Goal: Task Accomplishment & Management: Manage account settings

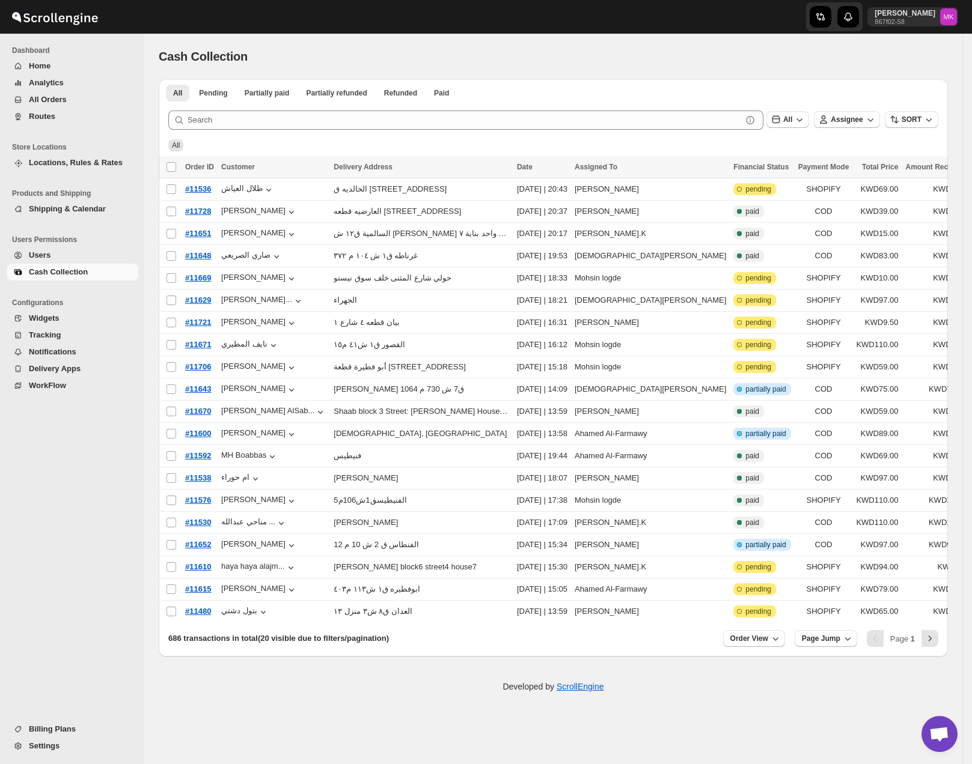
click at [47, 114] on span "Routes" at bounding box center [42, 116] width 26 height 9
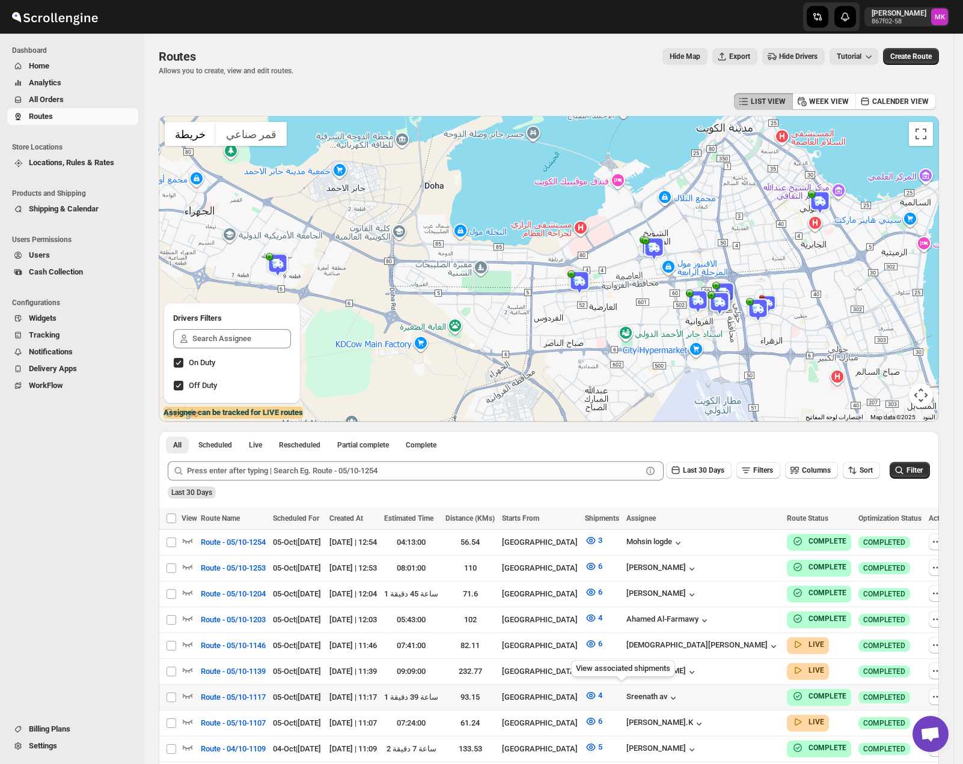
scroll to position [90, 0]
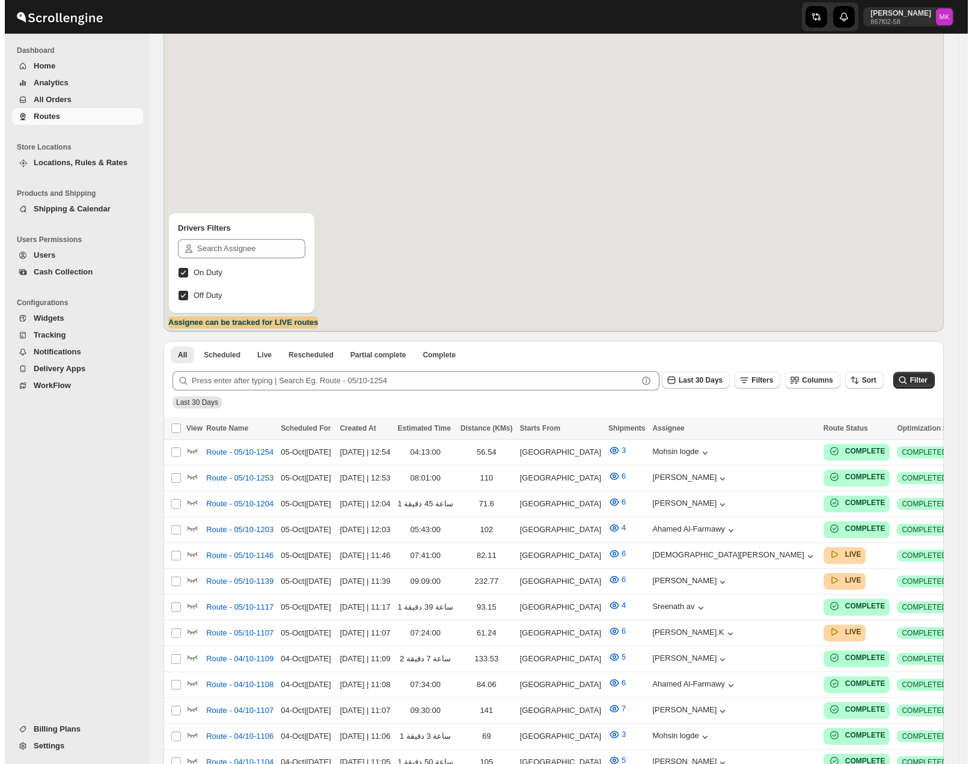
scroll to position [90, 0]
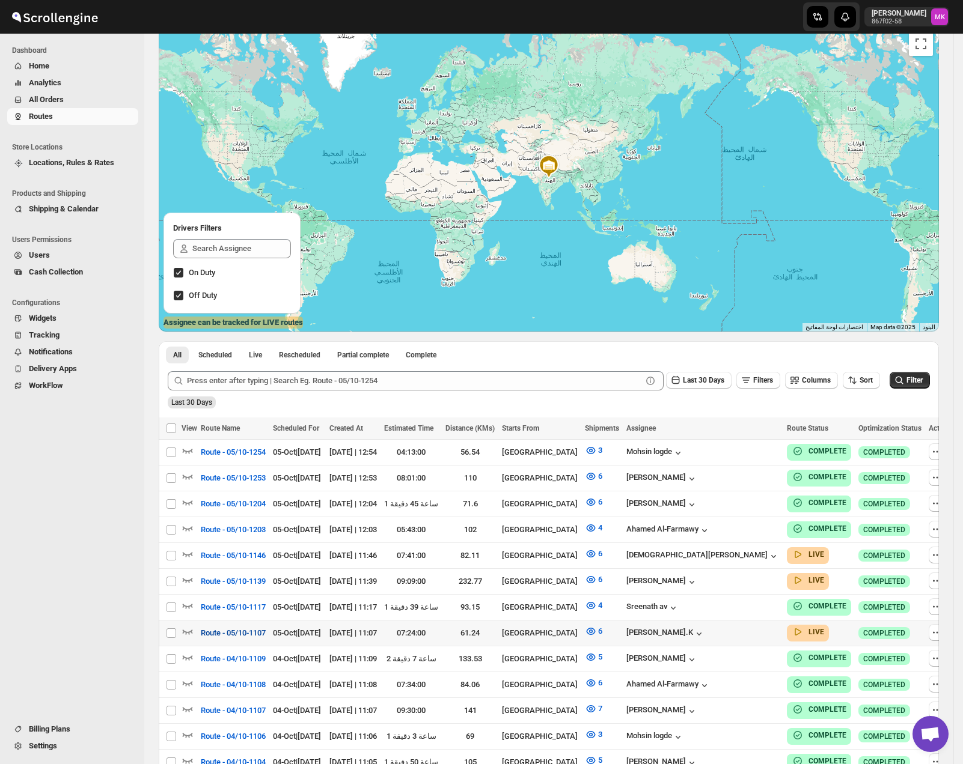
click at [249, 635] on span "Route - 05/10-1107" at bounding box center [233, 633] width 65 height 12
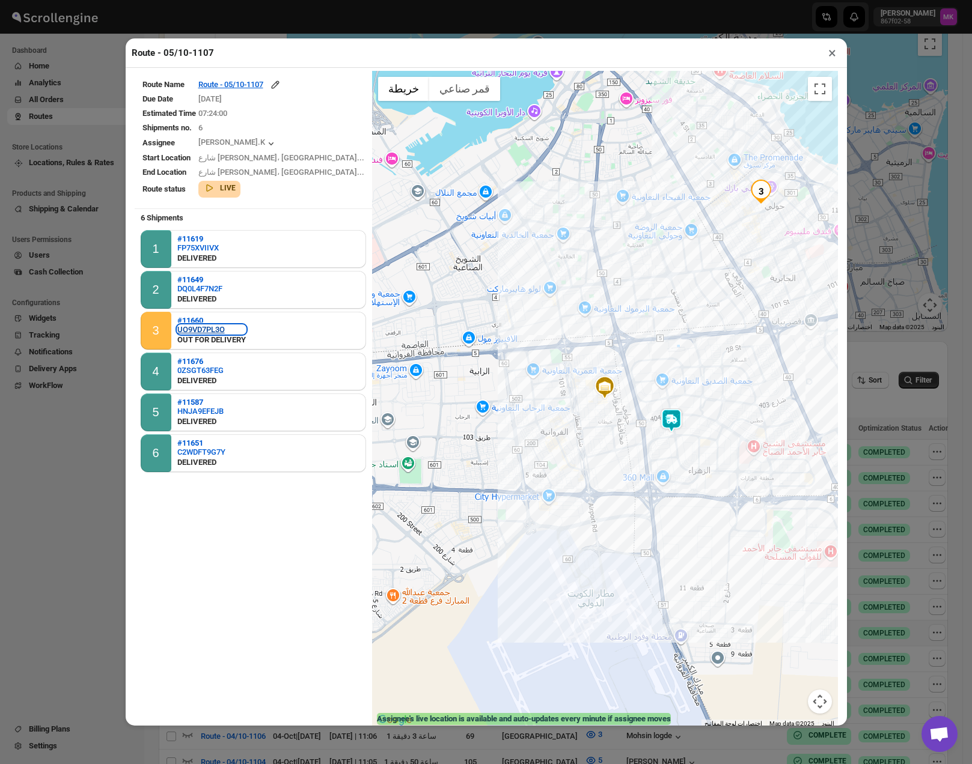
click at [206, 329] on div "UO9VD7PL3O" at bounding box center [211, 329] width 69 height 9
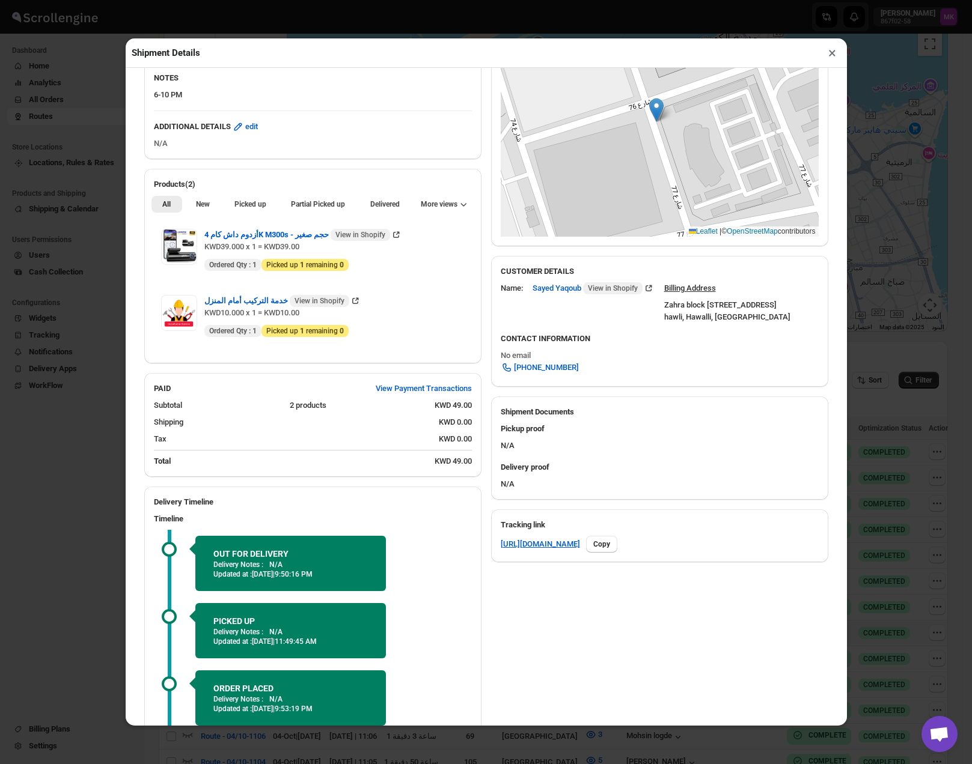
scroll to position [352, 0]
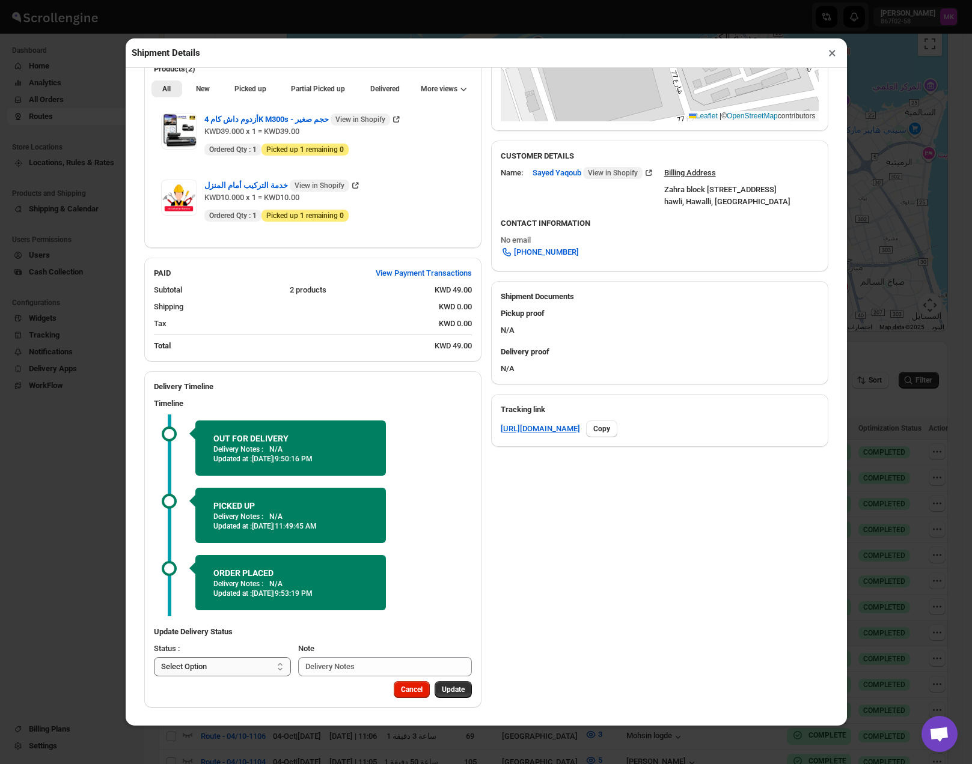
click at [217, 673] on select "Select Option PICKED UP DELIVERED CANCELLED" at bounding box center [223, 666] width 138 height 19
select select "DELIVERED"
click at [154, 657] on select "Select Option PICKED UP DELIVERED CANCELLED" at bounding box center [223, 666] width 138 height 19
click at [433, 690] on span "Pick Products" at bounding box center [441, 690] width 45 height 10
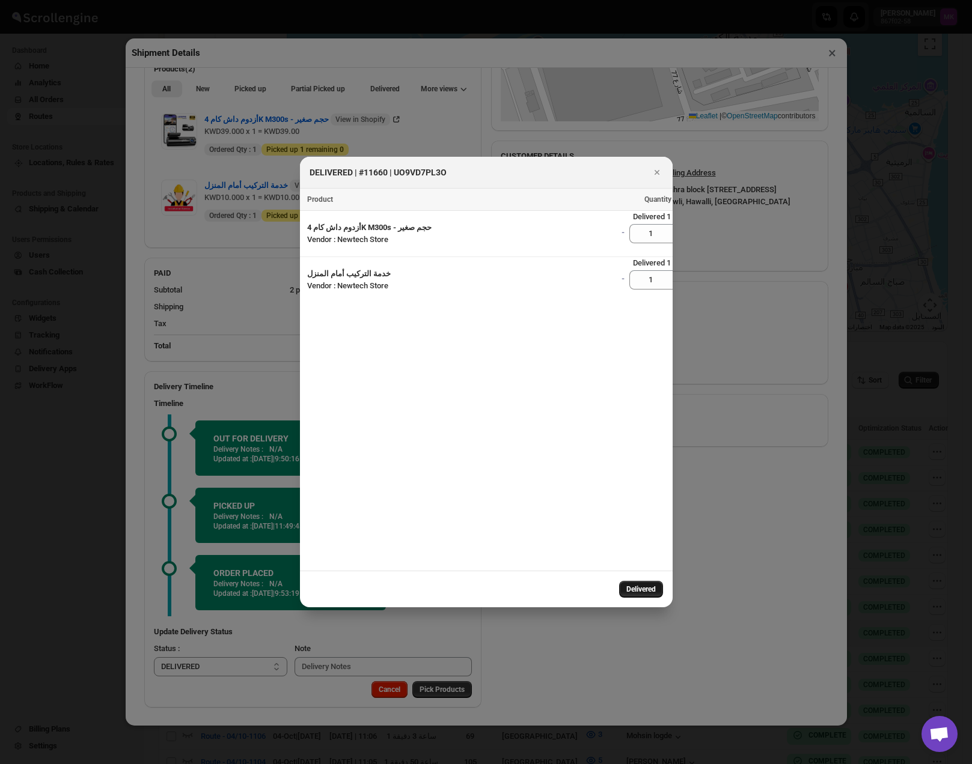
click at [636, 597] on button "Delivered" at bounding box center [641, 589] width 44 height 17
select select
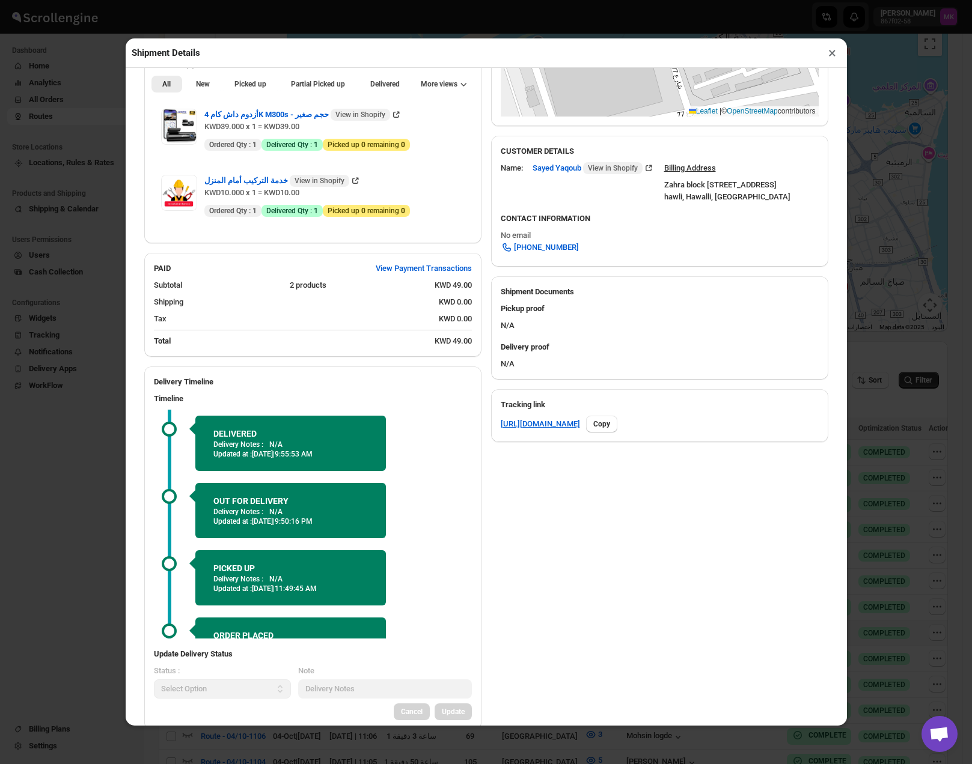
click at [832, 56] on button "×" at bounding box center [831, 52] width 17 height 17
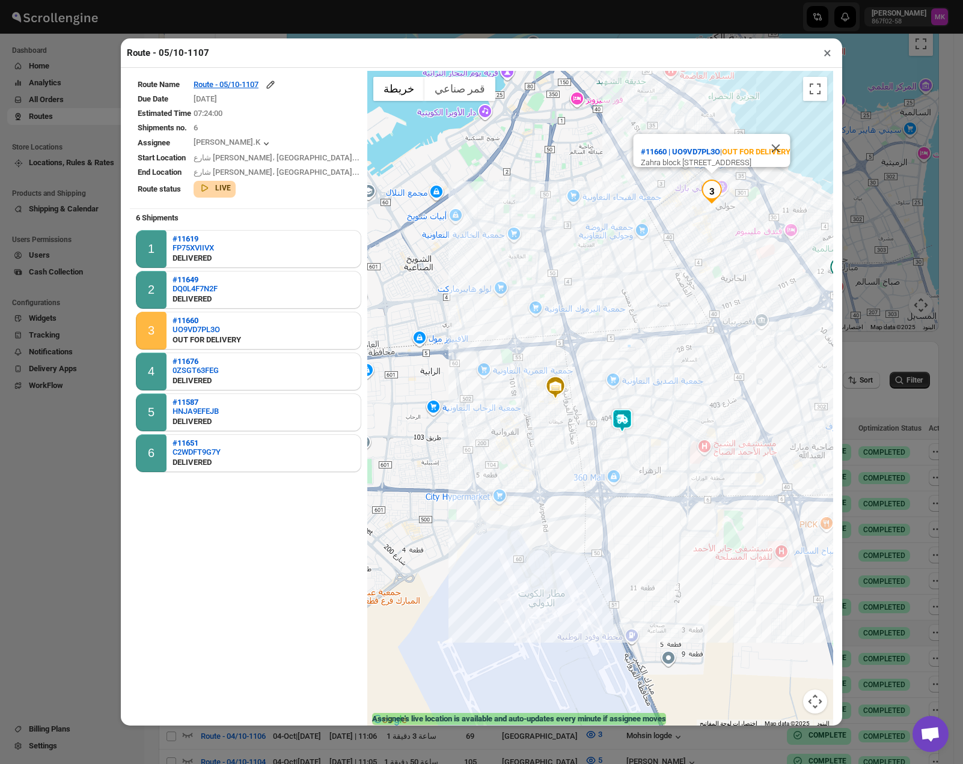
click at [828, 58] on button "×" at bounding box center [826, 52] width 17 height 17
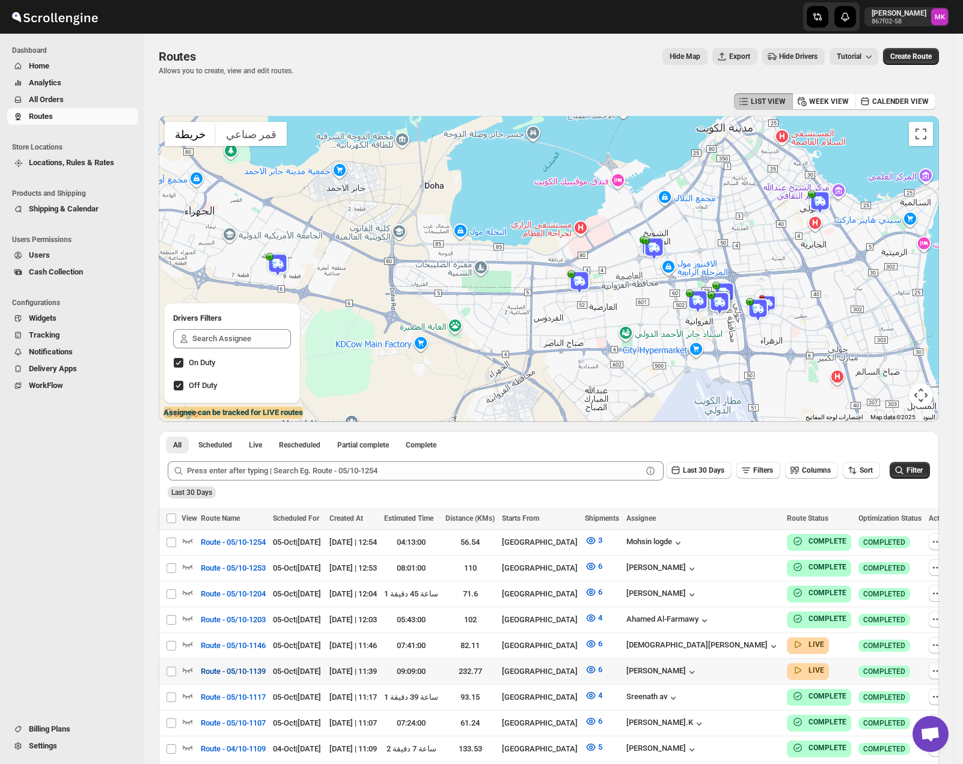
click at [215, 673] on span "Route - 05/10-1139" at bounding box center [233, 672] width 65 height 12
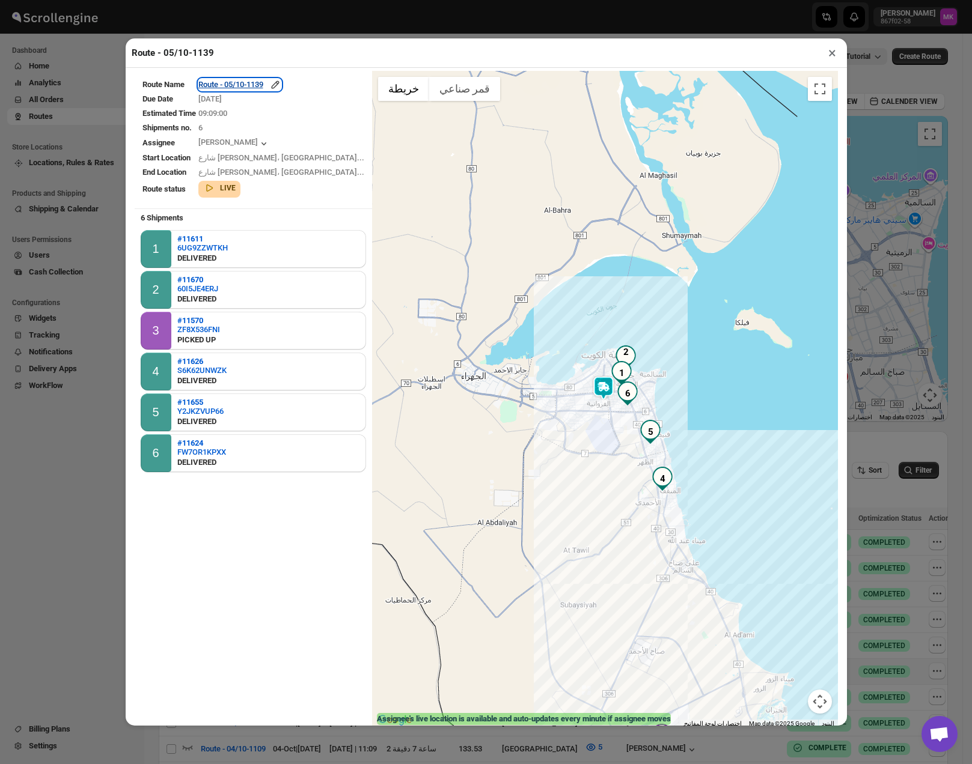
click at [255, 82] on div "Route - 05/10-1139" at bounding box center [239, 85] width 83 height 12
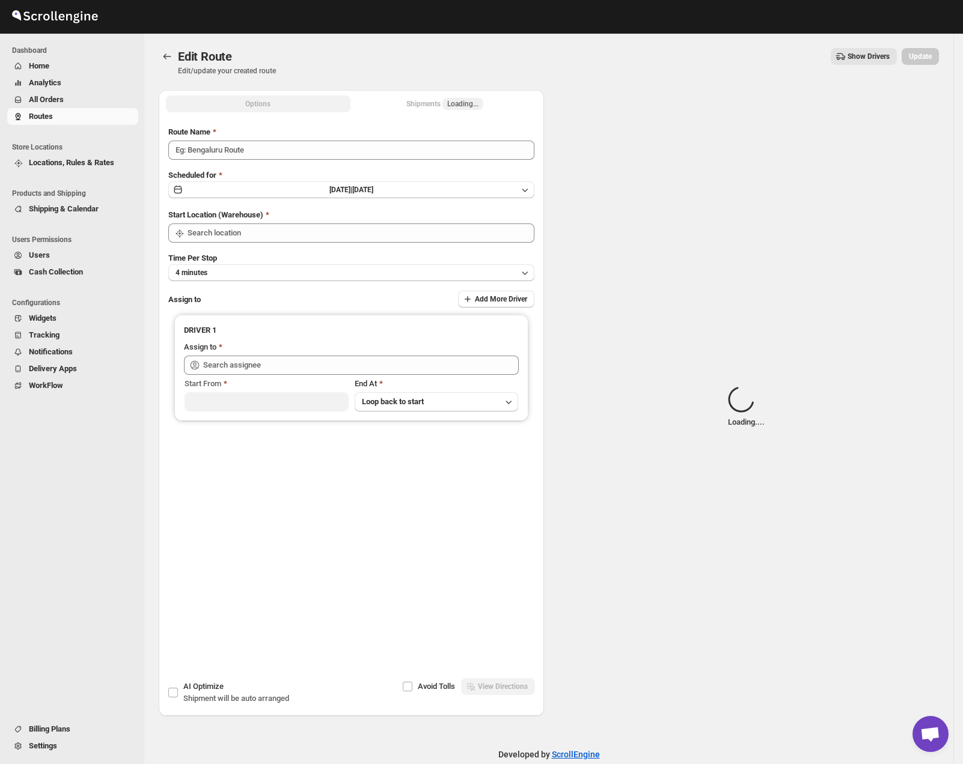
type input "Route - 05/10-1139"
type input "[GEOGRAPHIC_DATA]"
type input "[PERSON_NAME] ([EMAIL_ADDRESS][DOMAIN_NAME])"
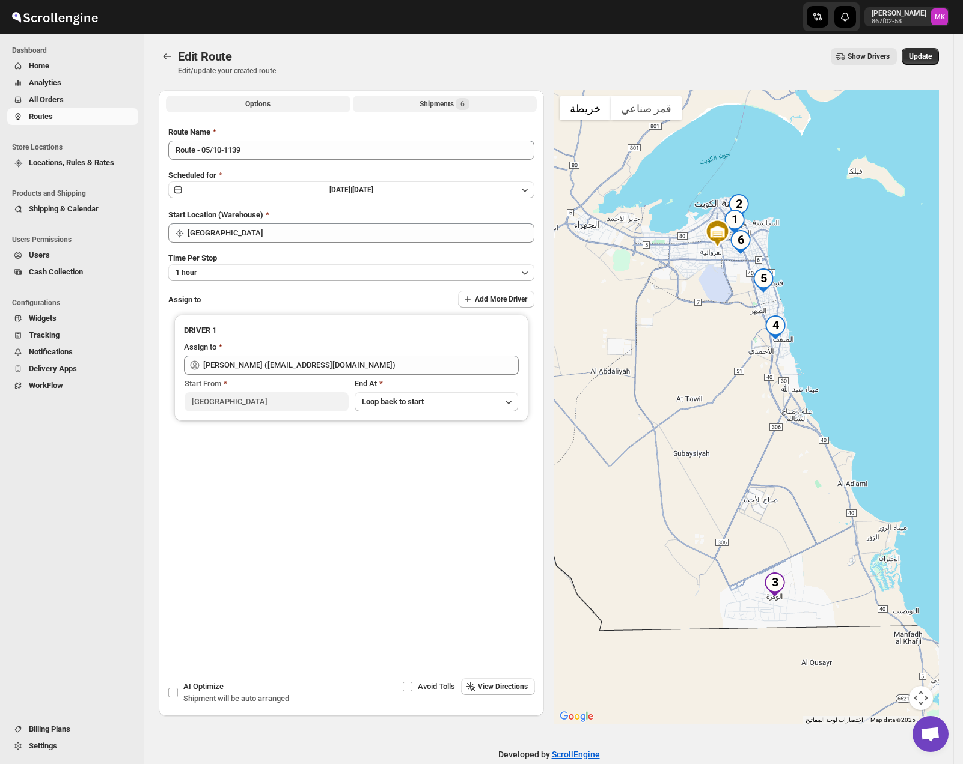
click at [465, 107] on span "6" at bounding box center [462, 104] width 4 height 10
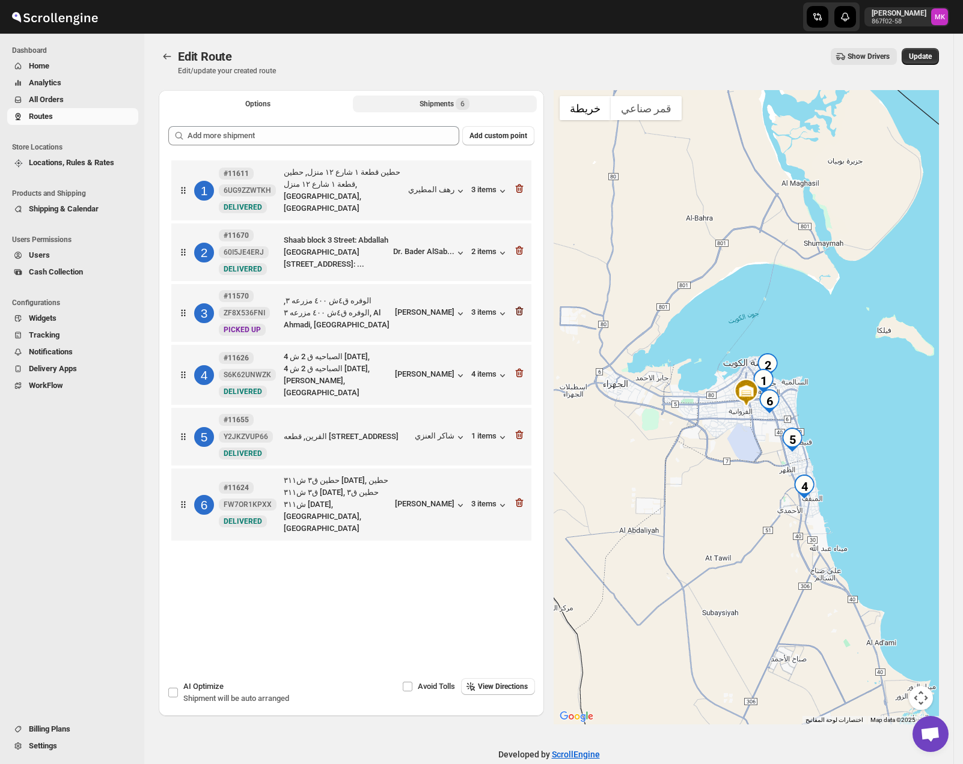
click at [521, 312] on icon "button" at bounding box center [520, 312] width 1 height 4
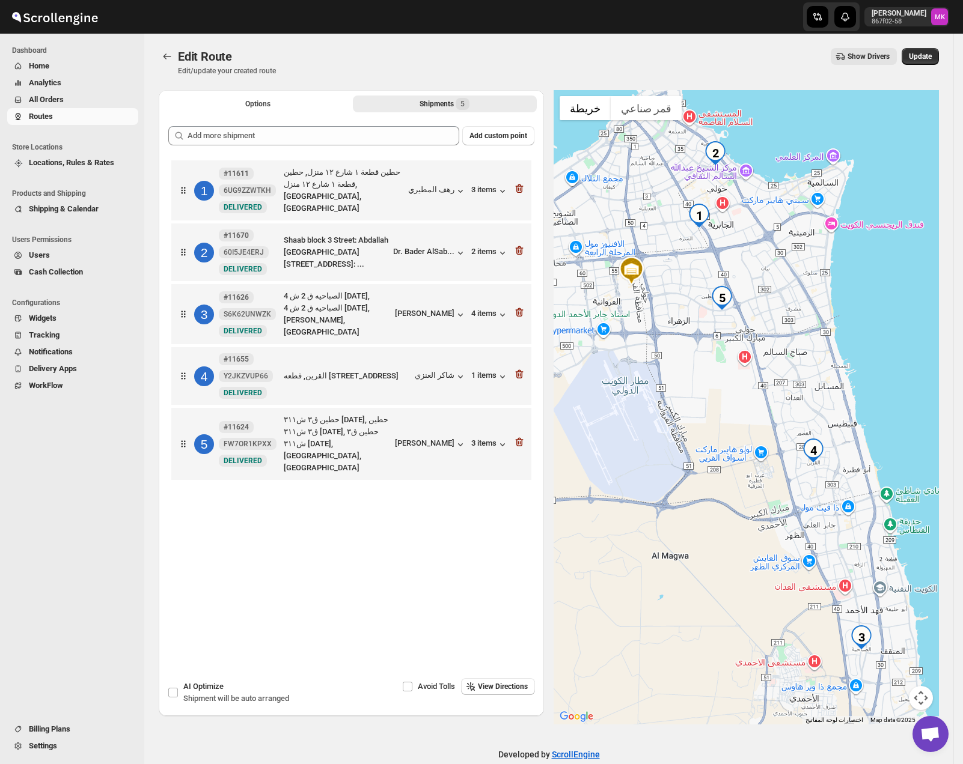
click at [928, 67] on div "Edit Route Edit/update your created route Show Drivers More actions Show Driver…" at bounding box center [549, 62] width 780 height 28
click at [925, 55] on span "Update" at bounding box center [920, 57] width 23 height 10
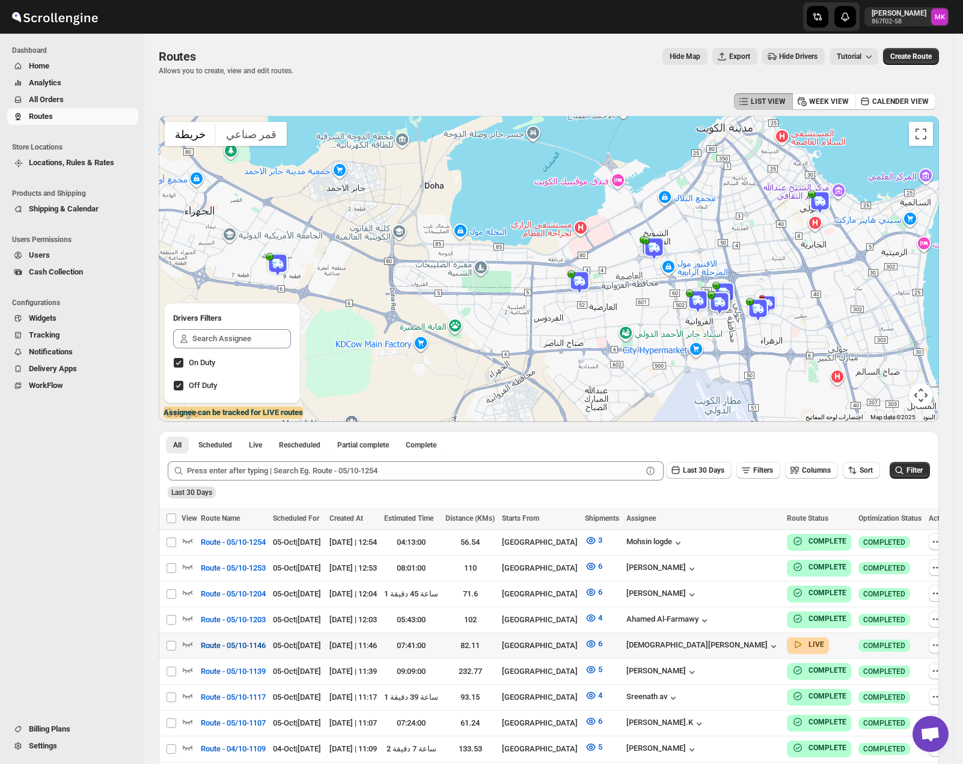
click at [222, 636] on button "Route - 05/10-1146" at bounding box center [232, 645] width 79 height 19
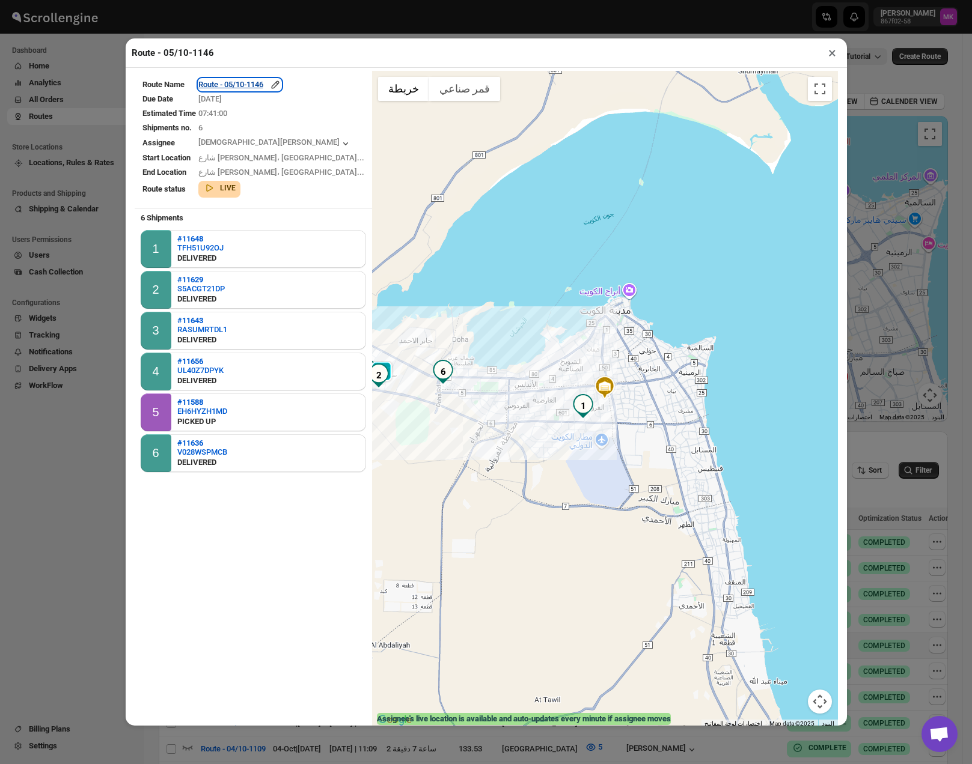
click at [227, 82] on div "Route - 05/10-1146" at bounding box center [239, 85] width 83 height 12
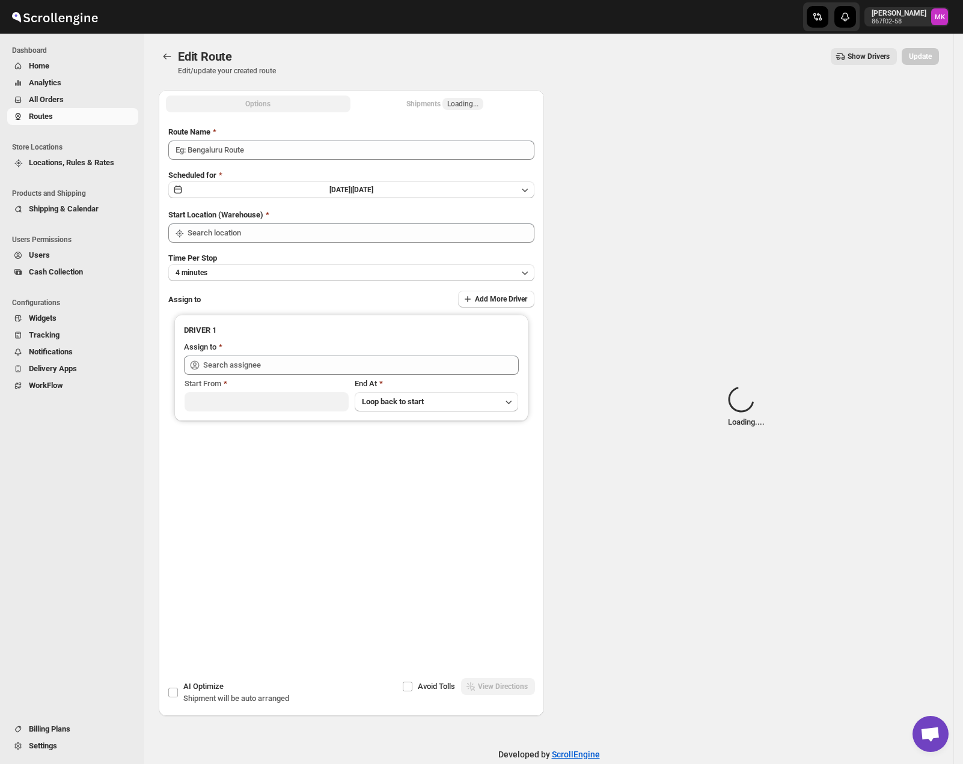
type input "Route - 05/10-1146"
type input "[GEOGRAPHIC_DATA]"
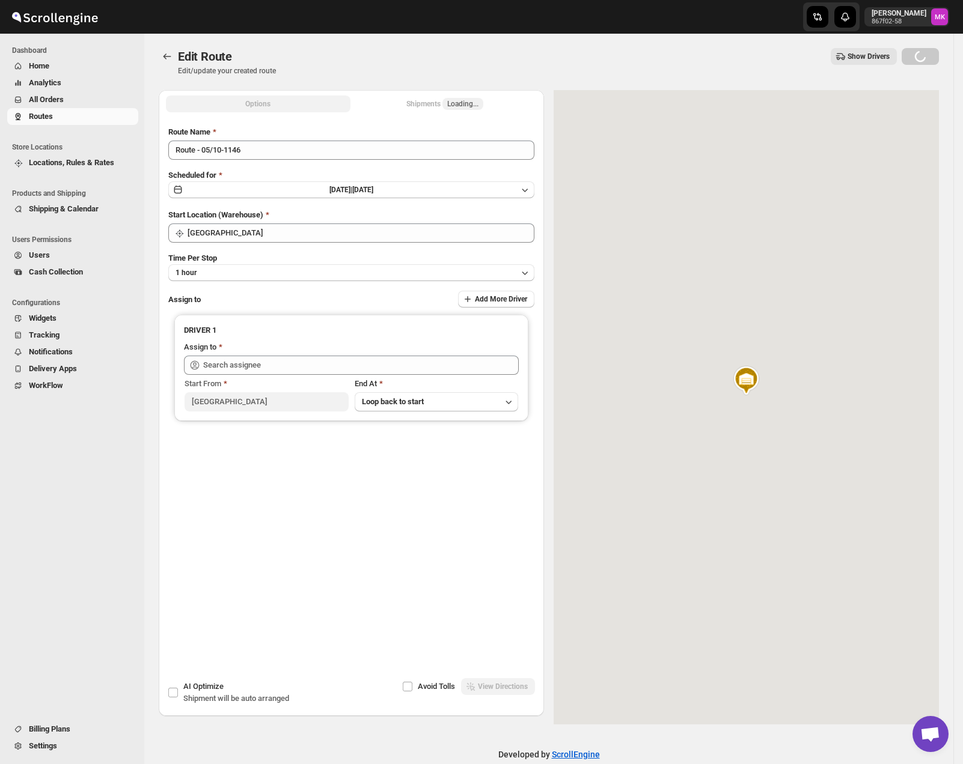
type input "[PERSON_NAME] ([EMAIL_ADDRESS][DOMAIN_NAME])"
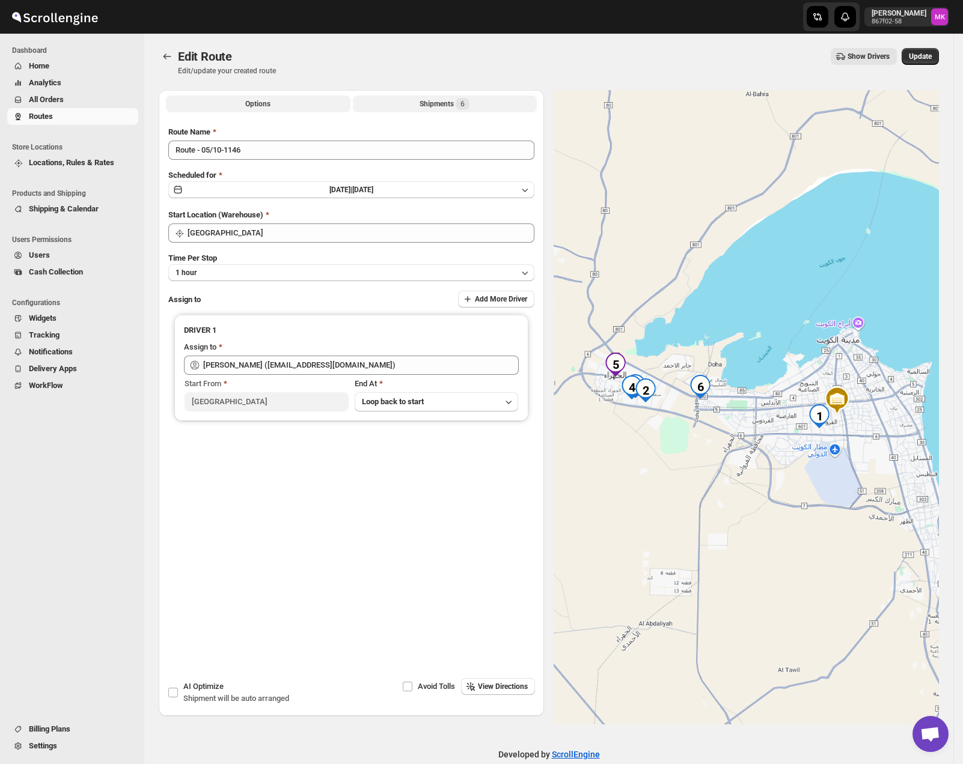
click at [436, 110] on button "Shipments 6" at bounding box center [445, 104] width 184 height 17
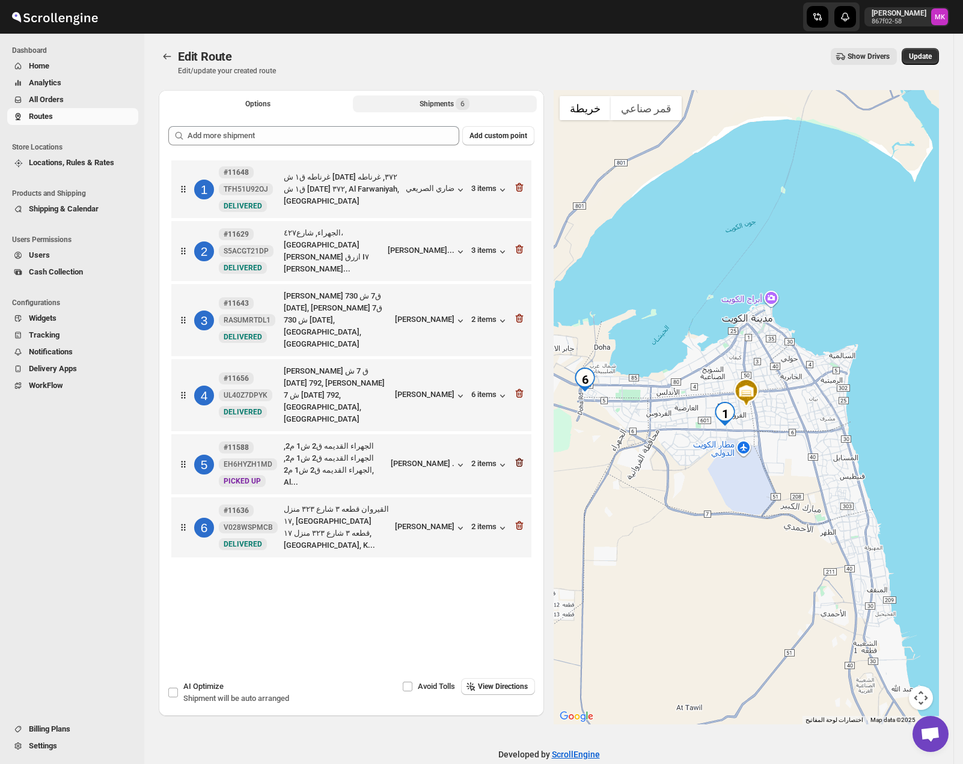
click at [518, 457] on icon "button" at bounding box center [519, 463] width 12 height 12
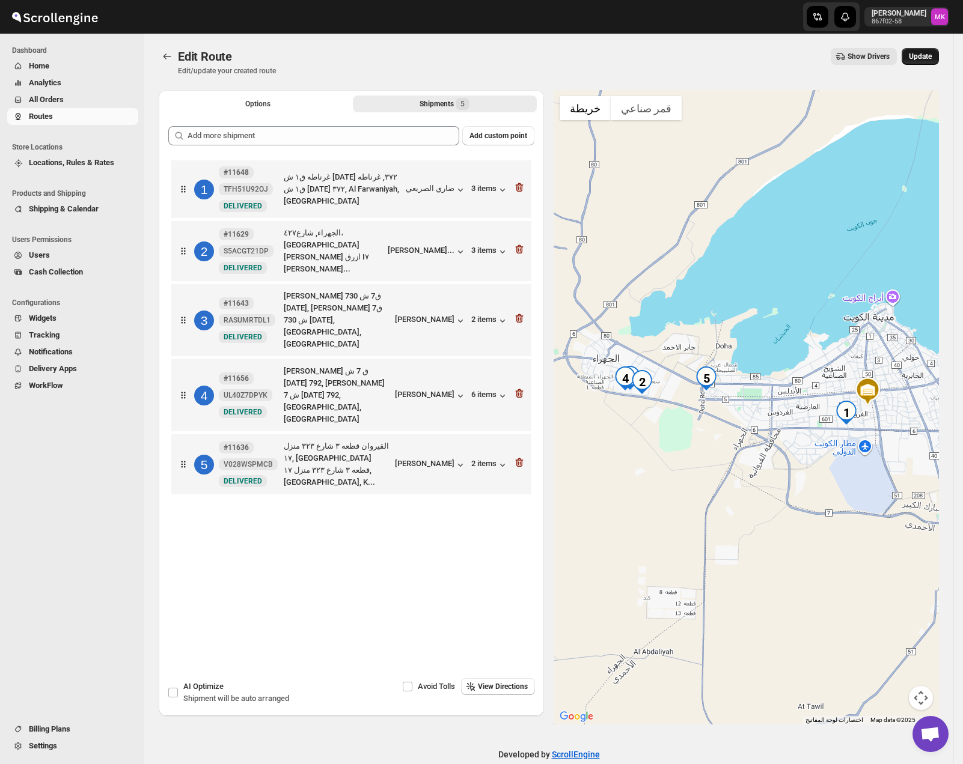
click at [930, 56] on span "Update" at bounding box center [920, 57] width 23 height 10
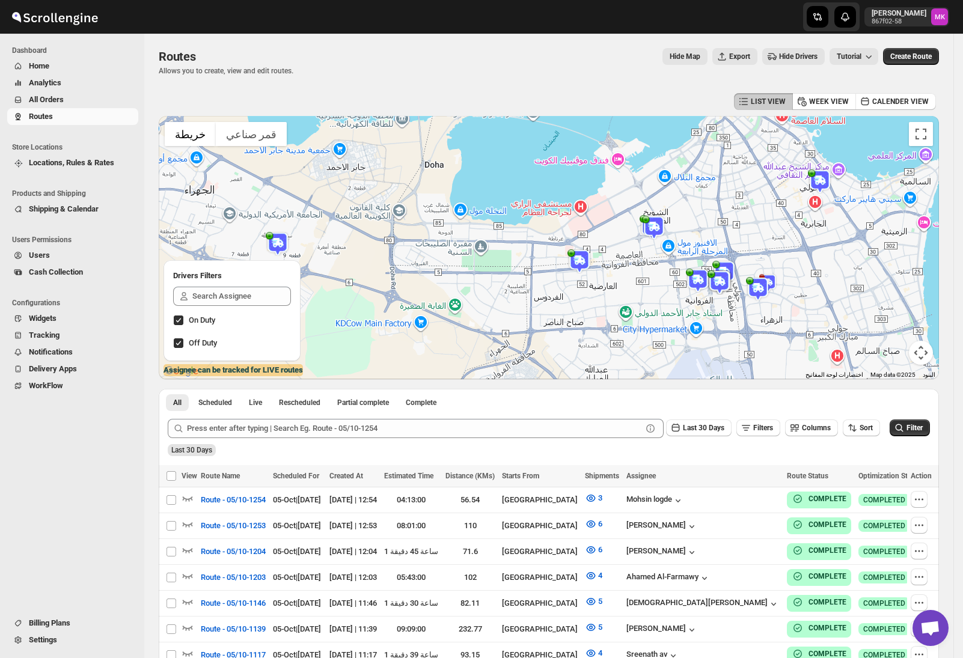
click at [54, 101] on span "All Orders" at bounding box center [46, 99] width 35 height 9
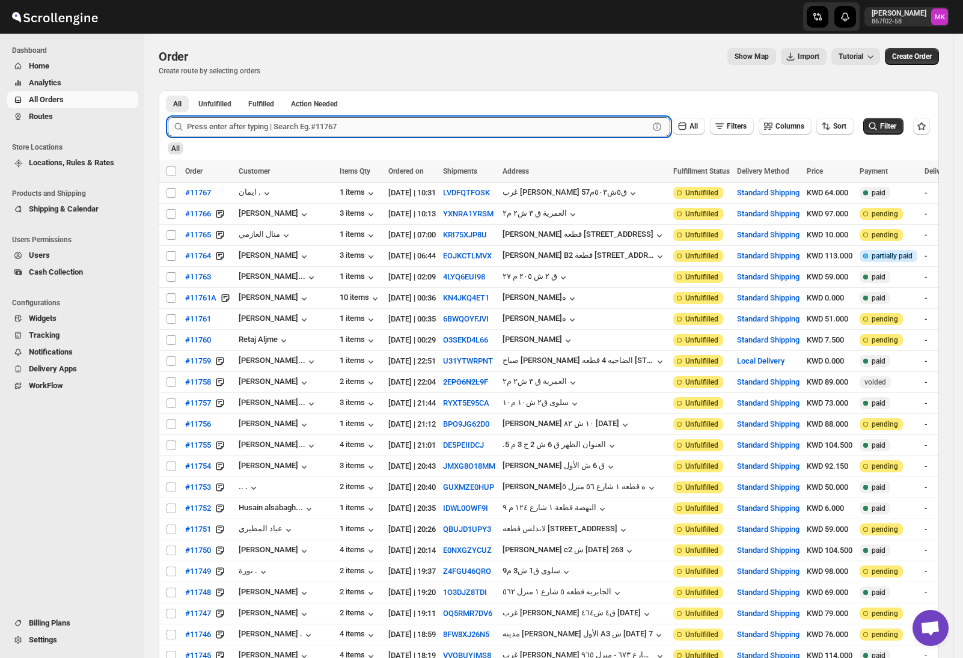
click at [251, 136] on input "text" at bounding box center [418, 126] width 462 height 19
paste input "11667"
type input "11667"
click at [168, 90] on button "Submit" at bounding box center [185, 96] width 34 height 13
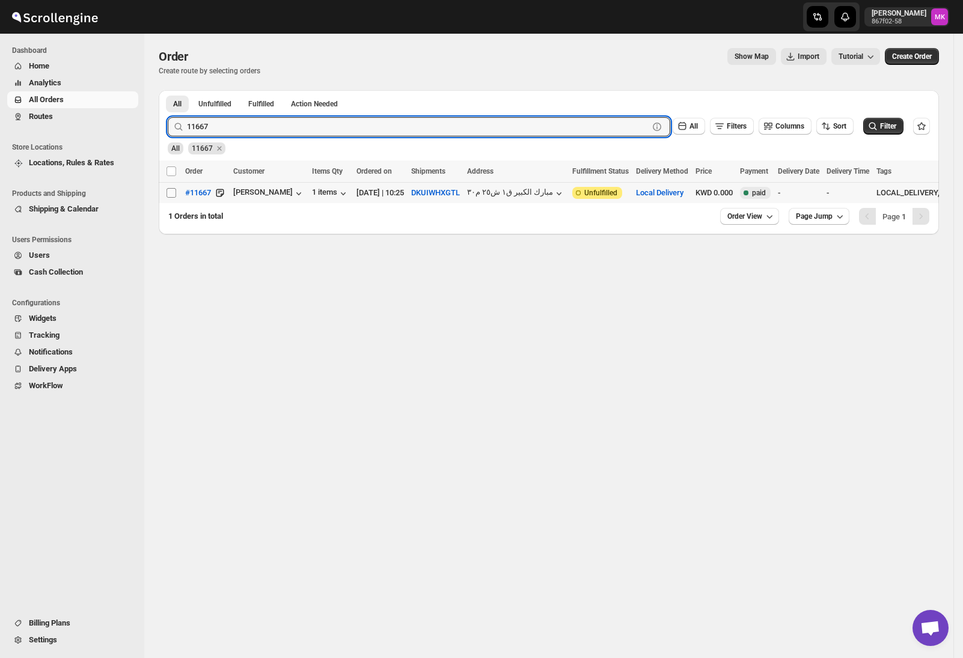
click at [172, 193] on input "Select order" at bounding box center [171, 193] width 10 height 10
checkbox input "true"
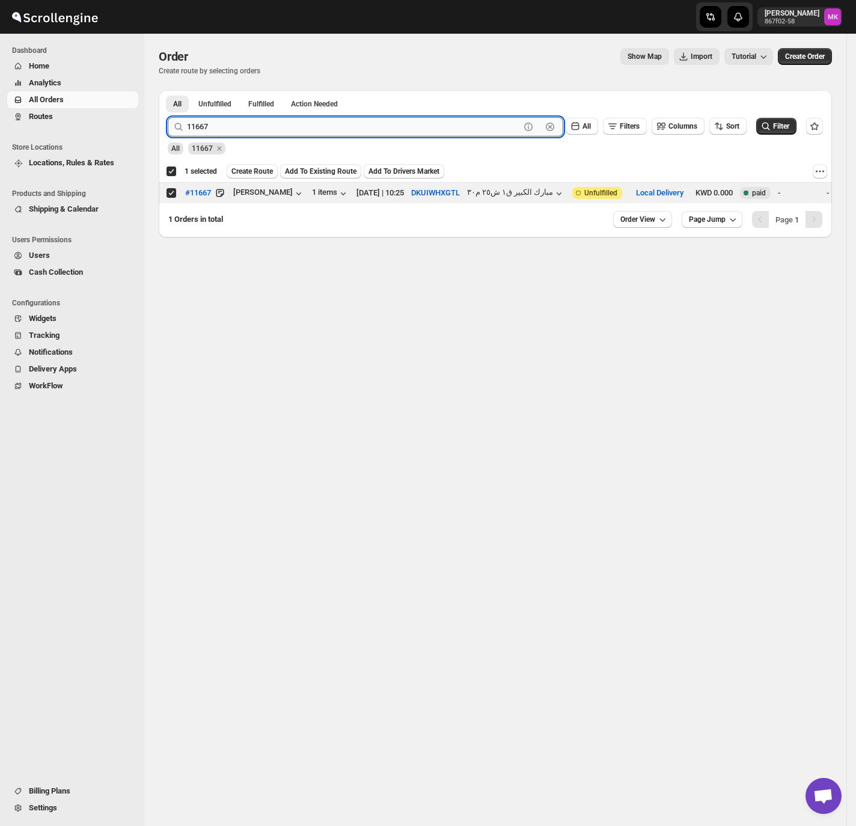
click at [212, 133] on input "11667" at bounding box center [353, 126] width 333 height 19
paste input "5"
type input "11665"
click at [168, 90] on button "Submit" at bounding box center [185, 96] width 34 height 13
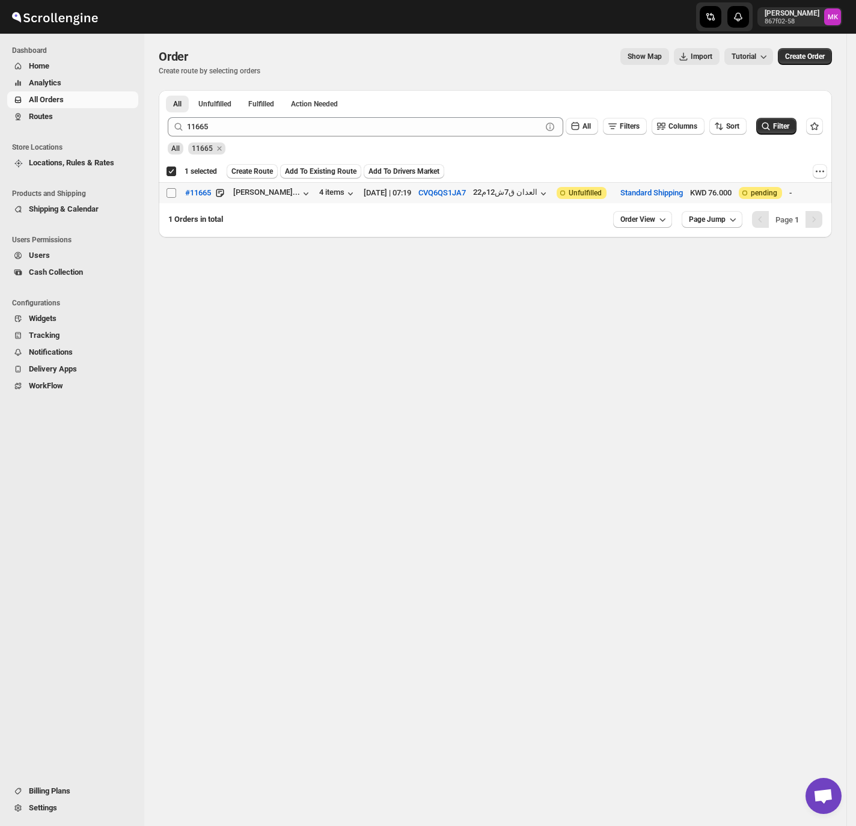
click at [171, 191] on input "Select order" at bounding box center [171, 193] width 10 height 10
checkbox input "true"
checkbox input "false"
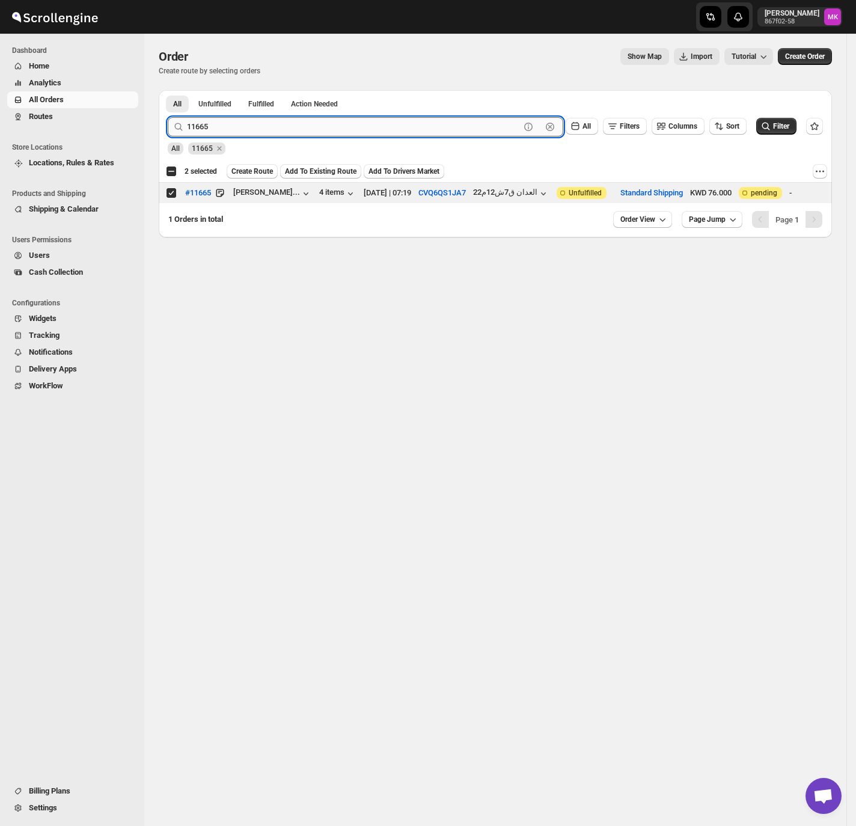
click at [236, 136] on input "11665" at bounding box center [353, 126] width 333 height 19
paste input "7"
type input "11675"
click at [168, 90] on button "Submit" at bounding box center [185, 96] width 34 height 13
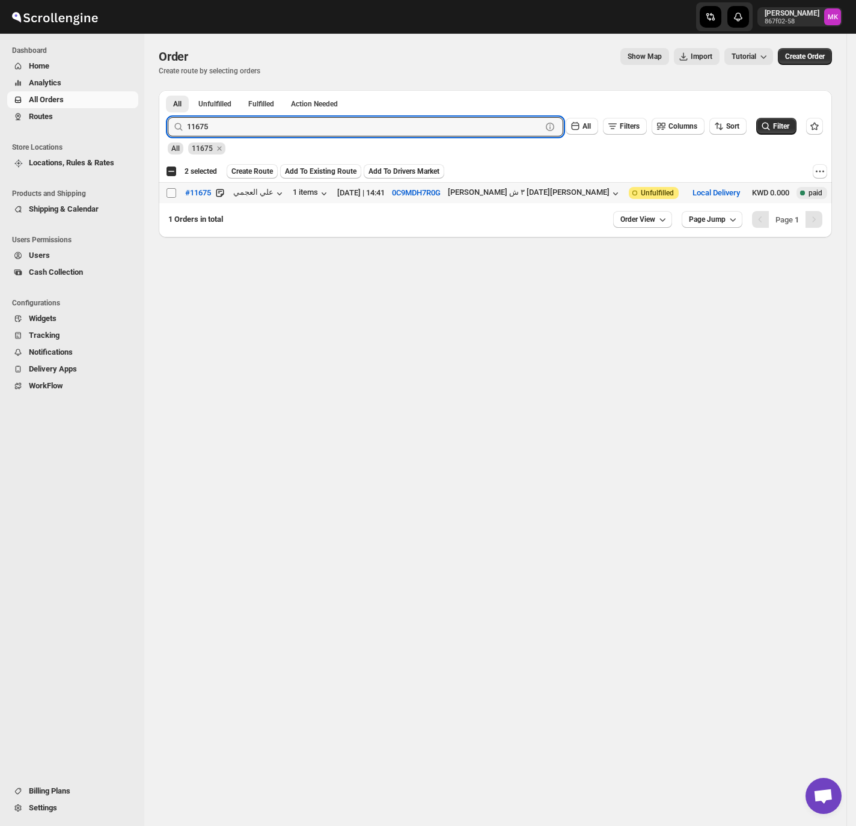
click at [176, 191] on span at bounding box center [171, 192] width 11 height 11
click at [176, 191] on input "Select order" at bounding box center [171, 193] width 10 height 10
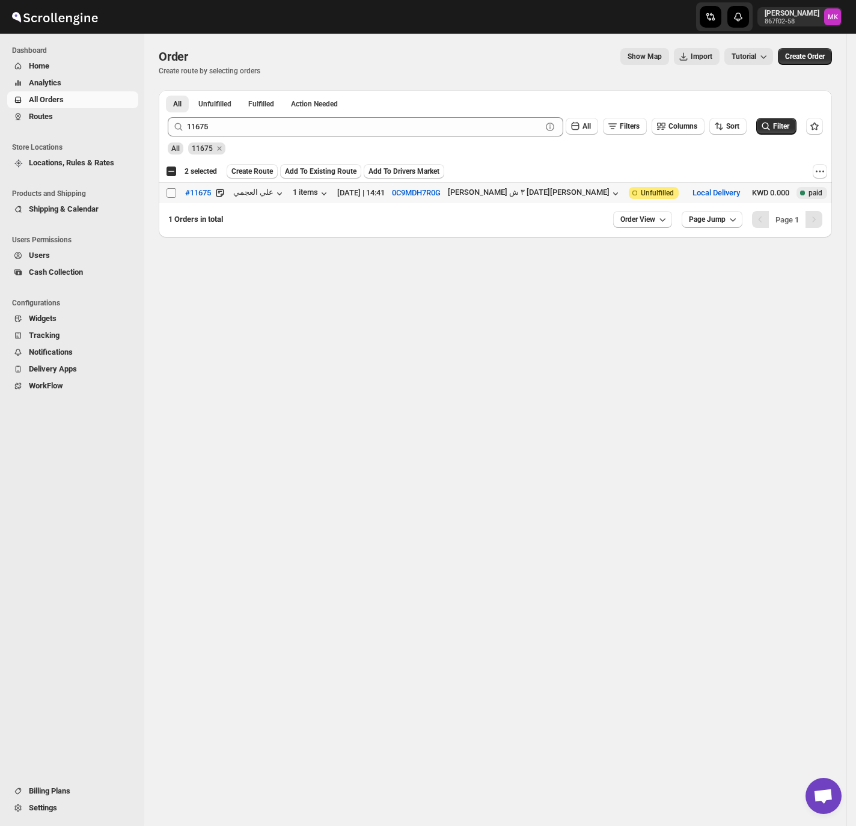
click at [174, 189] on input "Select order" at bounding box center [171, 193] width 10 height 10
checkbox input "true"
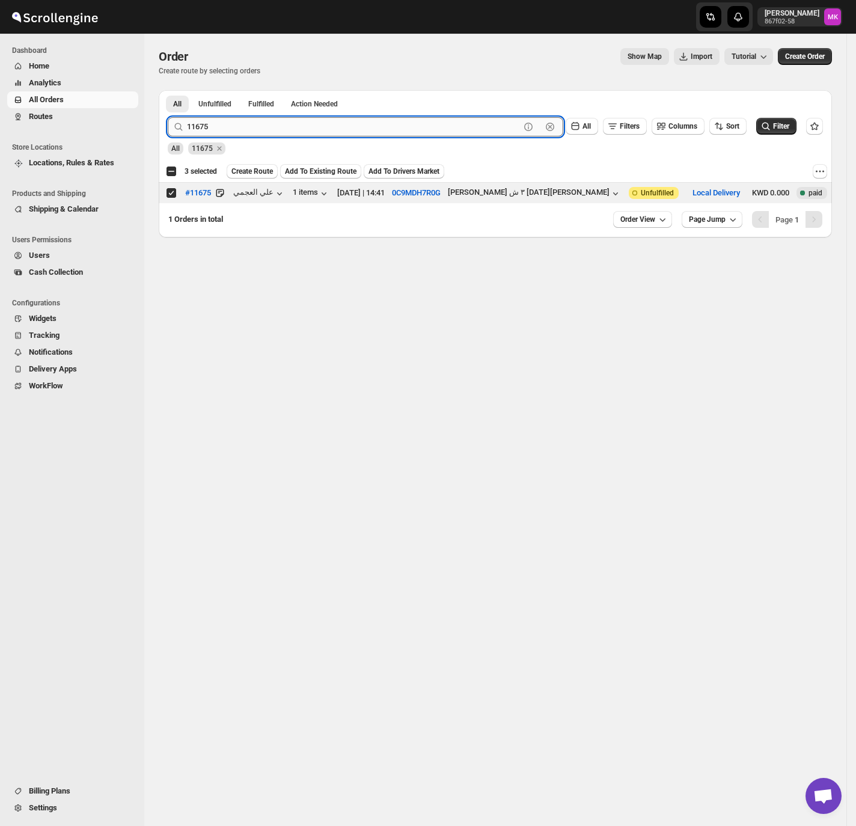
drag, startPoint x: 221, startPoint y: 126, endPoint x: 212, endPoint y: 126, distance: 9.0
click at [219, 126] on input "11675" at bounding box center [353, 126] width 333 height 19
paste input "9"
type input "11695"
click at [168, 90] on button "Submit" at bounding box center [185, 96] width 34 height 13
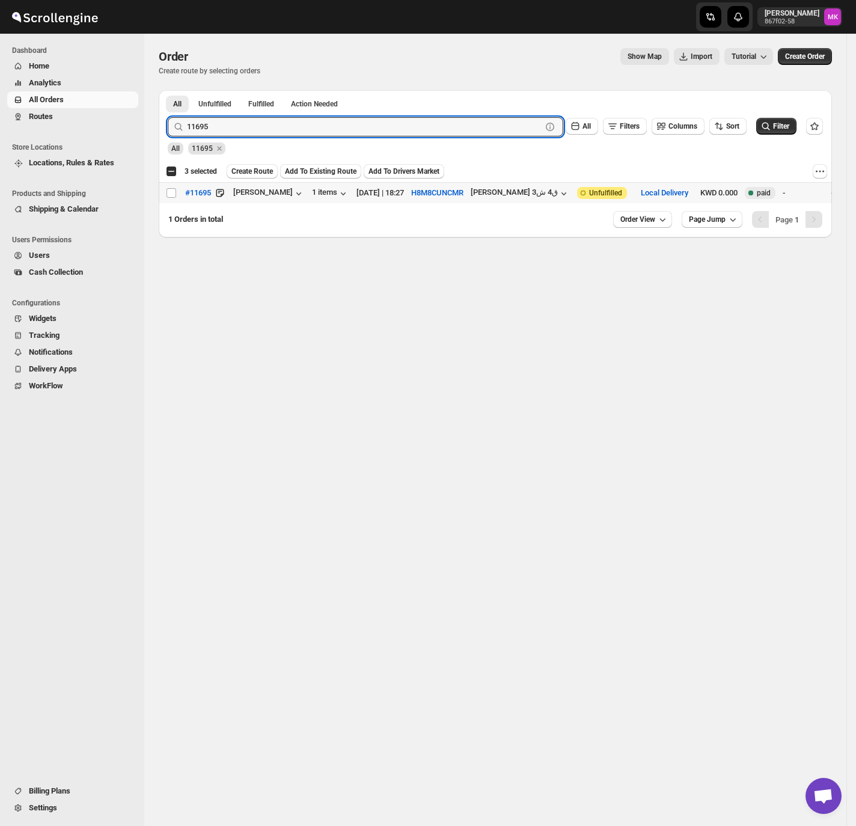
click at [173, 200] on td "Select order" at bounding box center [170, 193] width 23 height 21
checkbox input "true"
click at [203, 123] on input "11695" at bounding box center [353, 126] width 333 height 19
paste input "8"
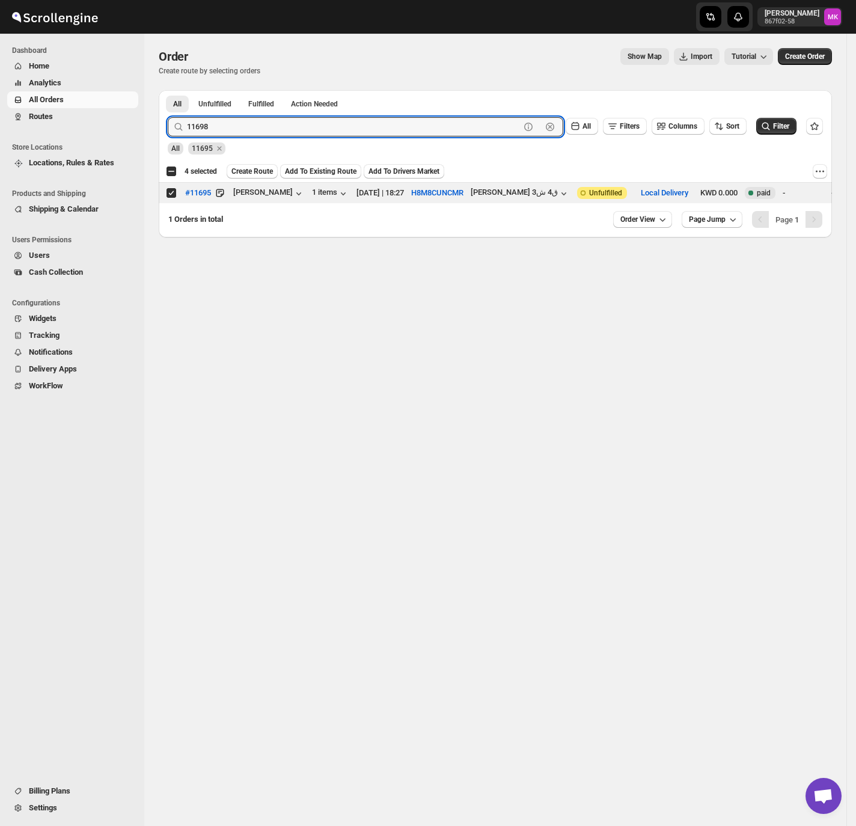
type input "11698"
click at [168, 90] on button "Submit" at bounding box center [185, 96] width 34 height 13
click at [168, 193] on input "Select order" at bounding box center [171, 193] width 10 height 10
checkbox input "true"
click at [233, 118] on input "11698" at bounding box center [353, 126] width 333 height 19
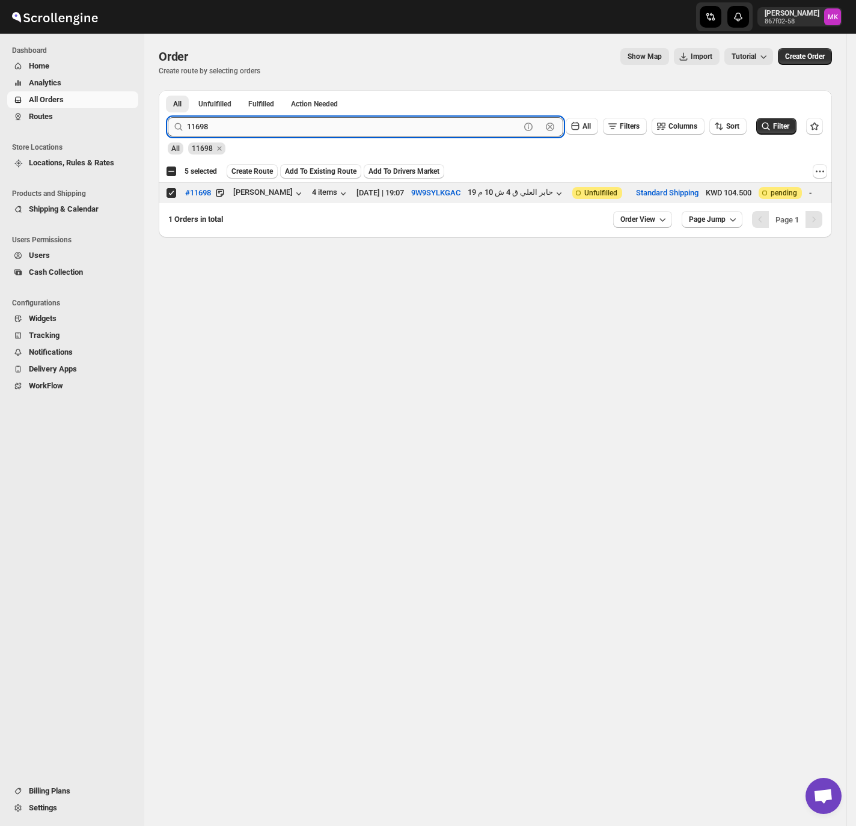
click at [233, 118] on input "11698" at bounding box center [353, 126] width 333 height 19
paste input "1"
type input "11691"
click at [168, 90] on button "Submit" at bounding box center [185, 96] width 34 height 13
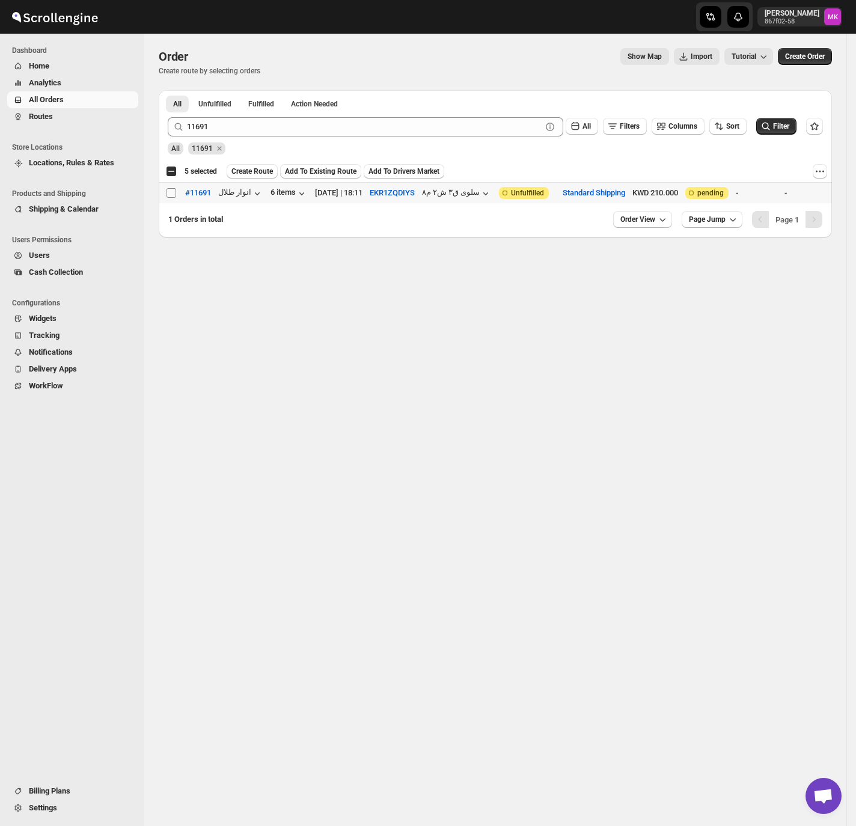
click at [174, 195] on input "Select order" at bounding box center [171, 193] width 10 height 10
checkbox input "true"
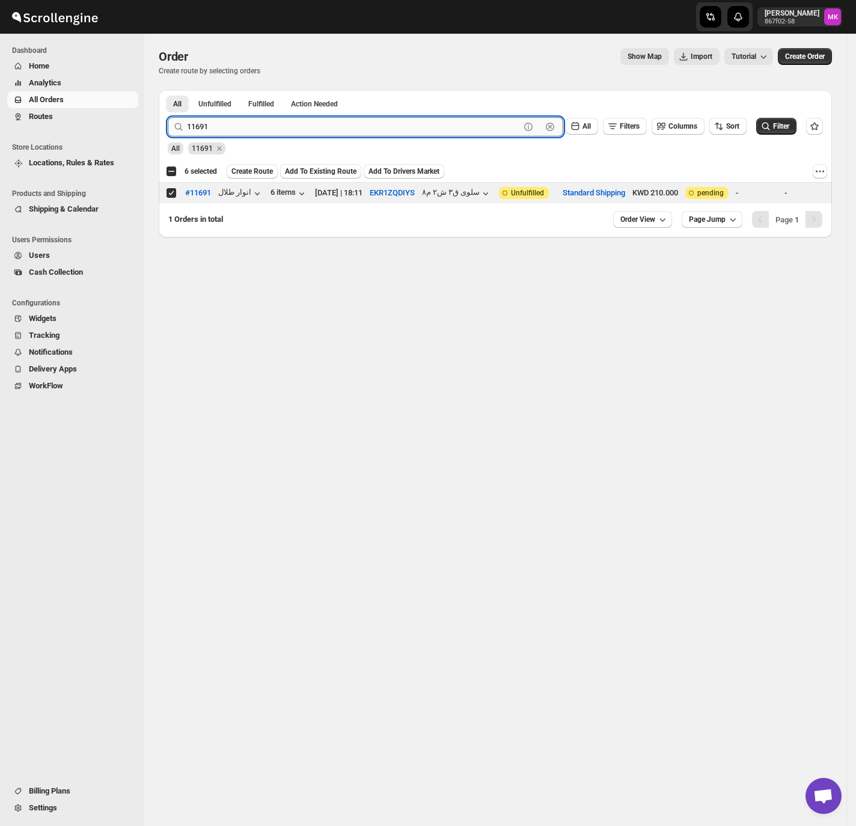
click at [239, 118] on input "11691" at bounding box center [353, 126] width 333 height 19
paste input "735"
type input "11735"
click at [168, 90] on button "Submit" at bounding box center [185, 96] width 34 height 13
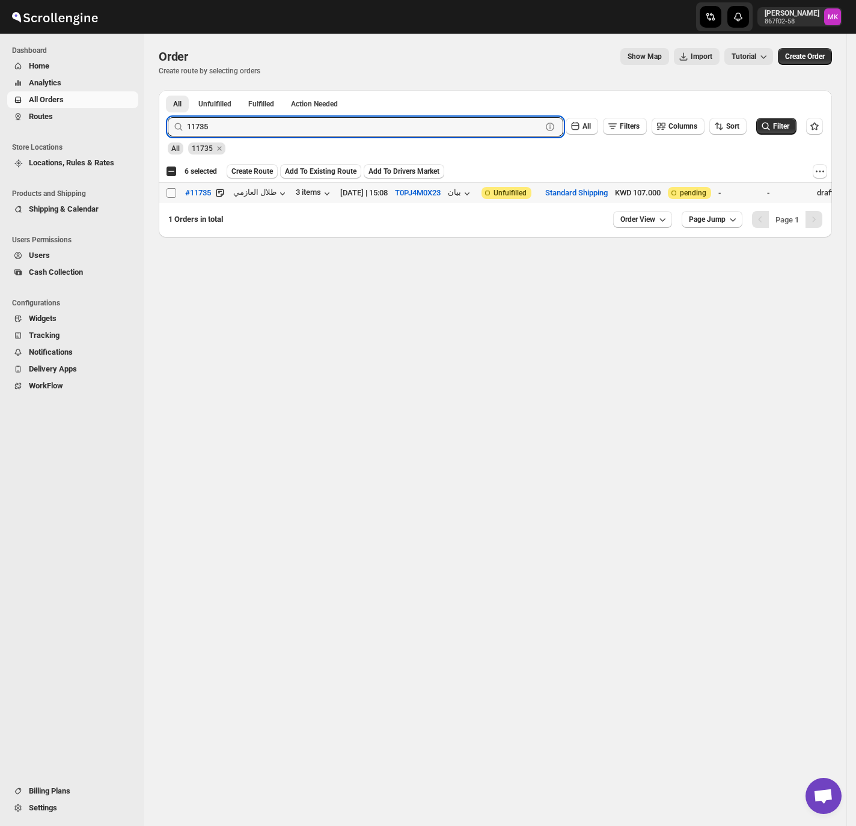
click at [169, 195] on input "Select order" at bounding box center [171, 193] width 10 height 10
checkbox input "true"
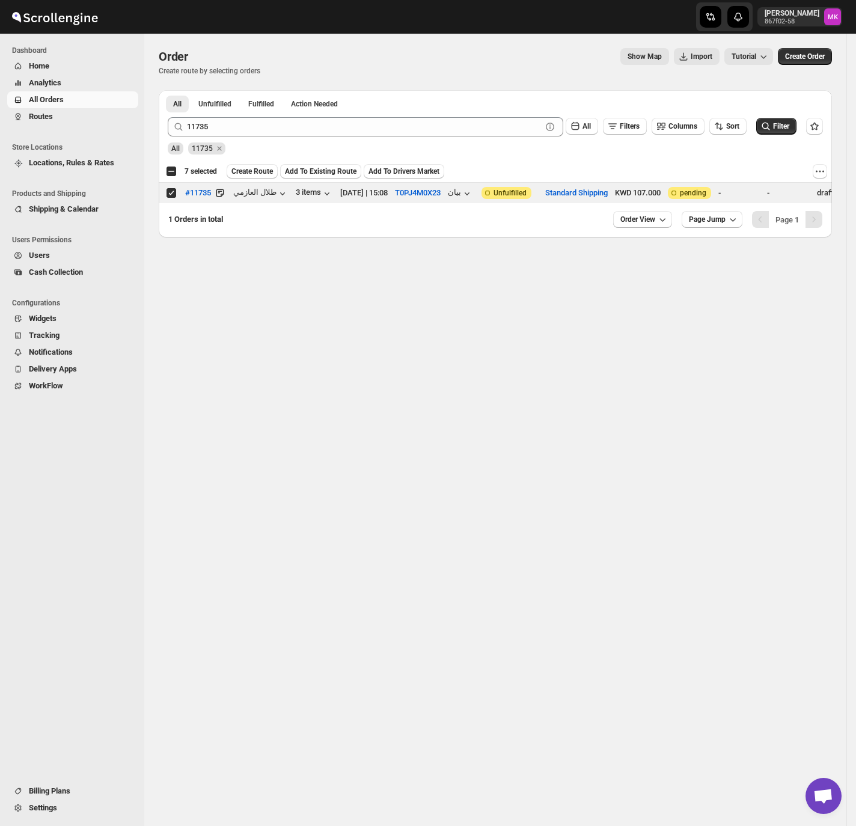
drag, startPoint x: 249, startPoint y: 173, endPoint x: 306, endPoint y: 203, distance: 64.2
click at [249, 173] on span "Create Route" at bounding box center [251, 171] width 41 height 10
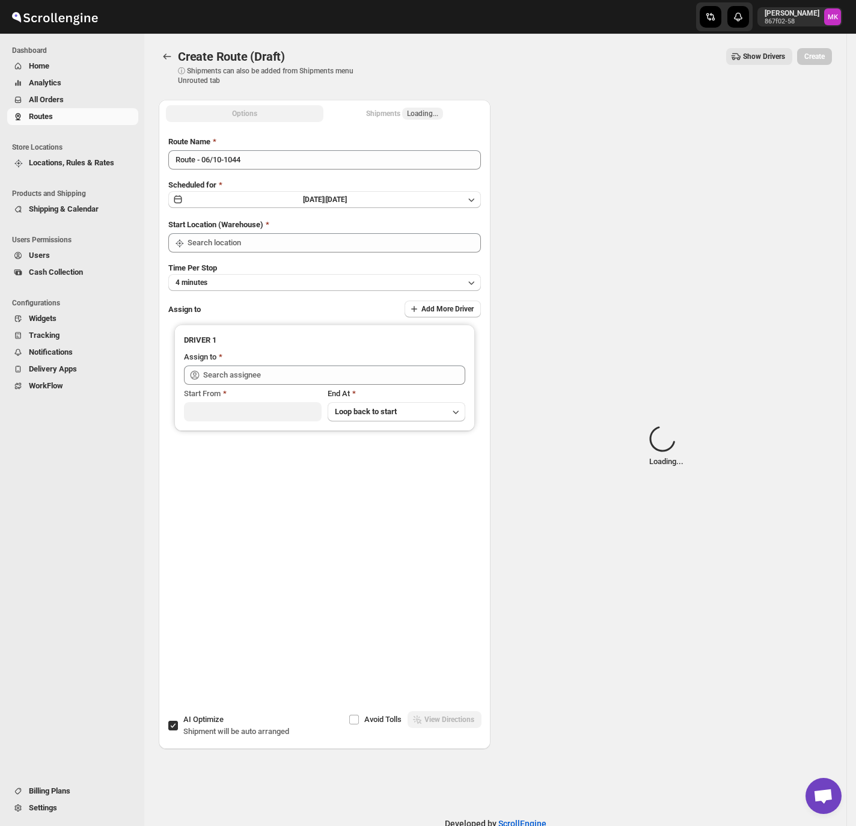
type input "[GEOGRAPHIC_DATA]"
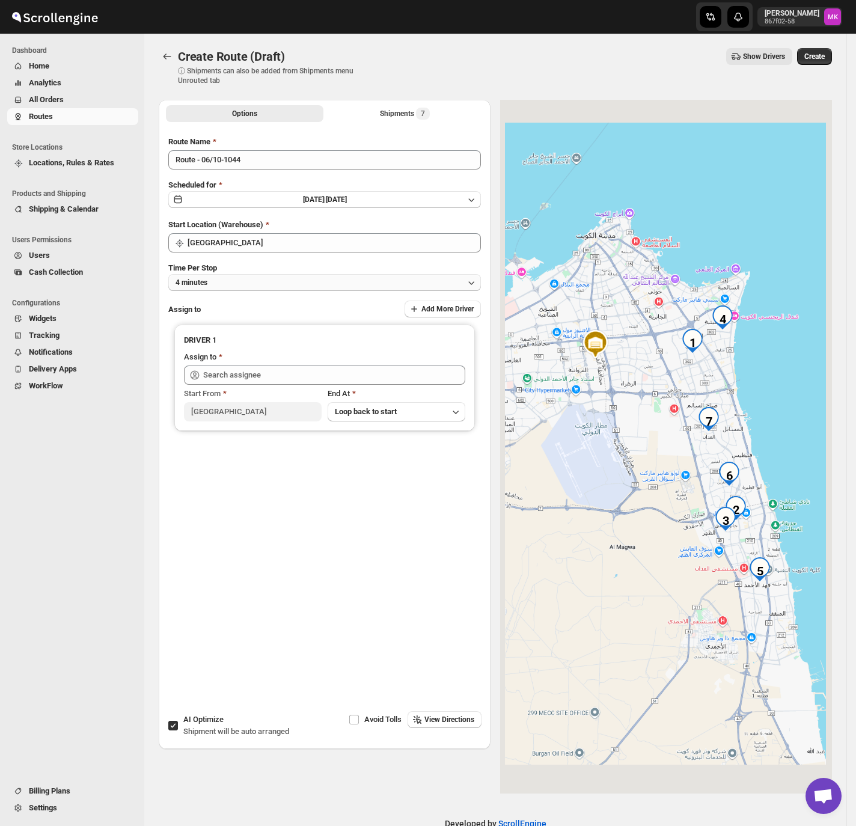
click at [200, 280] on span "4 minutes" at bounding box center [191, 283] width 32 height 10
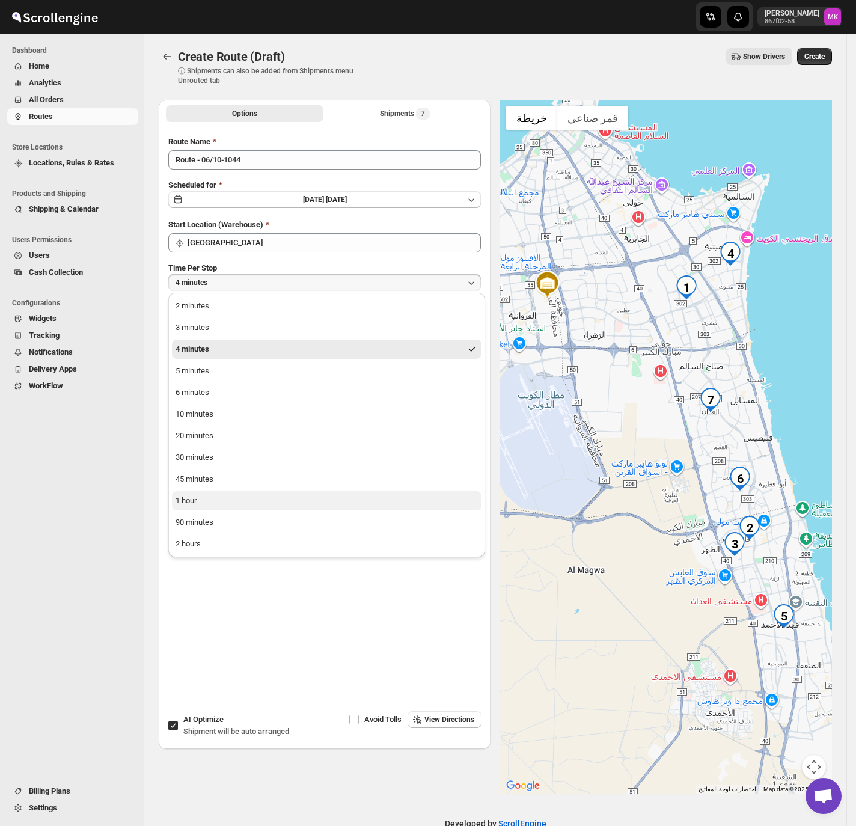
click at [192, 501] on div "1 hour" at bounding box center [185, 501] width 21 height 12
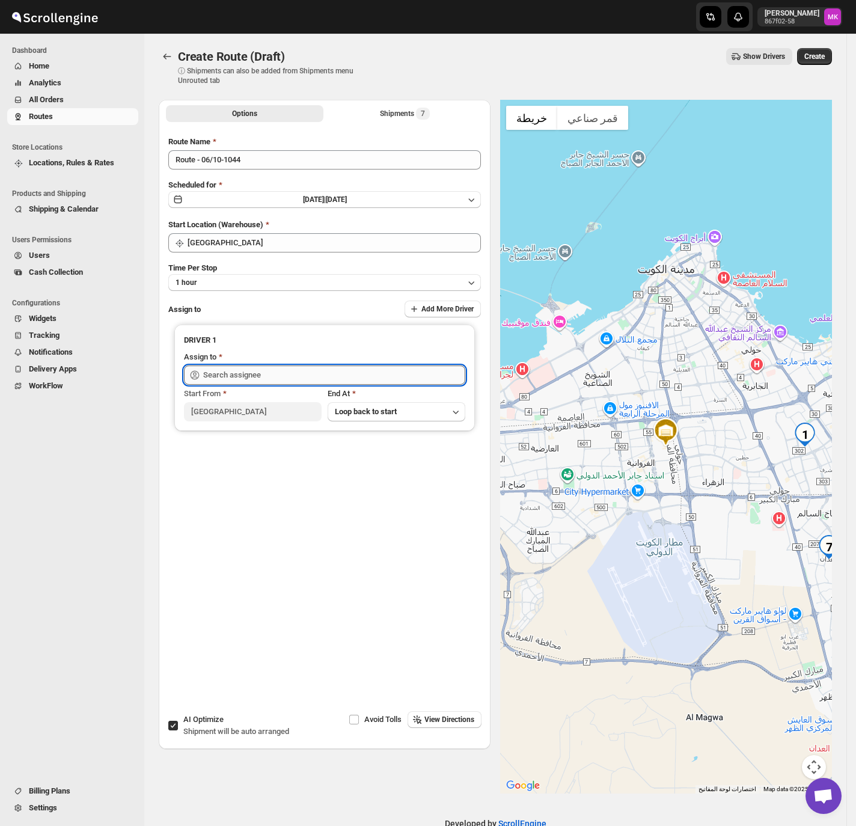
click at [231, 369] on input "text" at bounding box center [334, 374] width 262 height 19
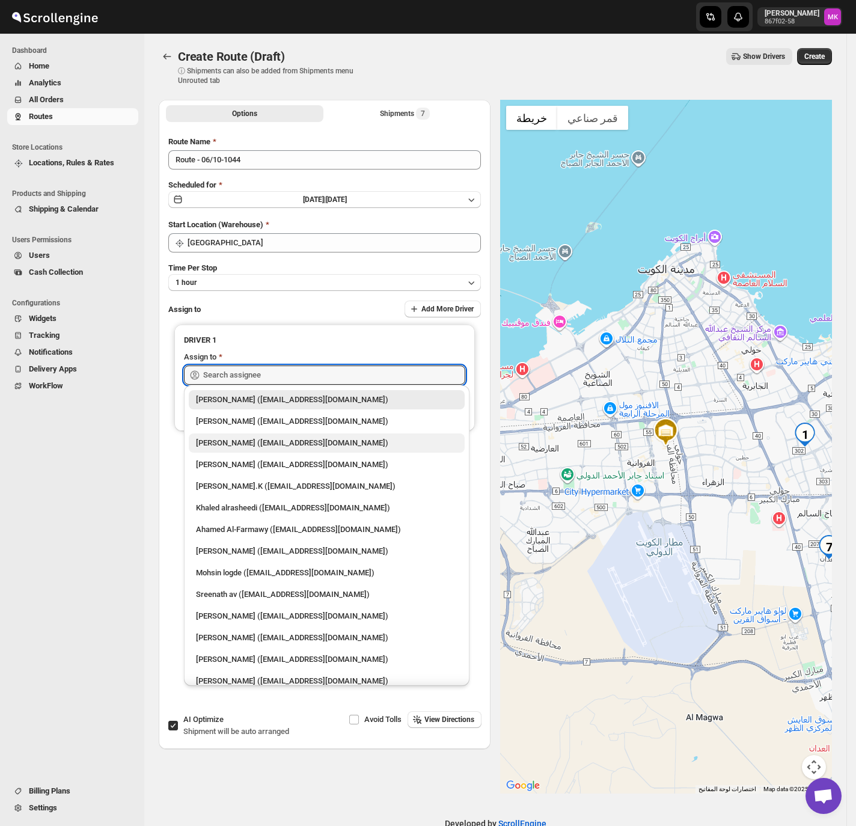
click at [253, 445] on div "[PERSON_NAME] ([EMAIL_ADDRESS][DOMAIN_NAME])" at bounding box center [326, 443] width 261 height 12
type input "[PERSON_NAME] ([EMAIL_ADDRESS][DOMAIN_NAME])"
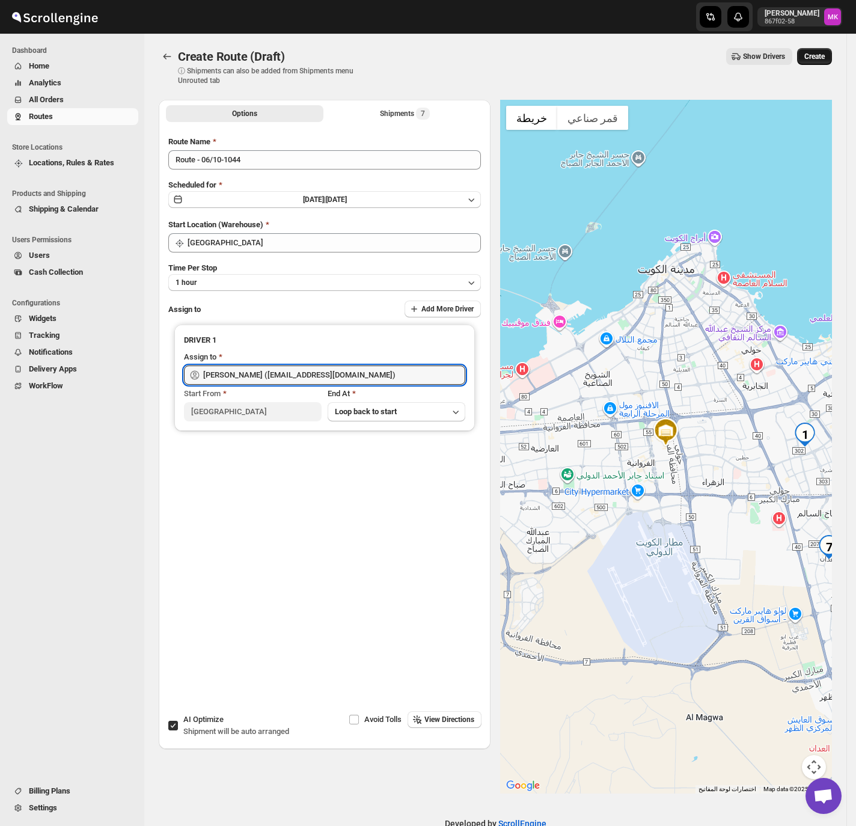
click at [816, 53] on span "Create" at bounding box center [814, 57] width 20 height 10
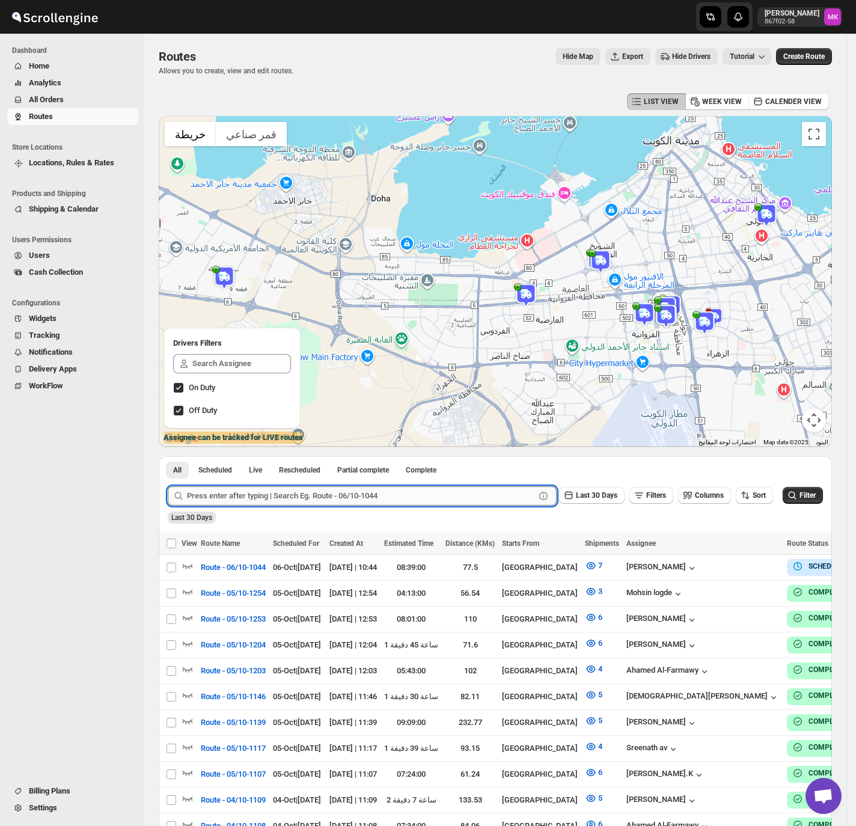
click at [330, 501] on input "text" at bounding box center [361, 495] width 348 height 19
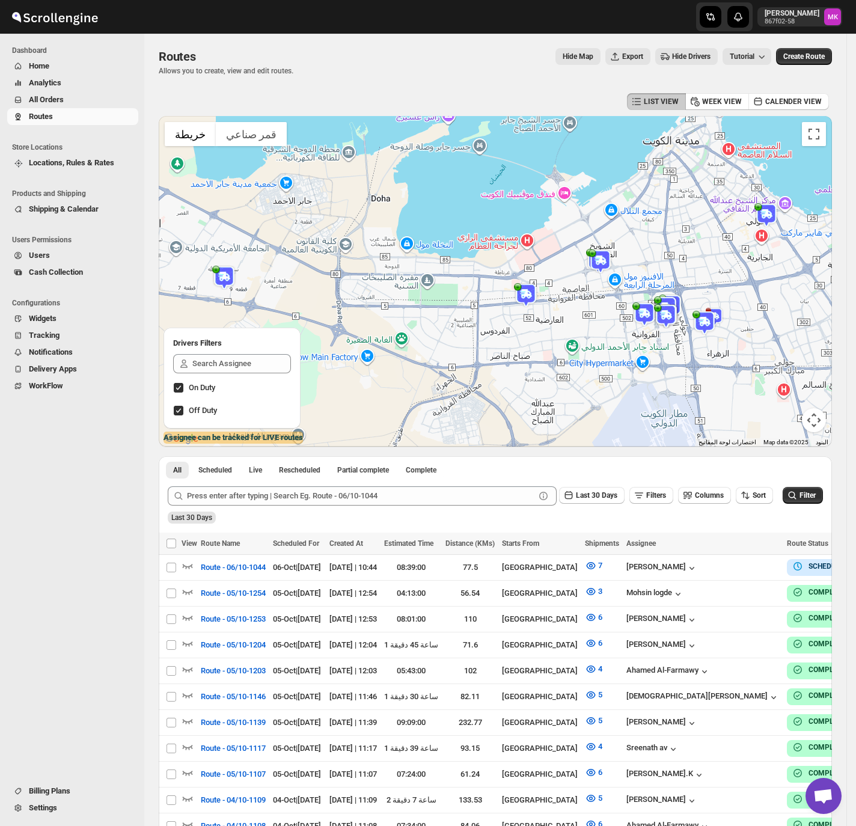
click at [43, 95] on span "All Orders" at bounding box center [46, 99] width 35 height 9
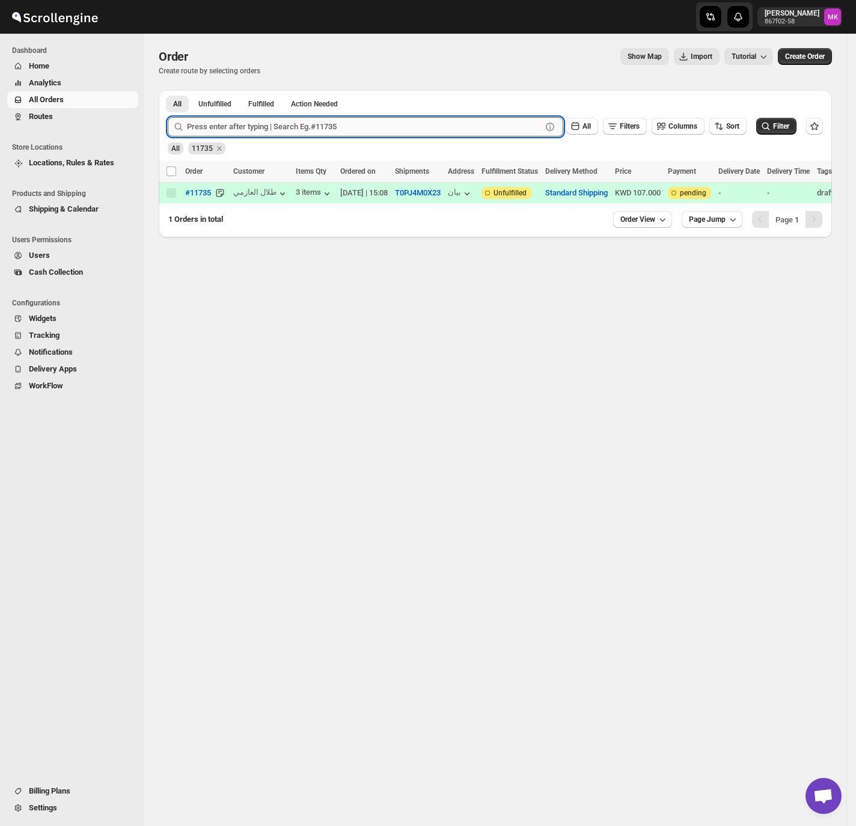
click at [279, 133] on input "text" at bounding box center [364, 126] width 355 height 19
paste input "11722"
type input "11722"
click at [168, 90] on button "Submit" at bounding box center [185, 96] width 34 height 13
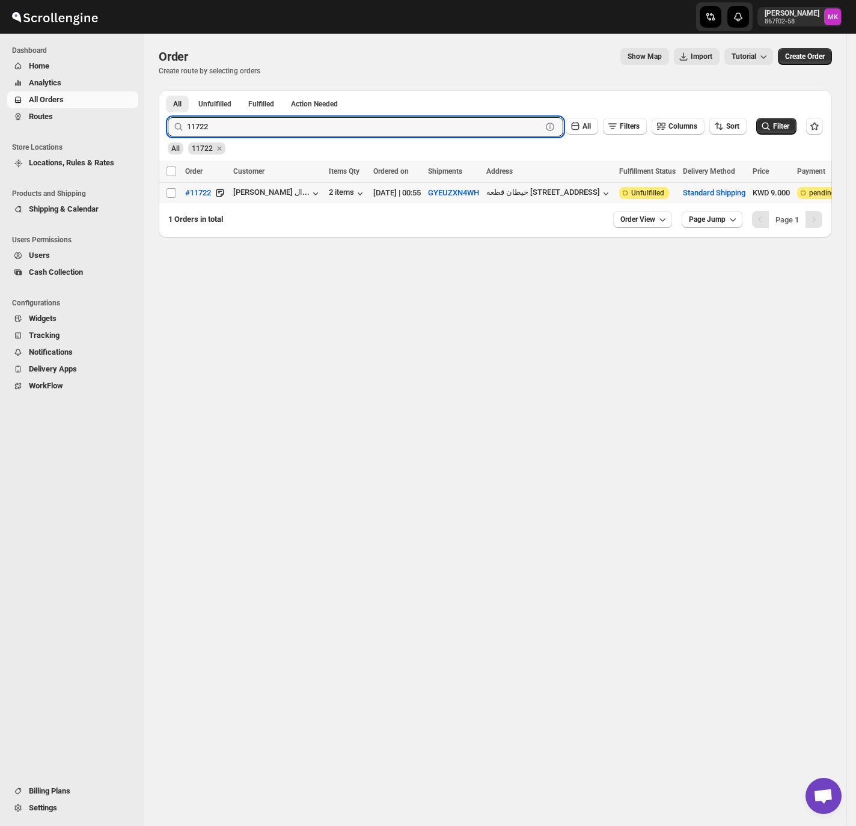
click at [177, 195] on div "Select order" at bounding box center [172, 192] width 12 height 11
checkbox input "true"
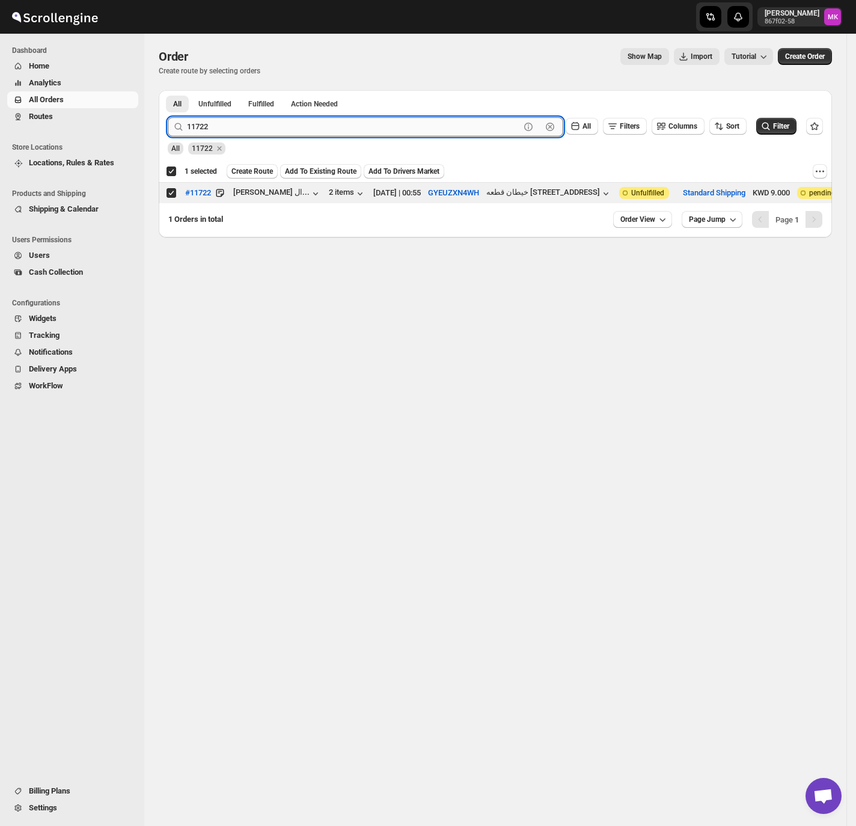
click at [215, 120] on input "11722" at bounding box center [353, 126] width 333 height 19
paste input "678"
type input "11678"
click at [168, 90] on button "Submit" at bounding box center [185, 96] width 34 height 13
click at [169, 195] on input "Select order" at bounding box center [171, 193] width 10 height 10
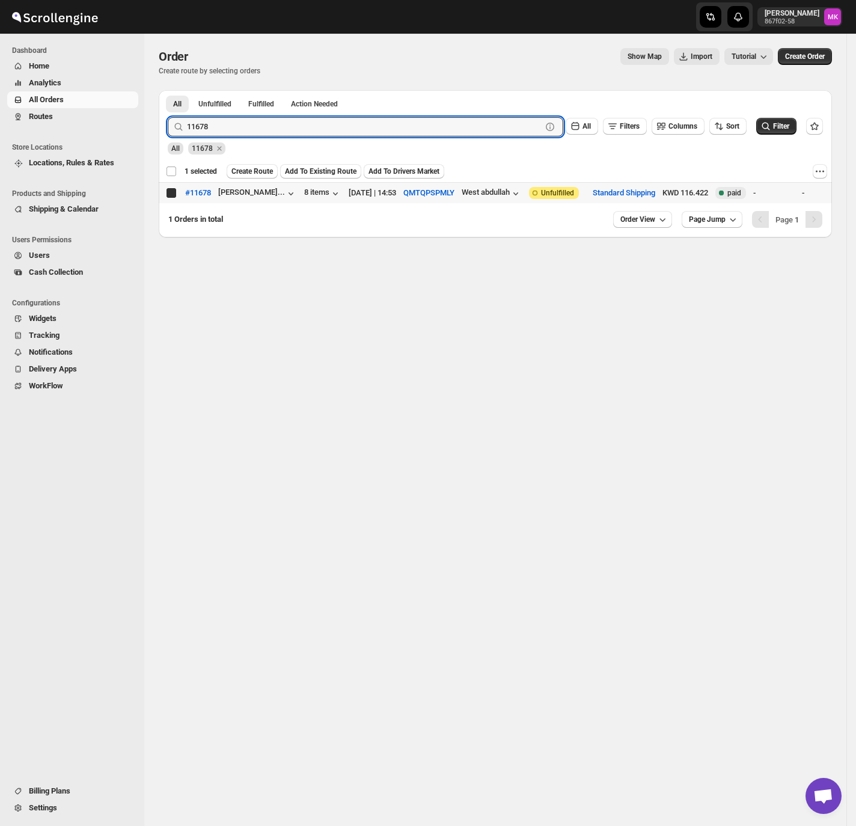
checkbox input "true"
checkbox input "false"
click at [245, 135] on input "11678" at bounding box center [353, 126] width 333 height 19
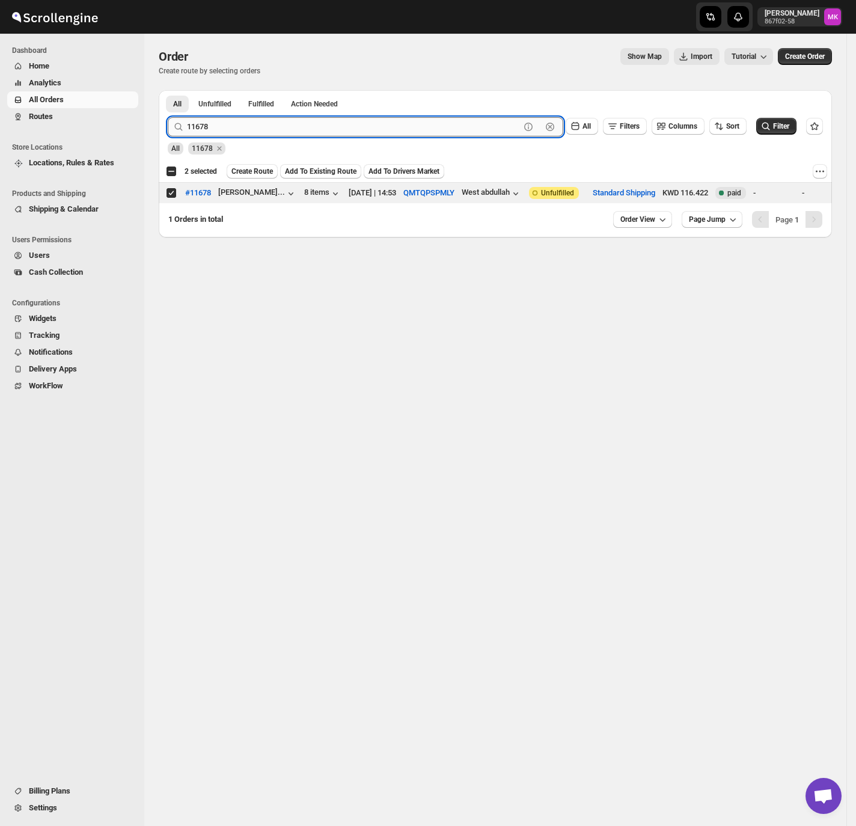
paste input "82"
type input "11682"
click at [168, 90] on button "Submit" at bounding box center [185, 96] width 34 height 13
click at [169, 195] on input "Select order" at bounding box center [171, 193] width 10 height 10
checkbox input "true"
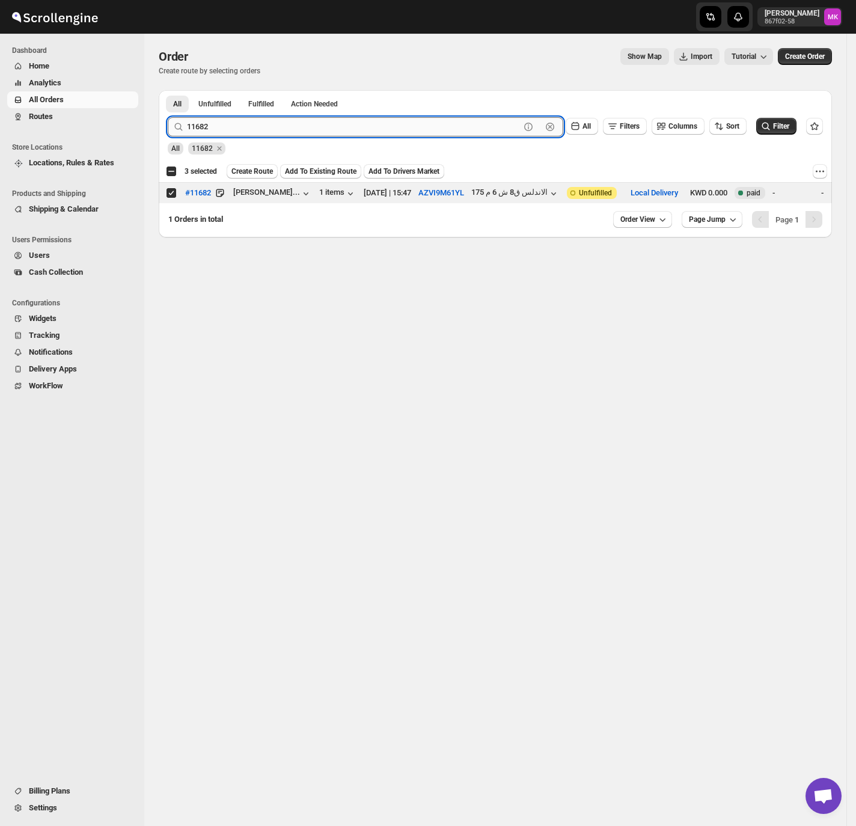
click at [207, 126] on input "11682" at bounding box center [353, 126] width 333 height 19
paste input "725"
type input "11725"
click at [168, 90] on button "Submit" at bounding box center [185, 96] width 34 height 13
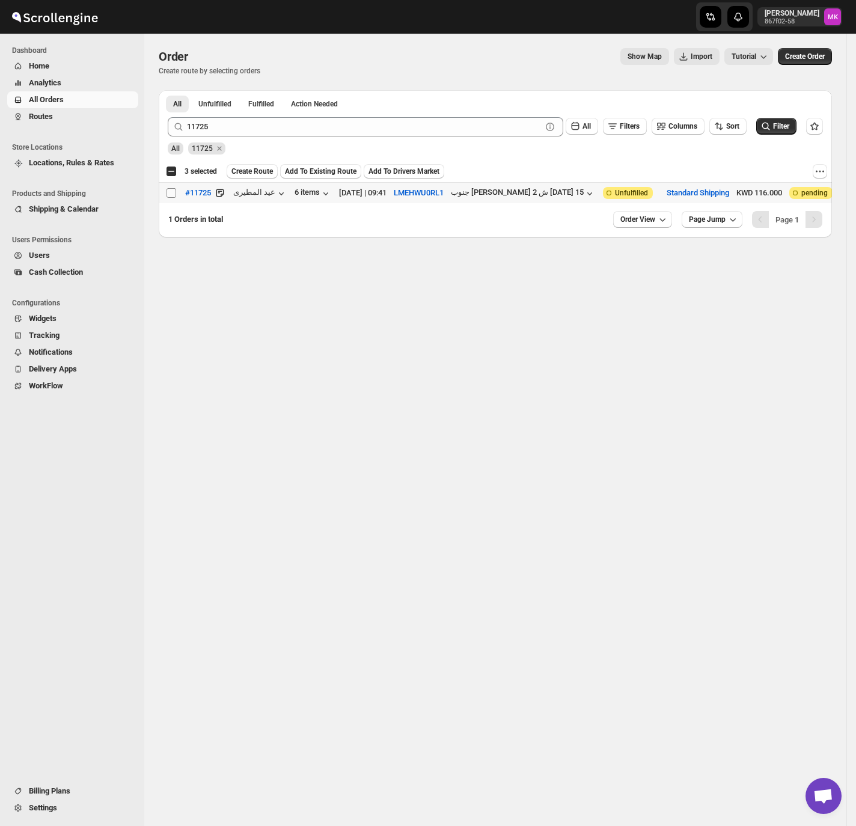
click at [166, 195] on input "Select order" at bounding box center [171, 193] width 10 height 10
checkbox input "true"
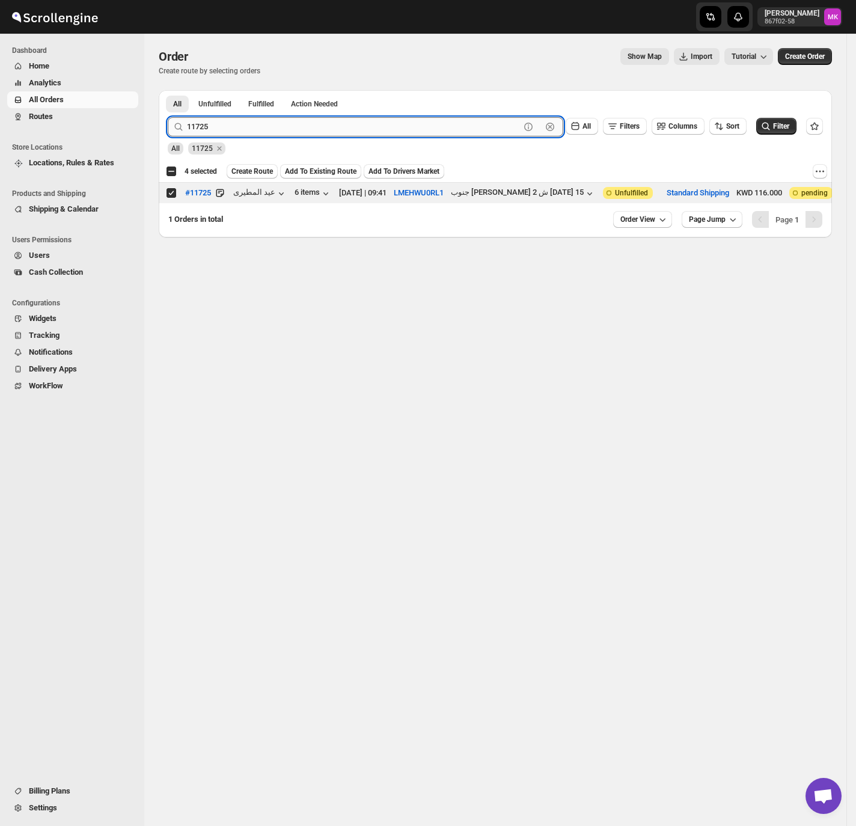
click at [198, 135] on input "11725" at bounding box center [353, 126] width 333 height 19
paste input "60"
type input "11760"
click at [168, 90] on button "Submit" at bounding box center [185, 96] width 34 height 13
click at [169, 198] on input "Select order" at bounding box center [171, 193] width 10 height 10
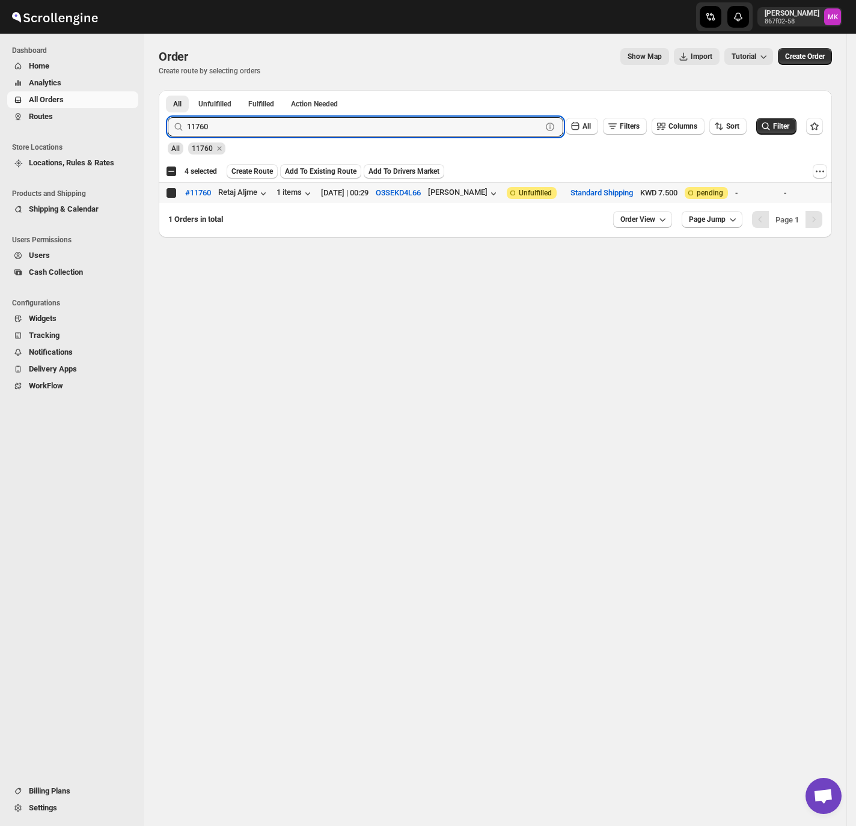
checkbox input "true"
click at [255, 132] on input "11760" at bounding box center [353, 126] width 333 height 19
paste input "7"
type input "11767"
click at [168, 90] on button "Submit" at bounding box center [185, 96] width 34 height 13
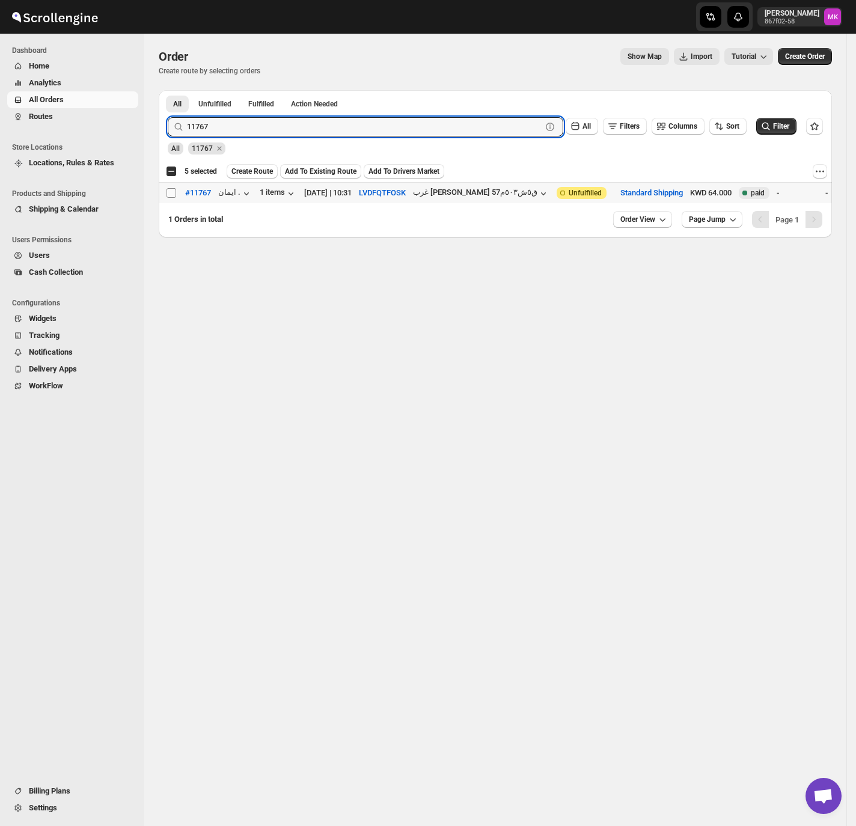
click at [174, 198] on input "Select order" at bounding box center [171, 193] width 10 height 10
checkbox input "true"
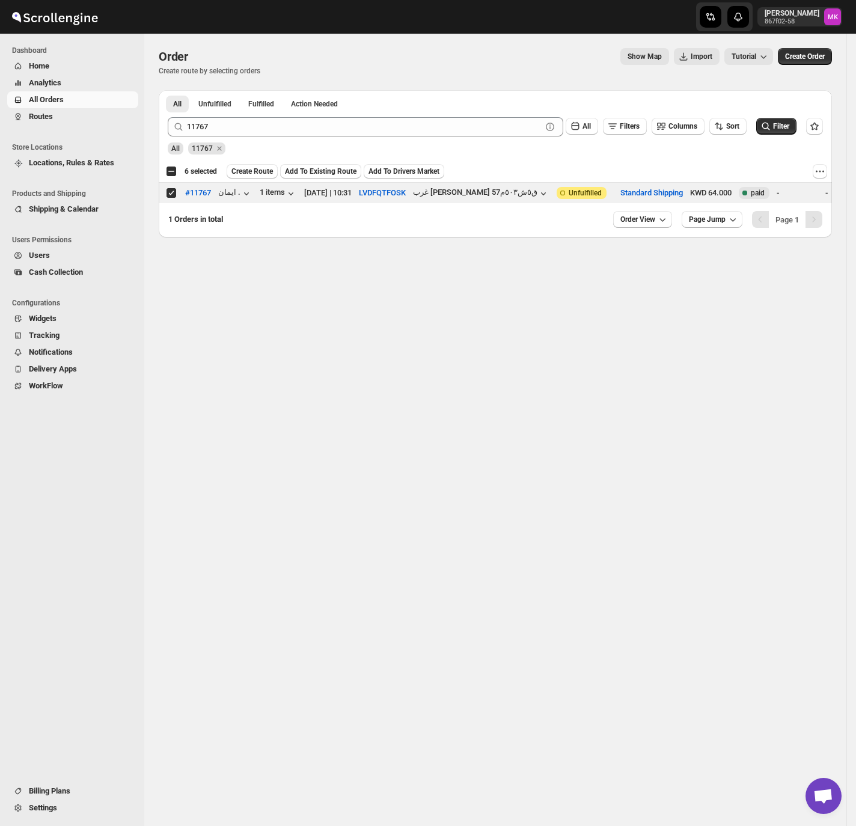
click at [229, 138] on div "All 11767" at bounding box center [493, 143] width 660 height 23
click at [229, 136] on form "Submit 11767 Clear All Filters Columns Sort Filter All 11767" at bounding box center [495, 131] width 655 height 47
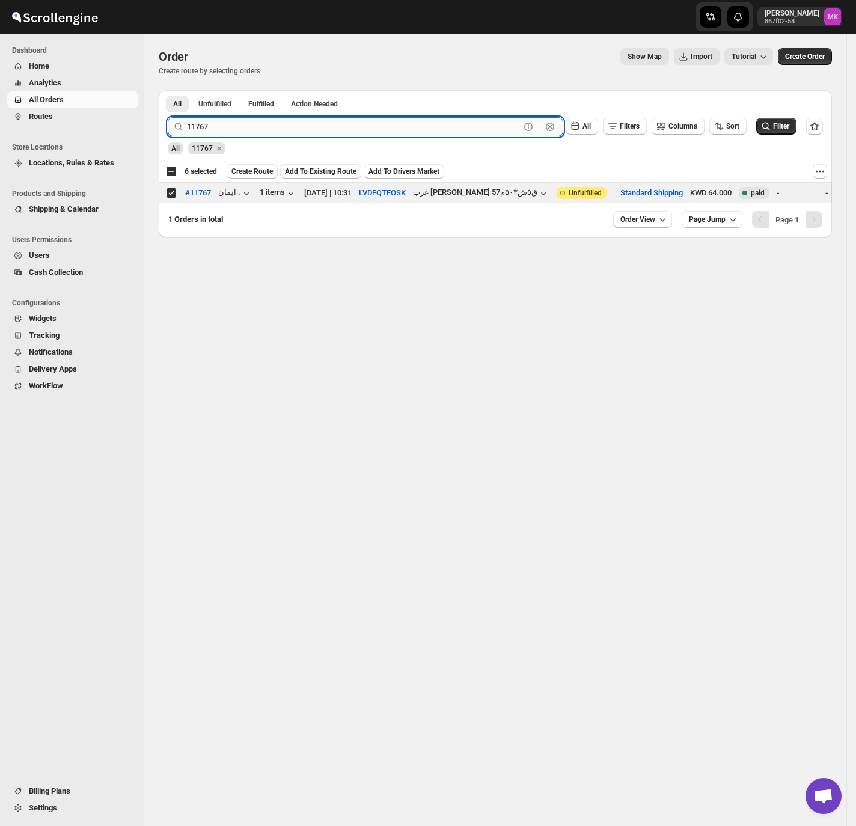
click at [226, 126] on input "11767" at bounding box center [353, 126] width 333 height 19
paste input "664"
type input "11664"
click at [168, 90] on button "Submit" at bounding box center [185, 96] width 34 height 13
click at [172, 192] on input "Select order" at bounding box center [171, 193] width 10 height 10
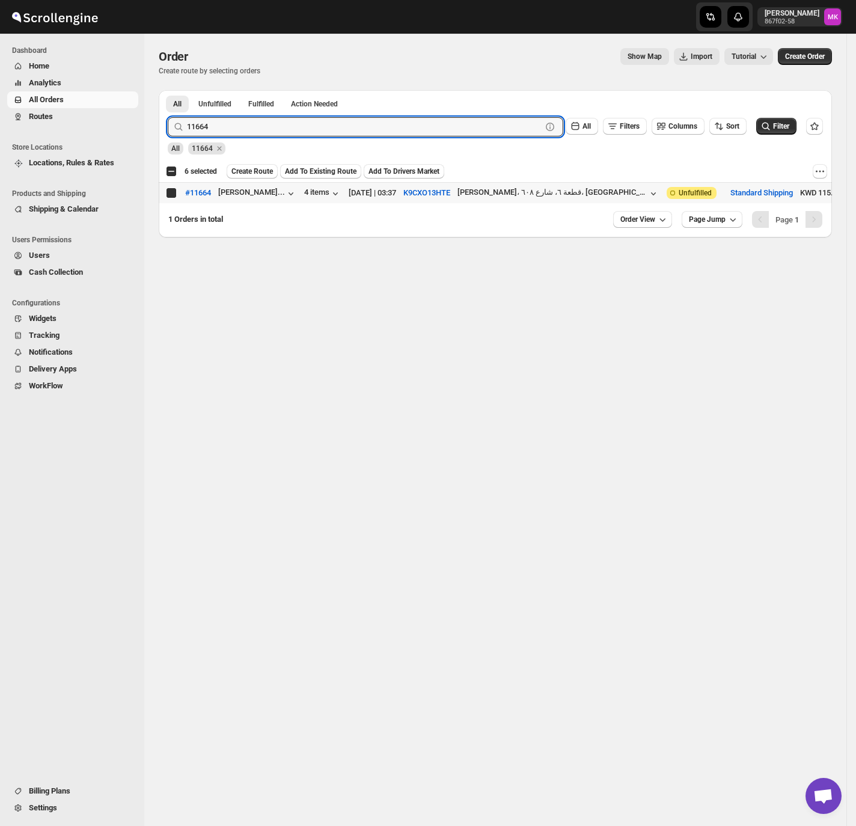
checkbox input "true"
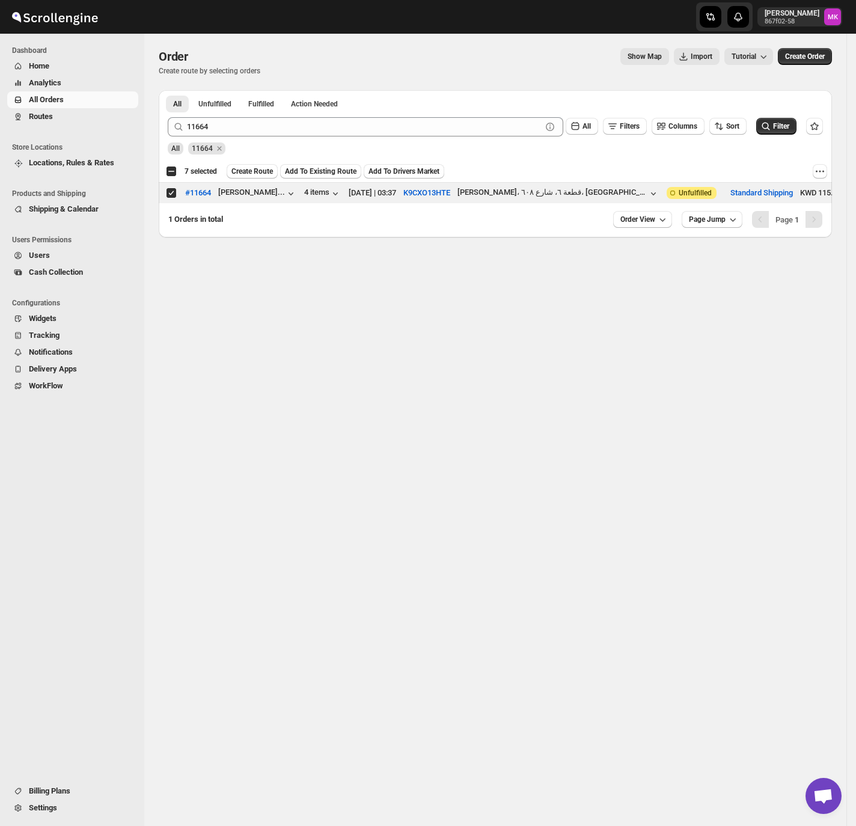
click at [257, 167] on span "Create Route" at bounding box center [251, 171] width 41 height 10
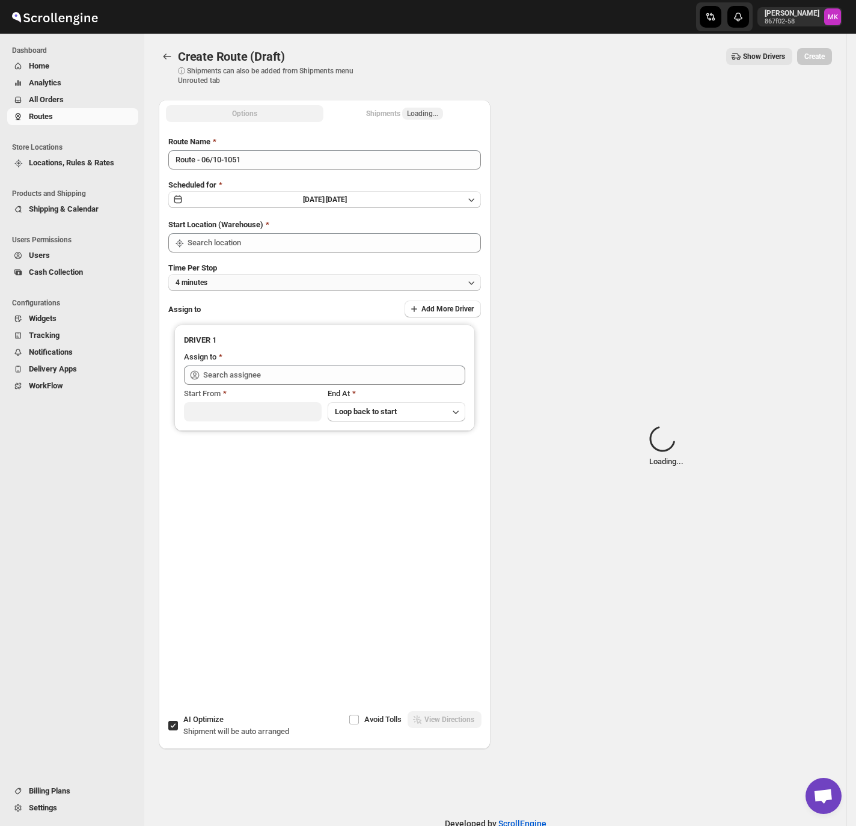
type input "[GEOGRAPHIC_DATA]"
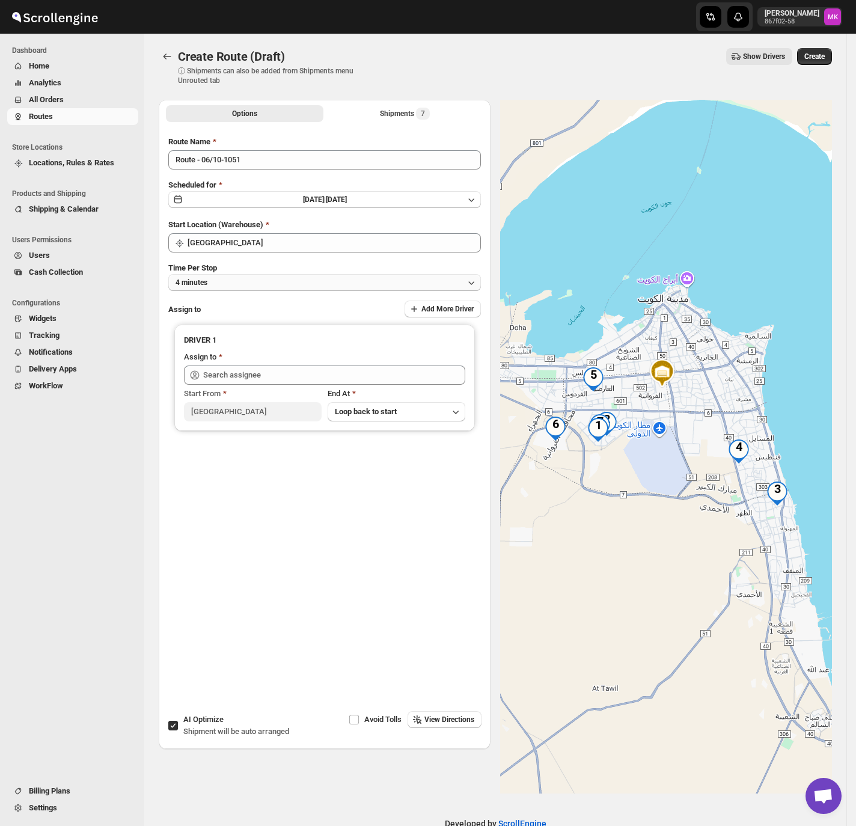
click at [231, 285] on button "4 minutes" at bounding box center [324, 282] width 312 height 17
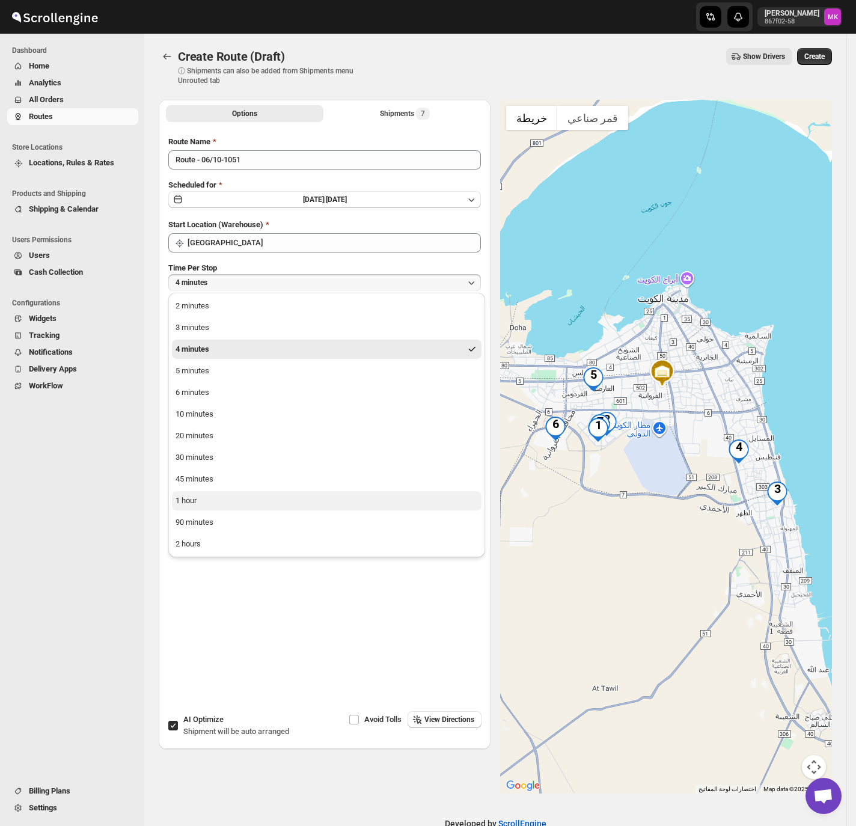
click at [192, 493] on button "1 hour" at bounding box center [326, 500] width 309 height 19
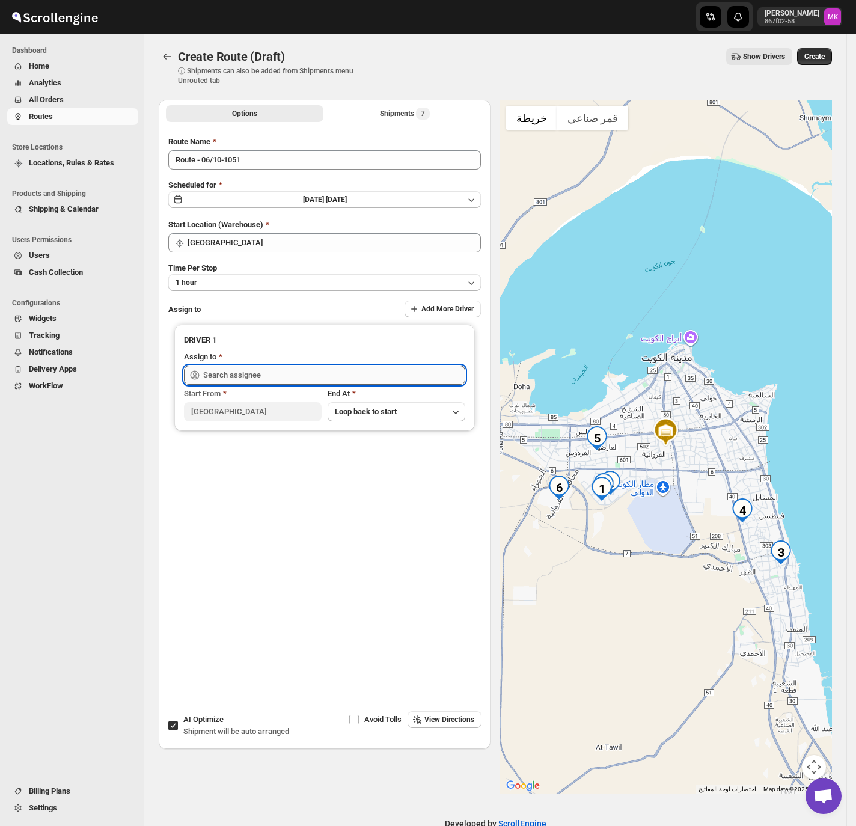
click at [262, 368] on input "text" at bounding box center [334, 374] width 262 height 19
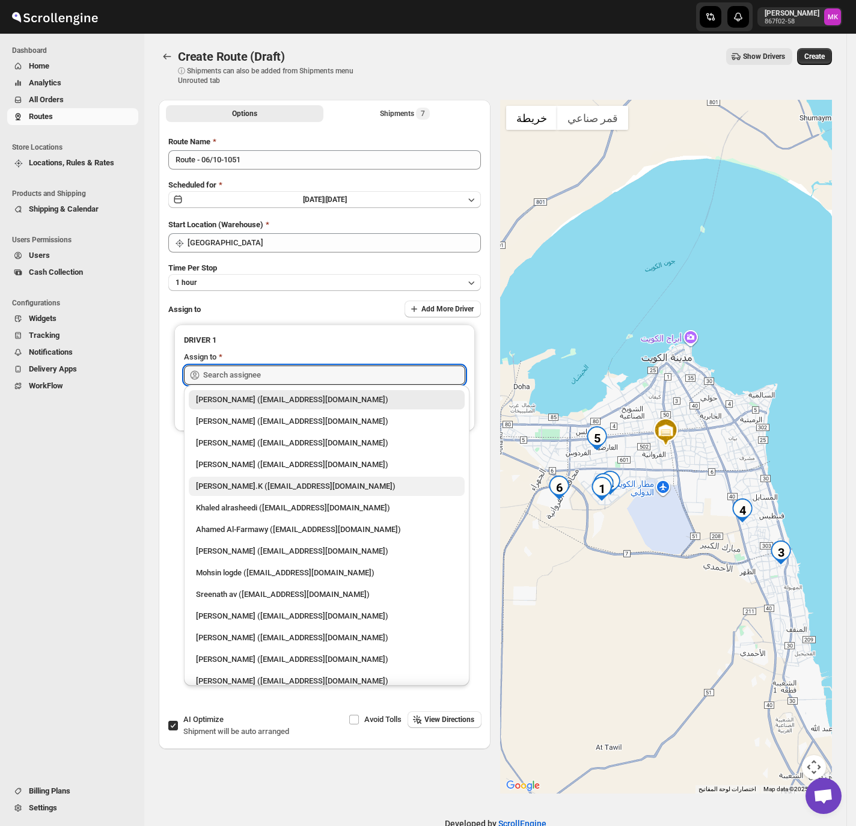
click at [228, 488] on div "[PERSON_NAME].K ([EMAIL_ADDRESS][DOMAIN_NAME])" at bounding box center [326, 486] width 261 height 12
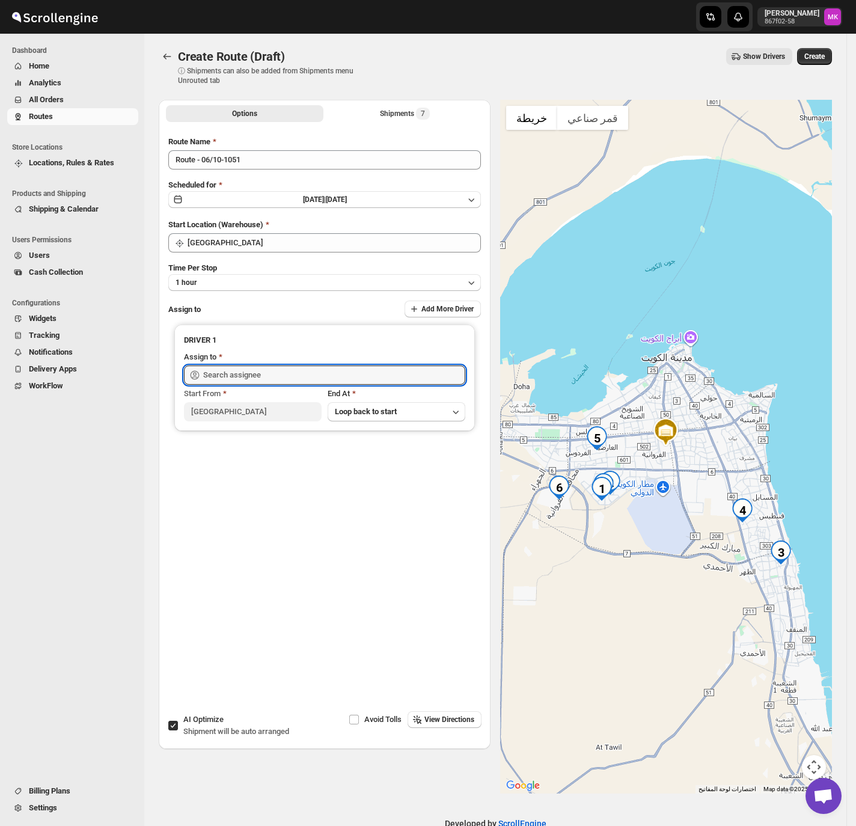
type input "[PERSON_NAME].K ([EMAIL_ADDRESS][DOMAIN_NAME])"
click at [814, 61] on span "Create" at bounding box center [814, 57] width 20 height 10
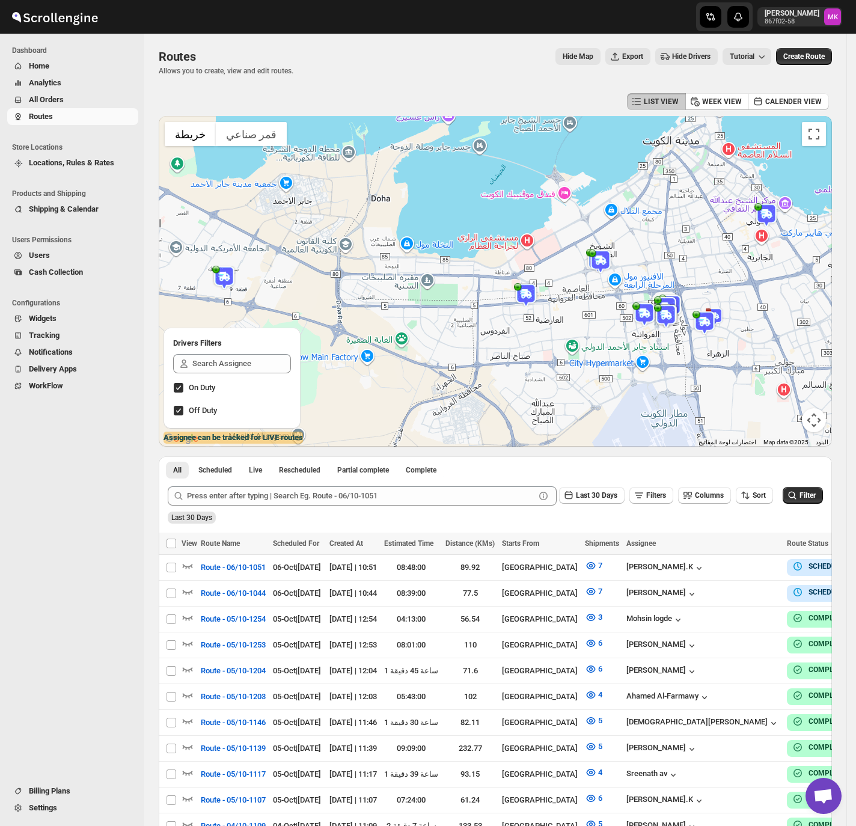
click at [66, 105] on span "All Orders" at bounding box center [82, 100] width 107 height 12
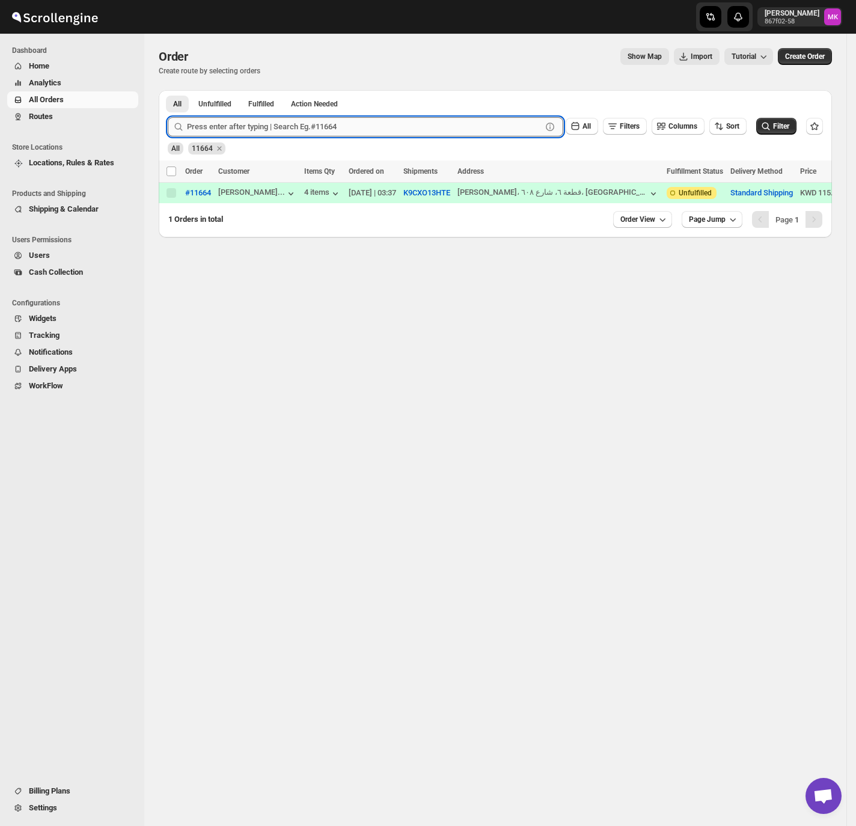
click at [246, 121] on input "text" at bounding box center [364, 126] width 355 height 19
paste input "11662"
type input "11662"
click at [168, 90] on button "Submit" at bounding box center [185, 96] width 34 height 13
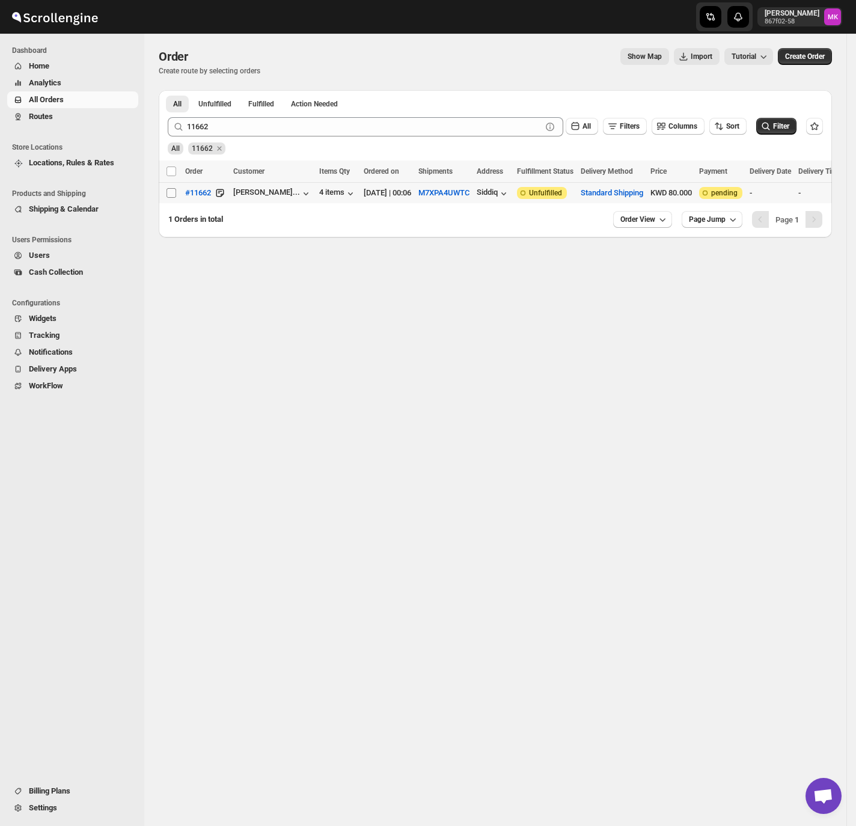
click at [171, 189] on input "Select order" at bounding box center [171, 193] width 10 height 10
checkbox input "true"
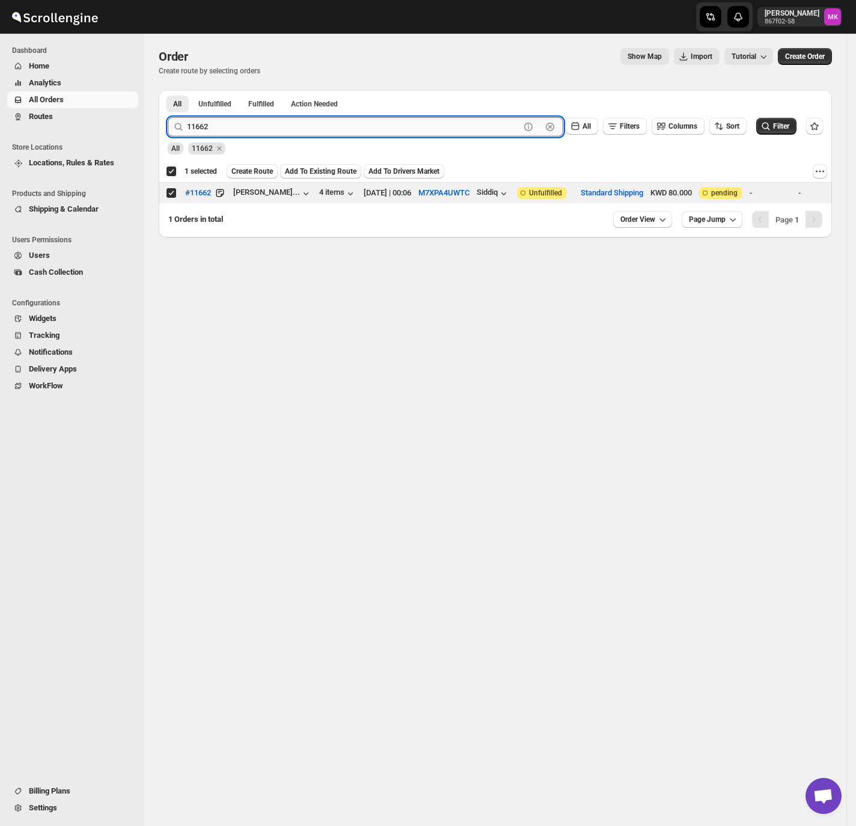
click at [284, 128] on input "11662" at bounding box center [353, 126] width 333 height 19
paste input "57"
type input "11657"
click at [168, 90] on button "Submit" at bounding box center [185, 96] width 34 height 13
click at [174, 198] on td "Select order" at bounding box center [170, 193] width 23 height 21
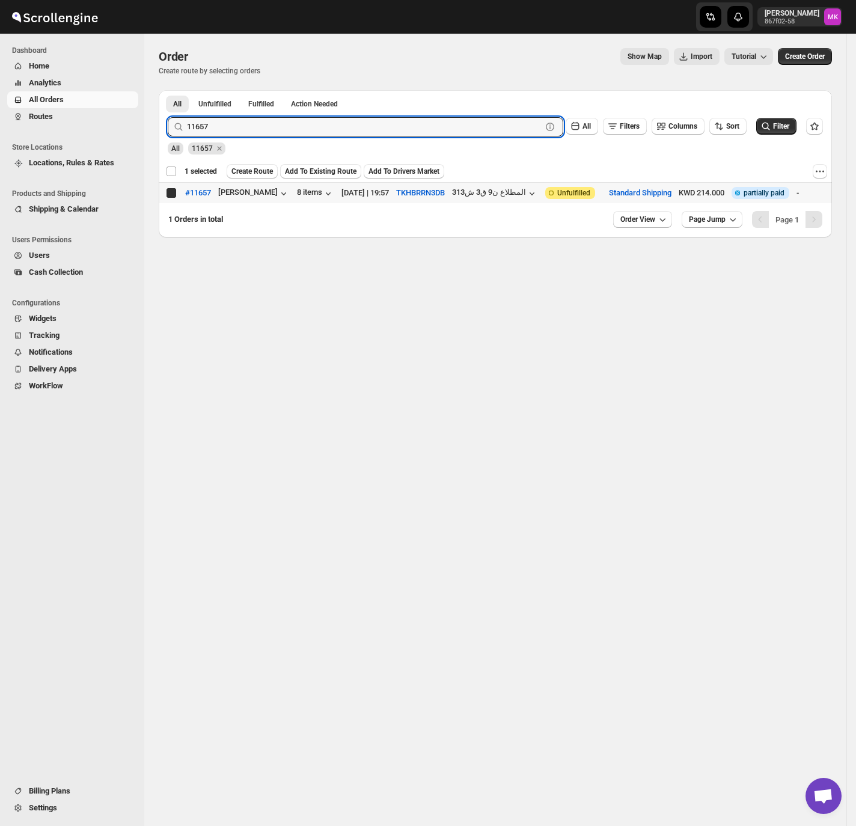
checkbox input "false"
checkbox input "true"
click at [207, 118] on input "11657" at bounding box center [353, 126] width 333 height 19
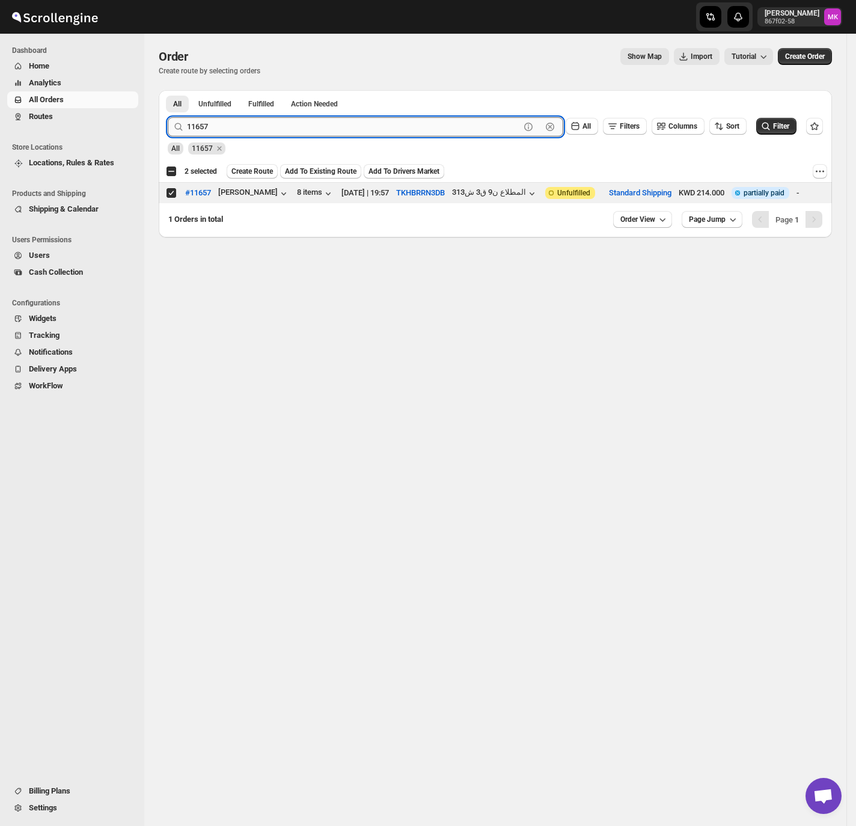
paste input "588"
type input "11588"
click at [168, 90] on button "Submit" at bounding box center [185, 96] width 34 height 13
click at [175, 191] on input "Select order" at bounding box center [171, 193] width 10 height 10
checkbox input "true"
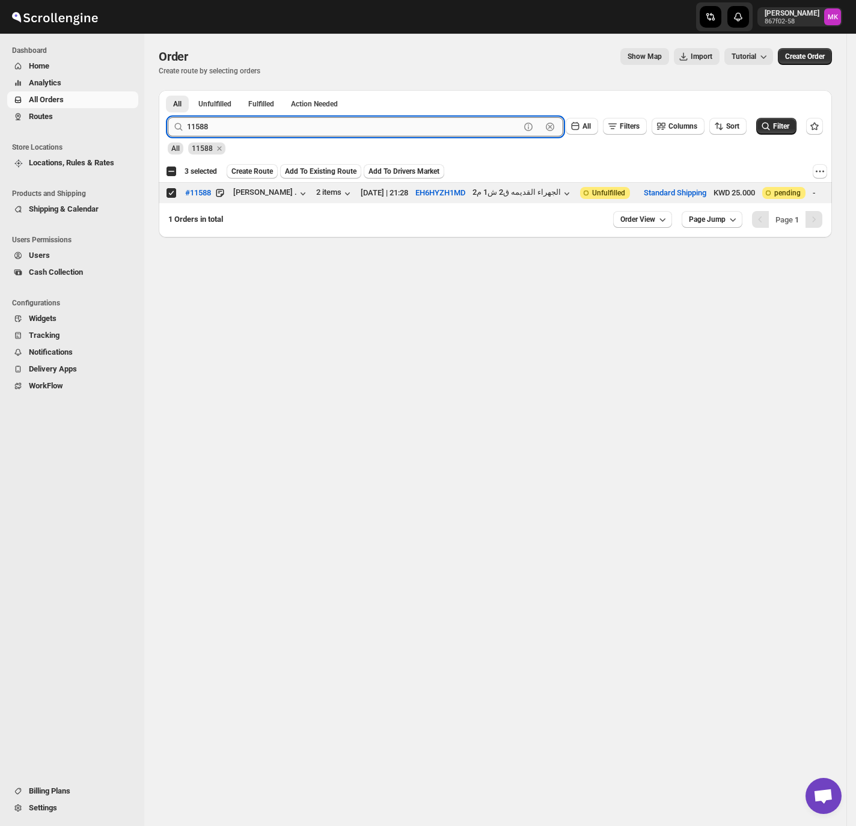
click at [215, 121] on input "11588" at bounding box center [353, 126] width 333 height 19
paste input "701"
type input "11701"
click at [168, 90] on button "Submit" at bounding box center [185, 96] width 34 height 13
click at [169, 198] on input "Select order" at bounding box center [171, 193] width 10 height 10
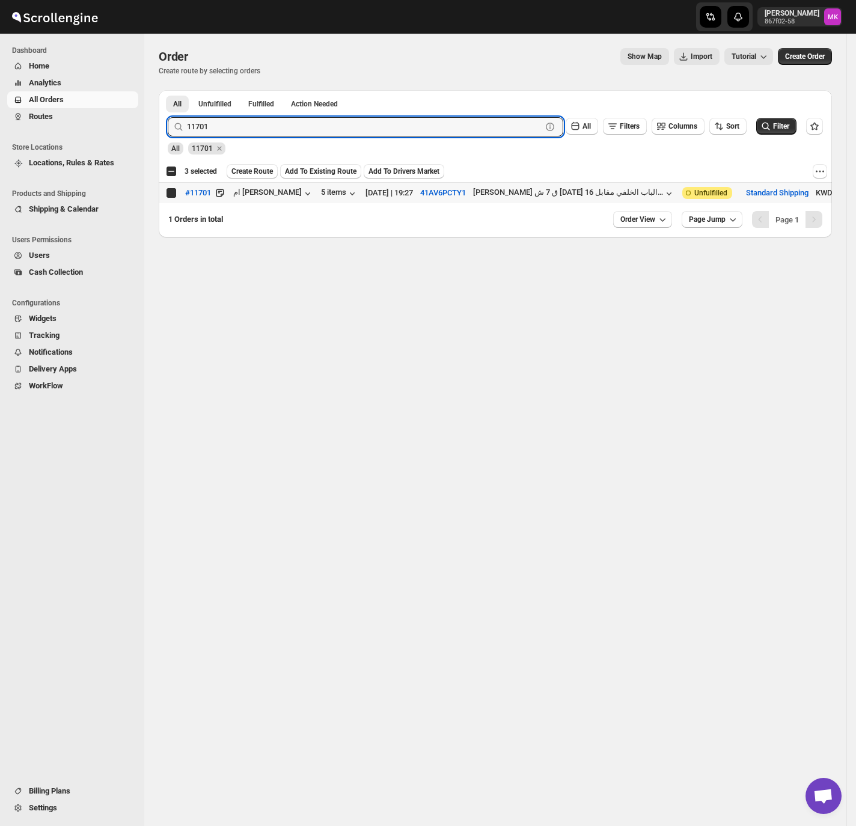
checkbox input "true"
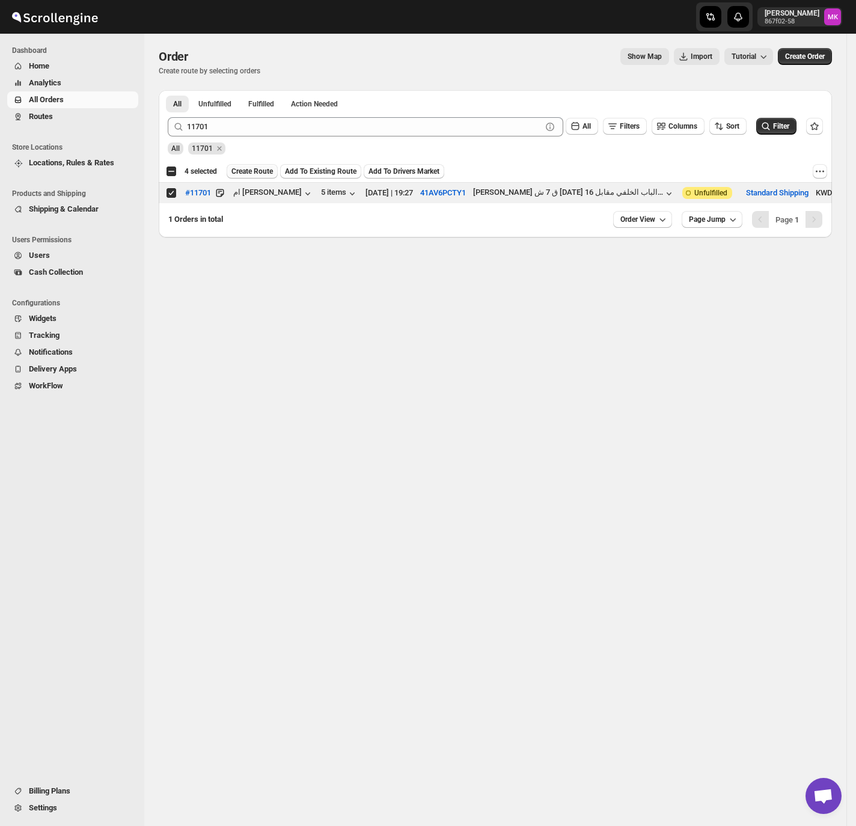
click at [252, 175] on span "Create Route" at bounding box center [251, 171] width 41 height 10
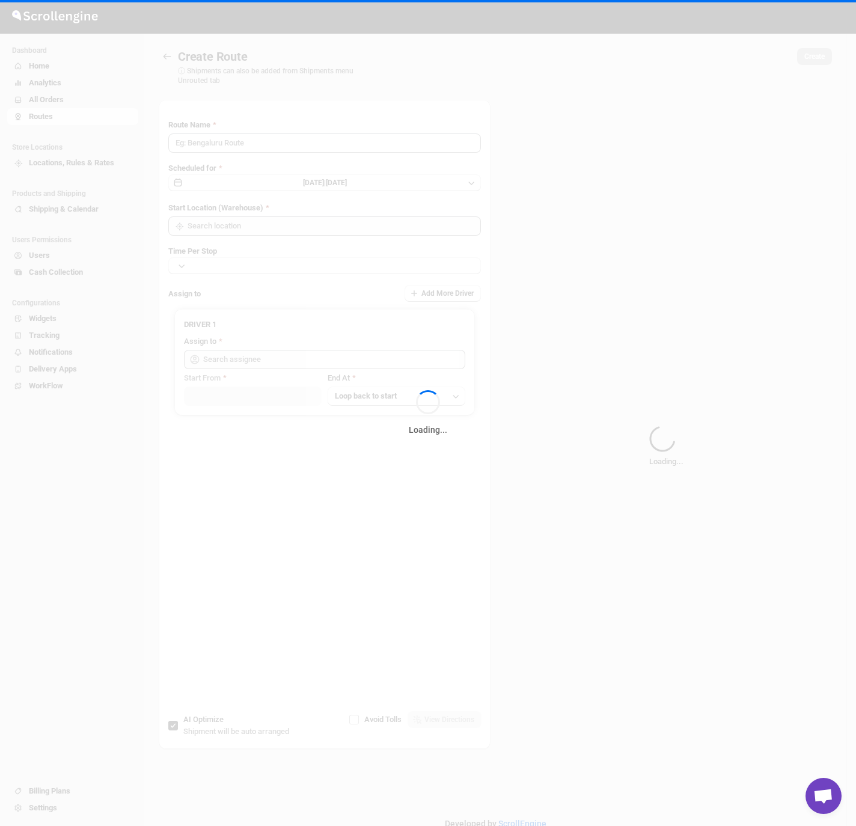
type input "Route - 06/10-1053"
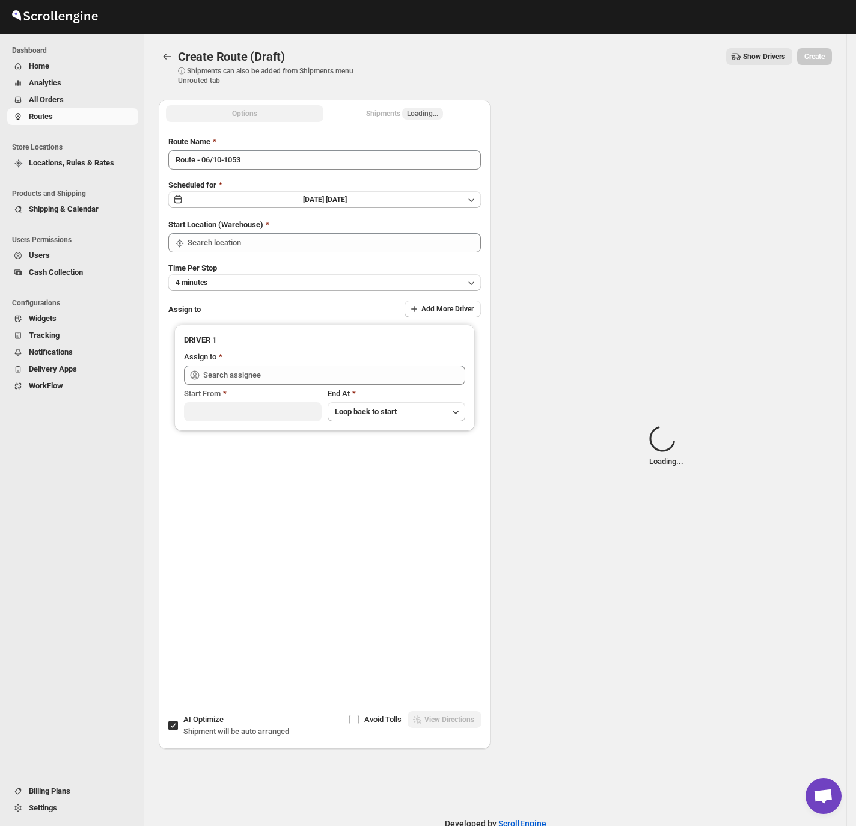
type input "[GEOGRAPHIC_DATA]"
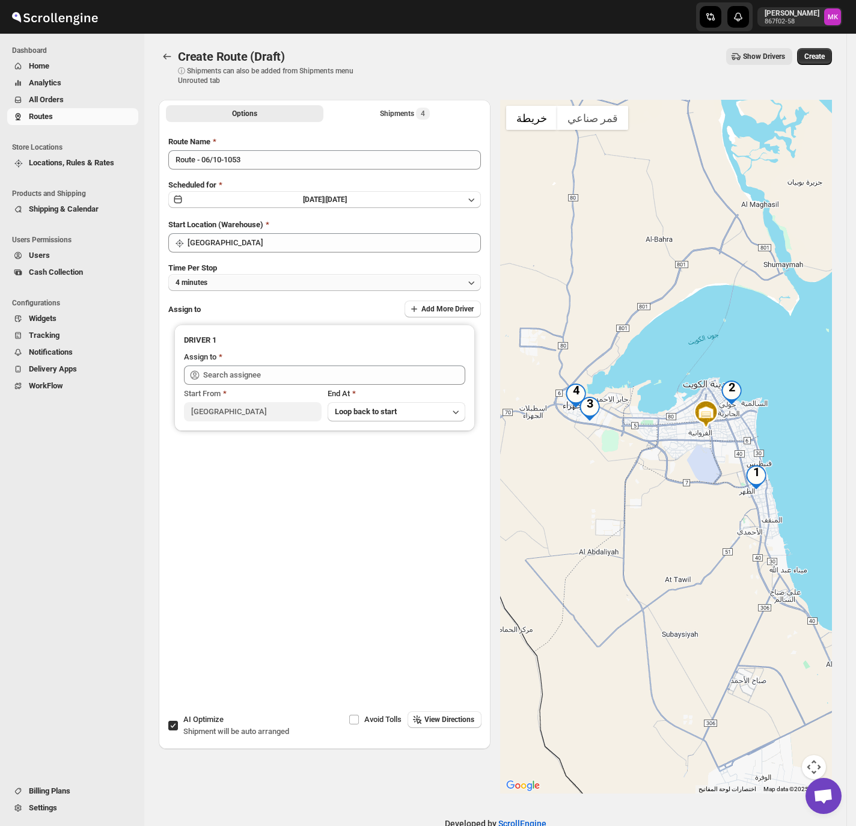
click at [244, 282] on button "4 minutes" at bounding box center [324, 282] width 312 height 17
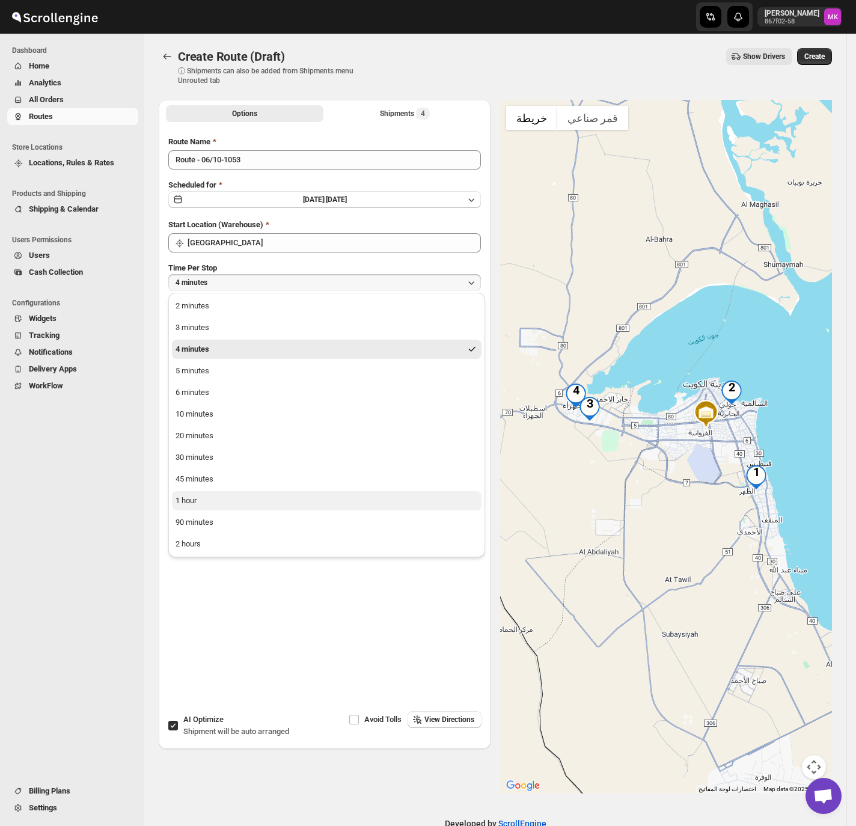
click at [215, 501] on button "1 hour" at bounding box center [326, 500] width 309 height 19
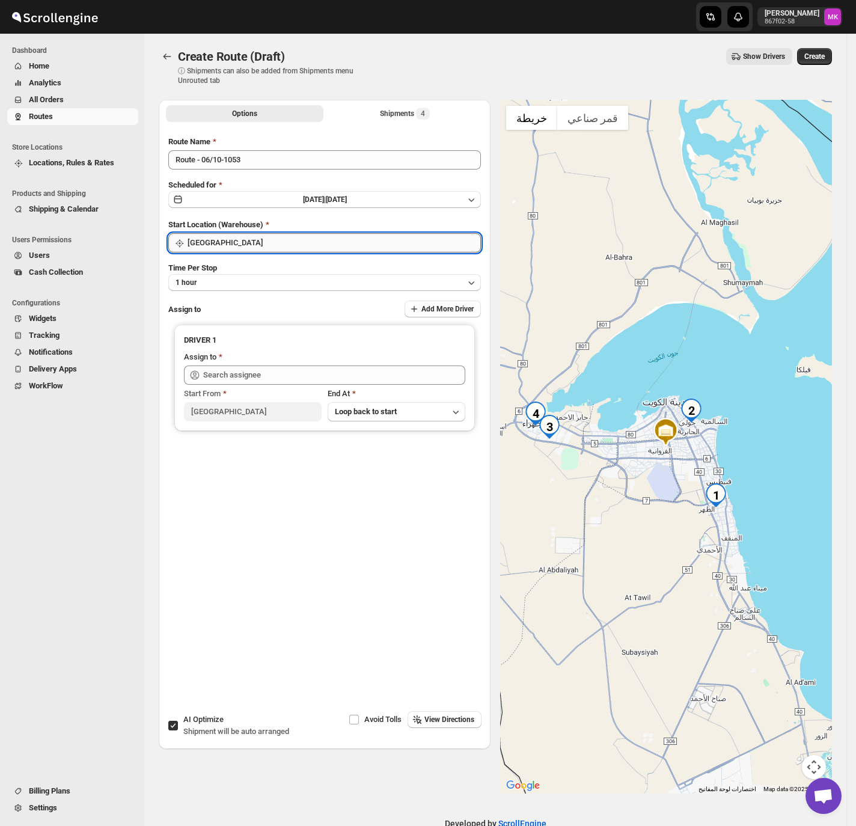
click at [207, 243] on input "[GEOGRAPHIC_DATA]" at bounding box center [333, 242] width 293 height 19
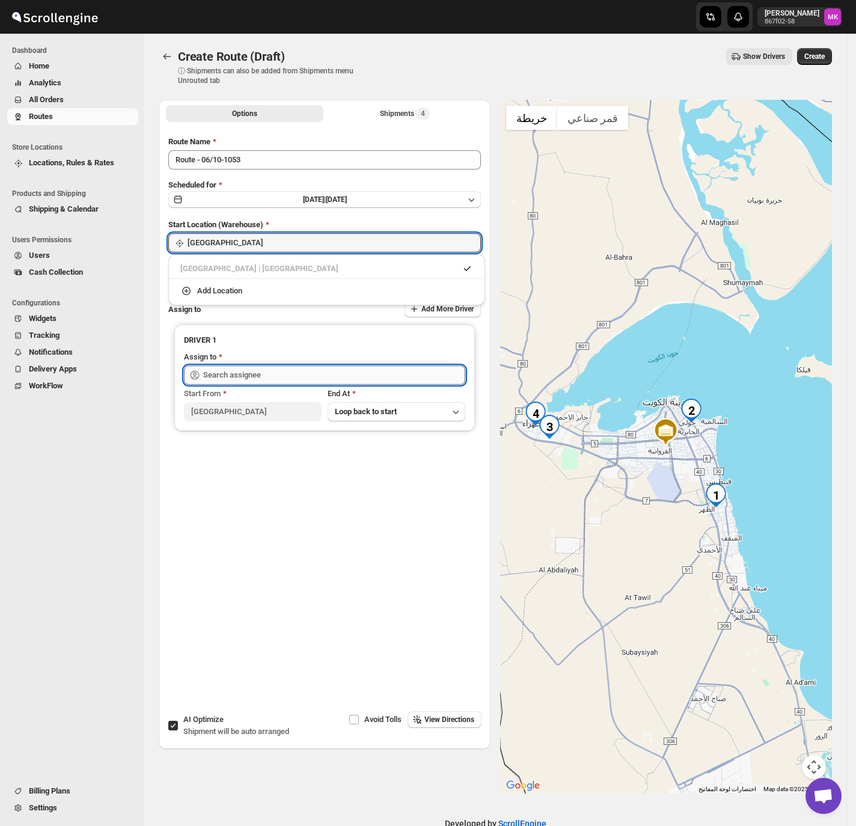
click at [224, 373] on input "text" at bounding box center [334, 374] width 262 height 19
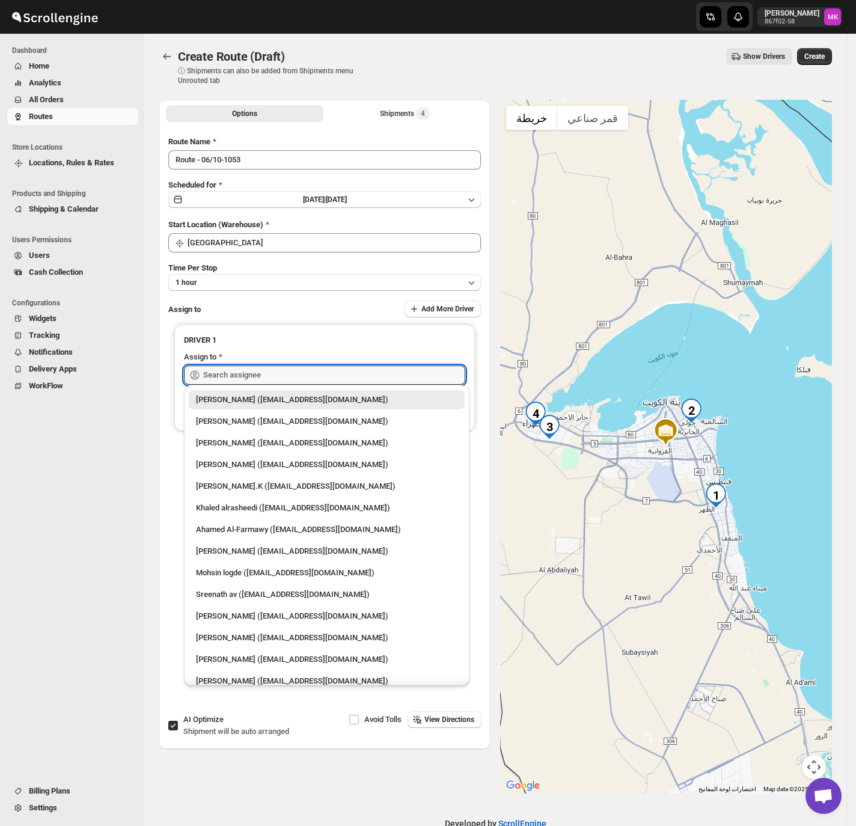
click at [108, 458] on div "Navigation" at bounding box center [69, 593] width 138 height 378
click at [299, 371] on input "text" at bounding box center [334, 374] width 262 height 19
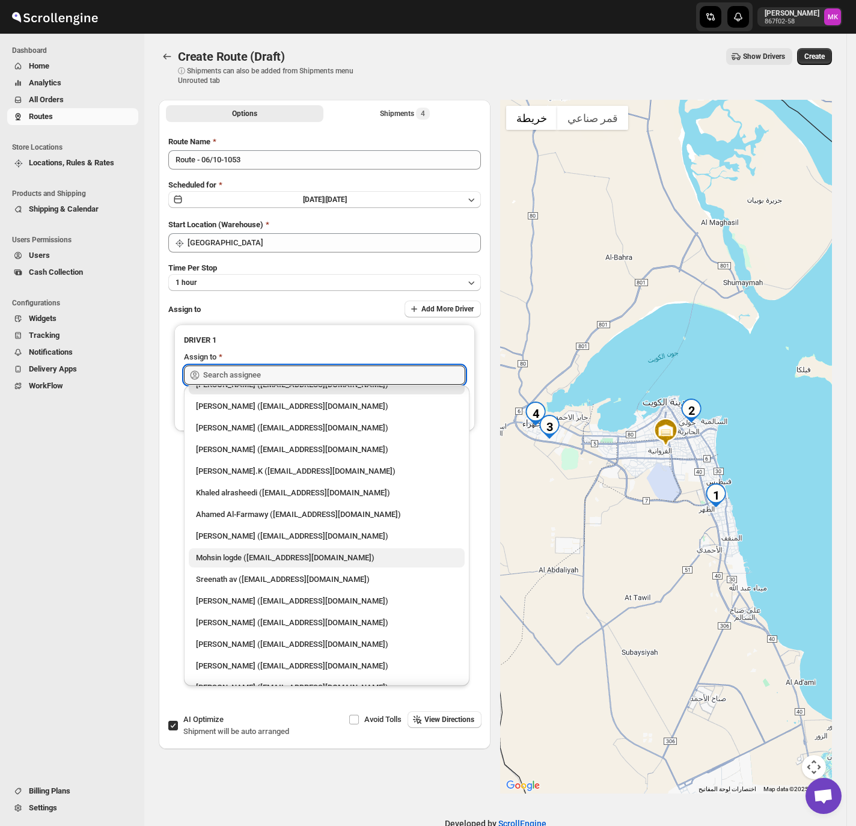
scroll to position [31, 0]
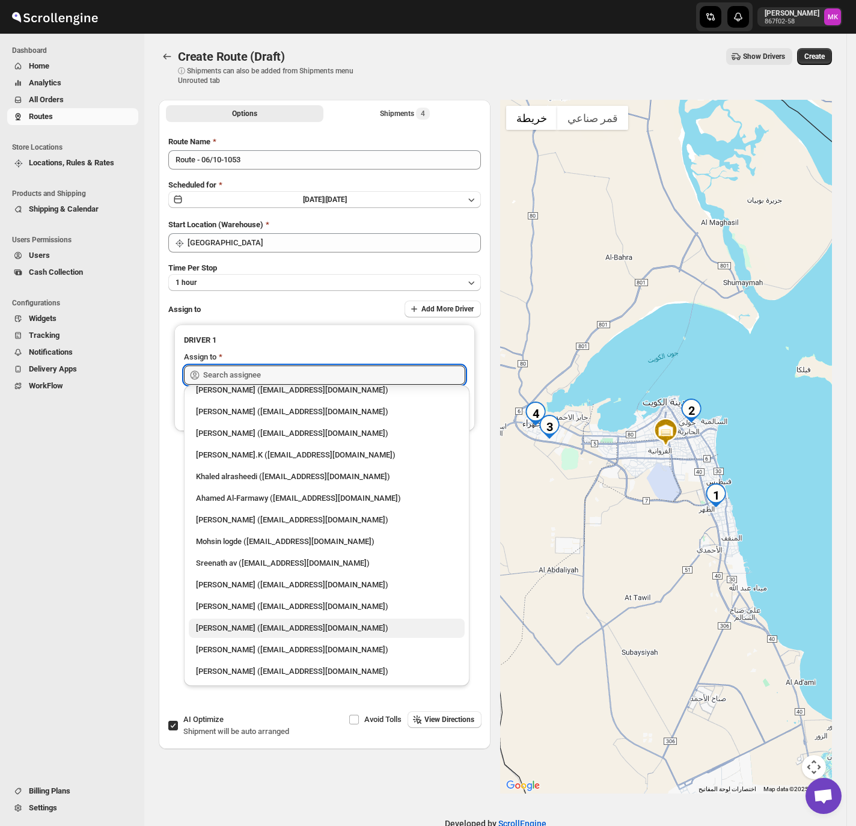
click at [269, 628] on div "[PERSON_NAME] ([EMAIL_ADDRESS][DOMAIN_NAME])" at bounding box center [326, 628] width 261 height 12
type input "[PERSON_NAME] ([EMAIL_ADDRESS][DOMAIN_NAME])"
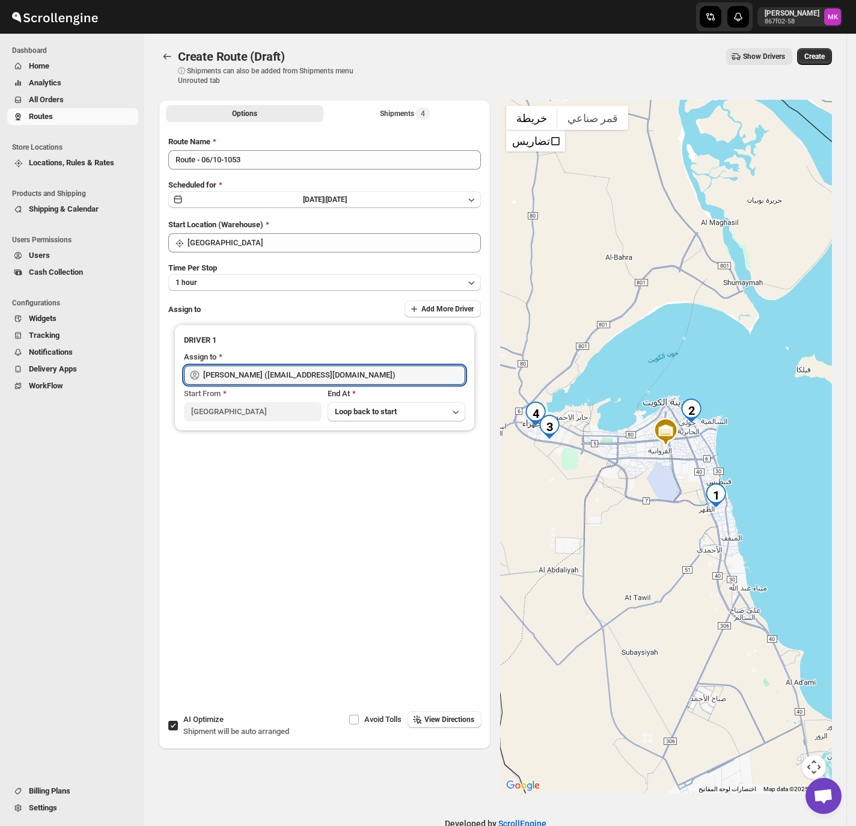
click at [409, 126] on div "Route Name Route - 06/10-1053 Scheduled for [DATE] | [DATE] Start Location (War…" at bounding box center [325, 360] width 332 height 469
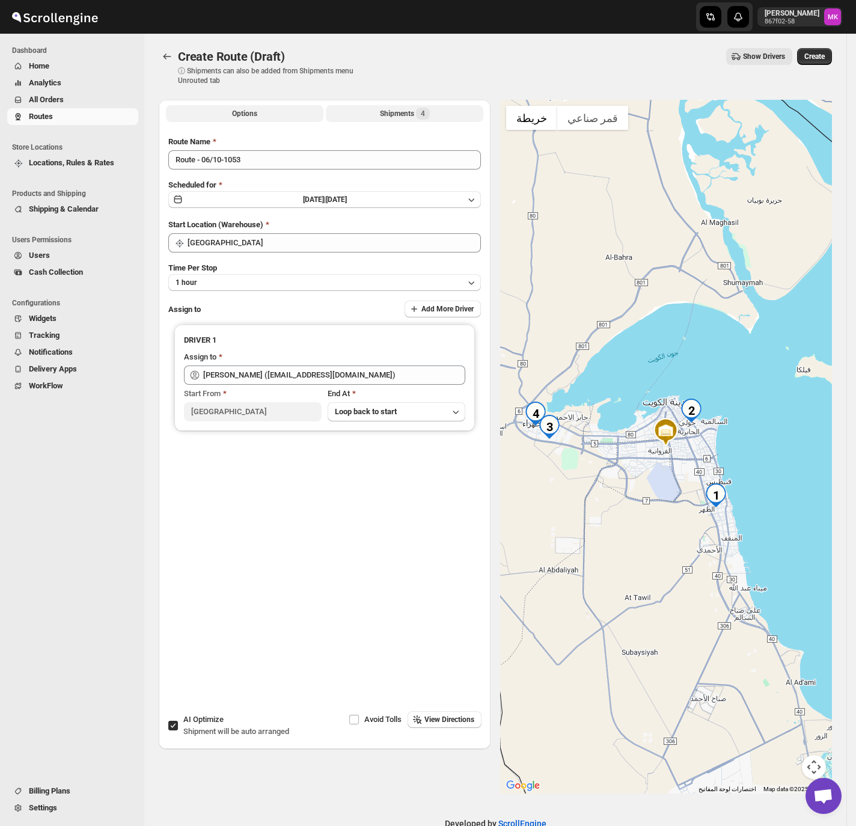
click at [402, 116] on div "Shipments 4" at bounding box center [405, 114] width 50 height 12
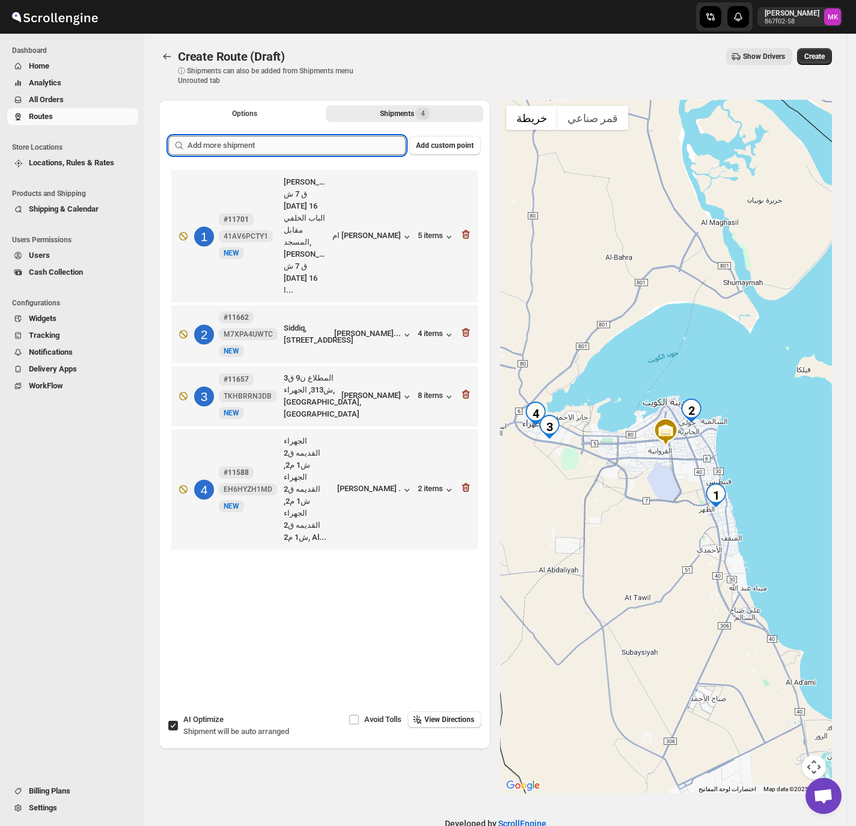
click at [222, 145] on input "text" at bounding box center [296, 145] width 218 height 19
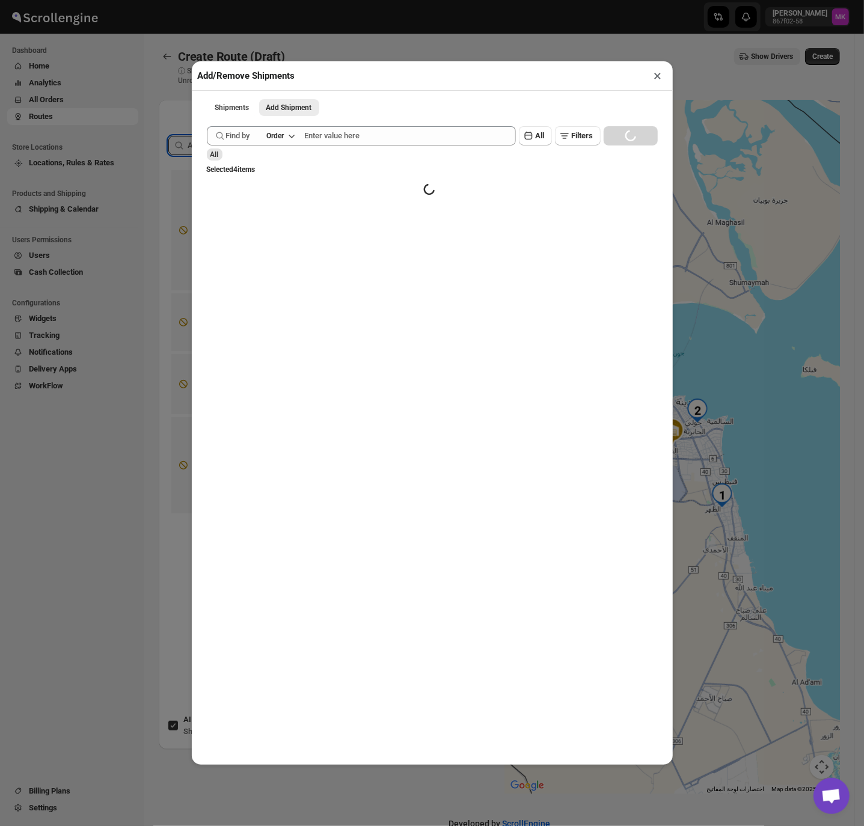
paste input "text"
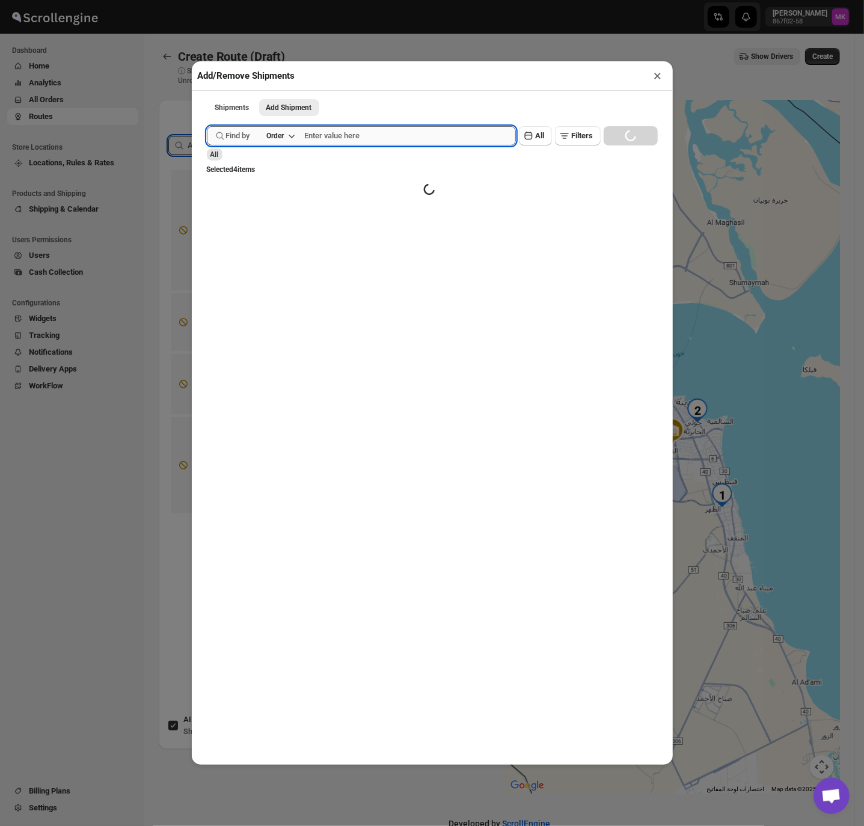
click at [339, 138] on input "text" at bounding box center [410, 135] width 211 height 19
paste input "11752"
type input "11752"
click at [207, 0] on button "Submit" at bounding box center [224, 6] width 34 height 13
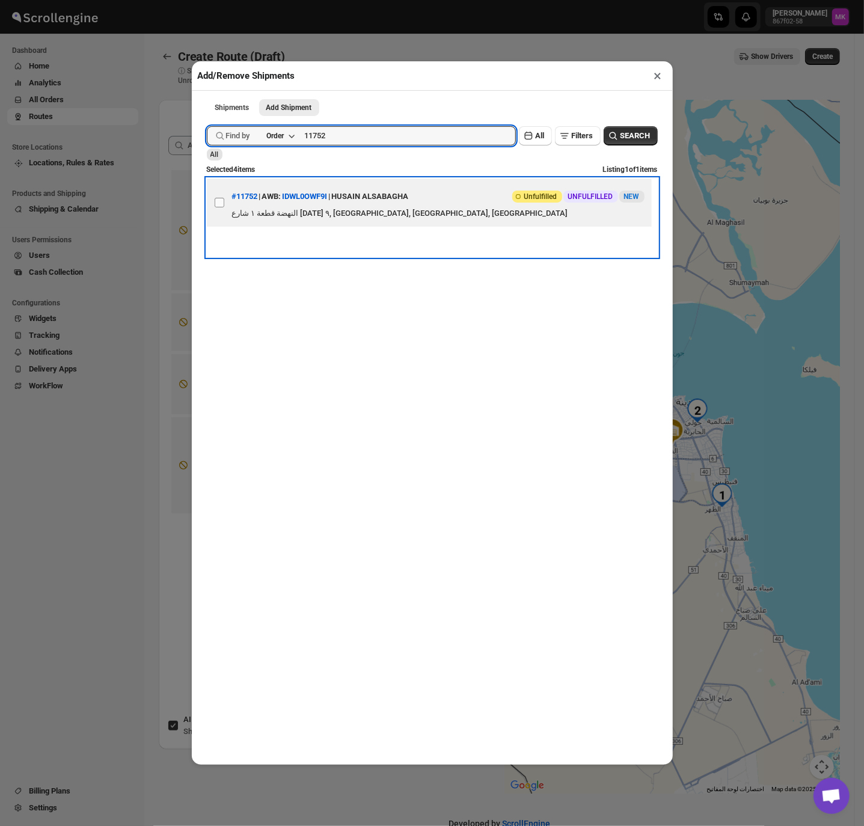
click at [216, 212] on label "View details for 68e2ac8002c94fc1c02c4f09" at bounding box center [219, 202] width 25 height 48
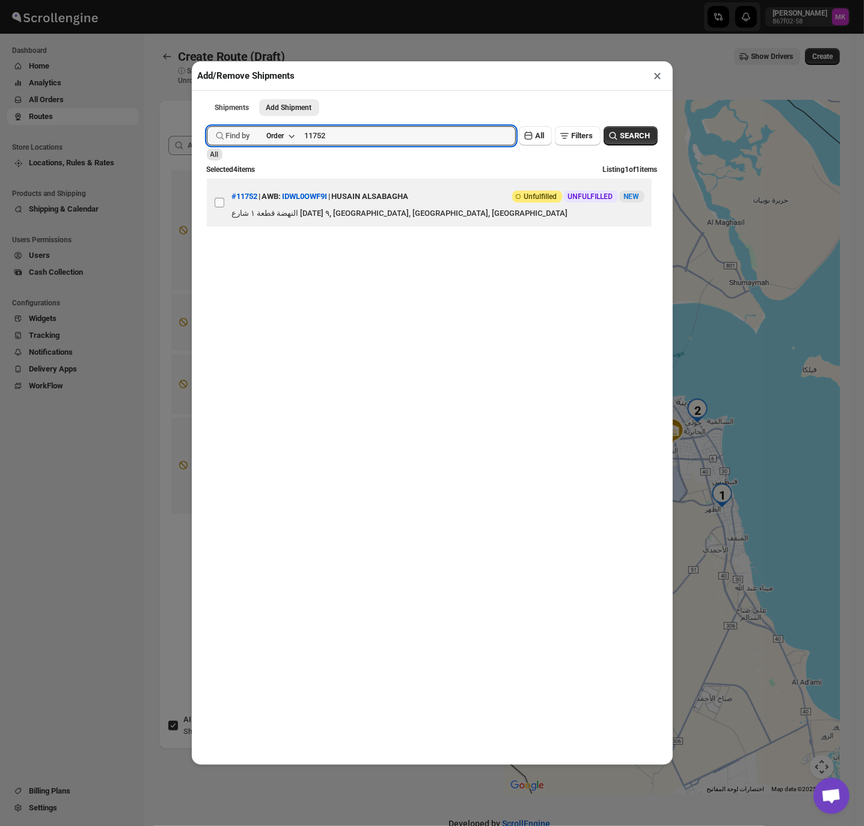
click at [216, 207] on input "View details for 68e2ac8002c94fc1c02c4f09" at bounding box center [220, 203] width 10 height 10
checkbox input "true"
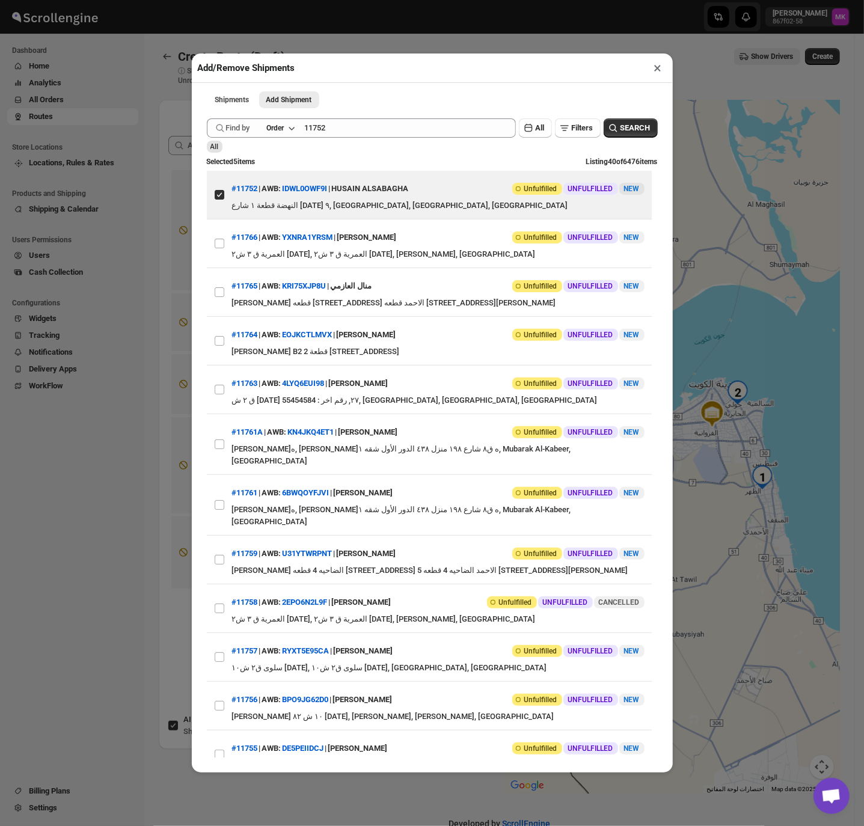
click at [716, 82] on div "Add/Remove Shipments × Shipments Add Shipment More views Shipments Add Shipment…" at bounding box center [432, 413] width 864 height 826
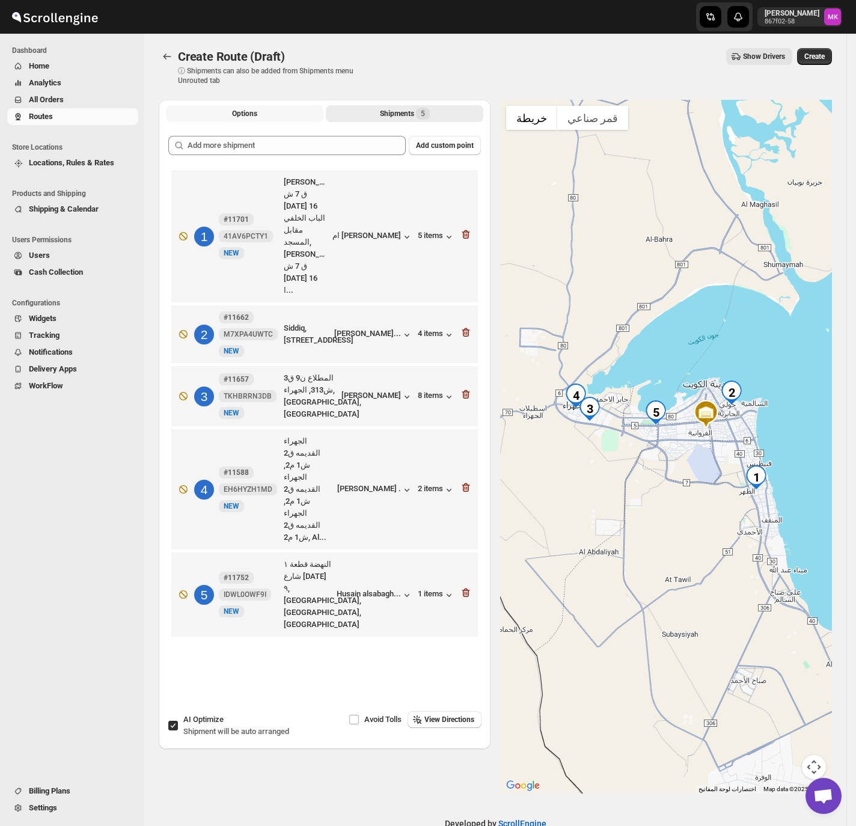
click at [256, 109] on span "Options" at bounding box center [244, 114] width 25 height 10
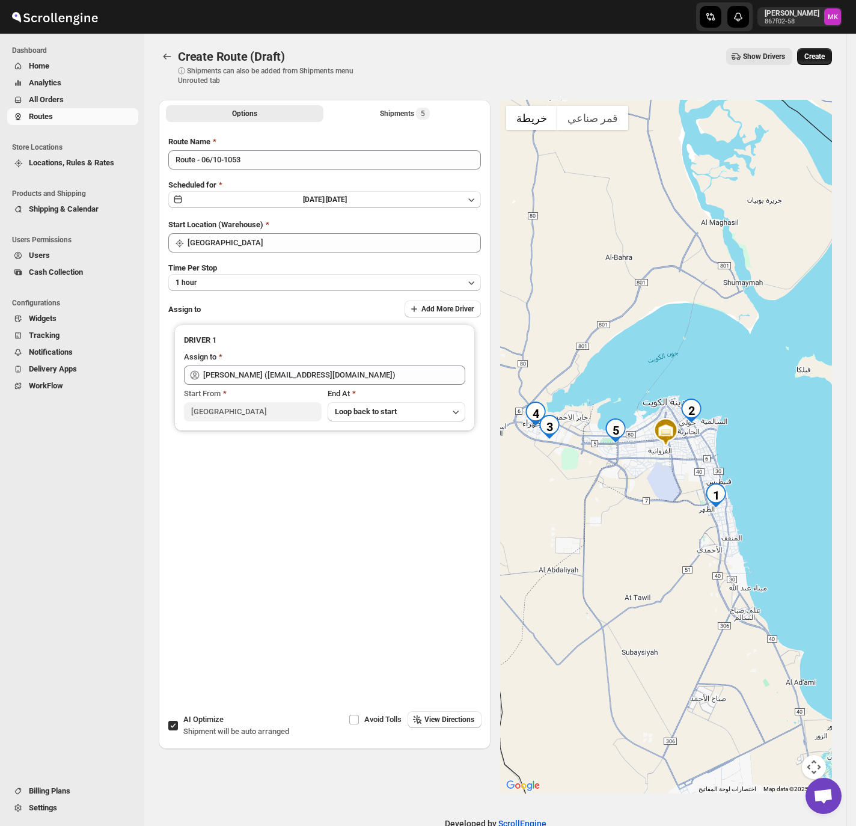
click at [815, 59] on span "Create" at bounding box center [814, 57] width 20 height 10
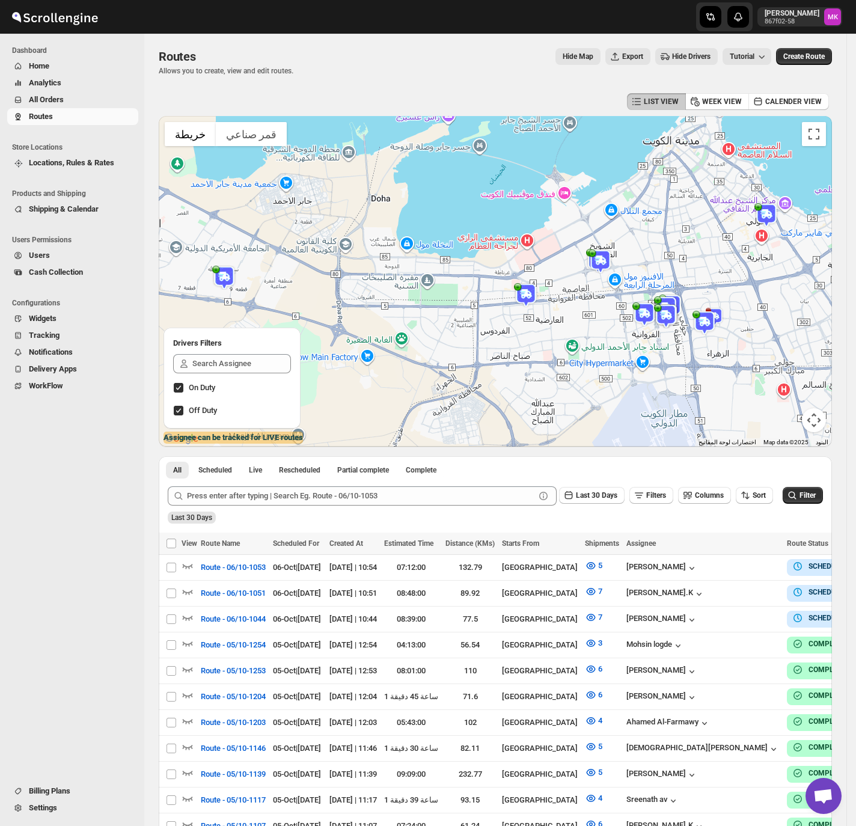
click at [75, 106] on button "All Orders" at bounding box center [72, 99] width 131 height 17
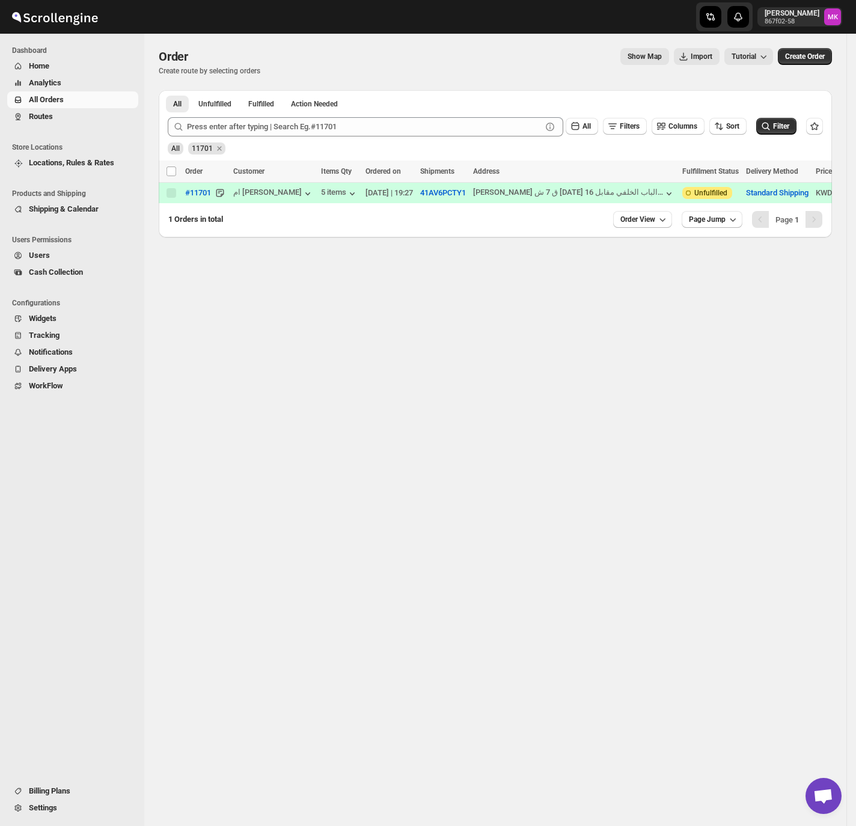
click at [254, 138] on div "All 11701" at bounding box center [493, 143] width 660 height 23
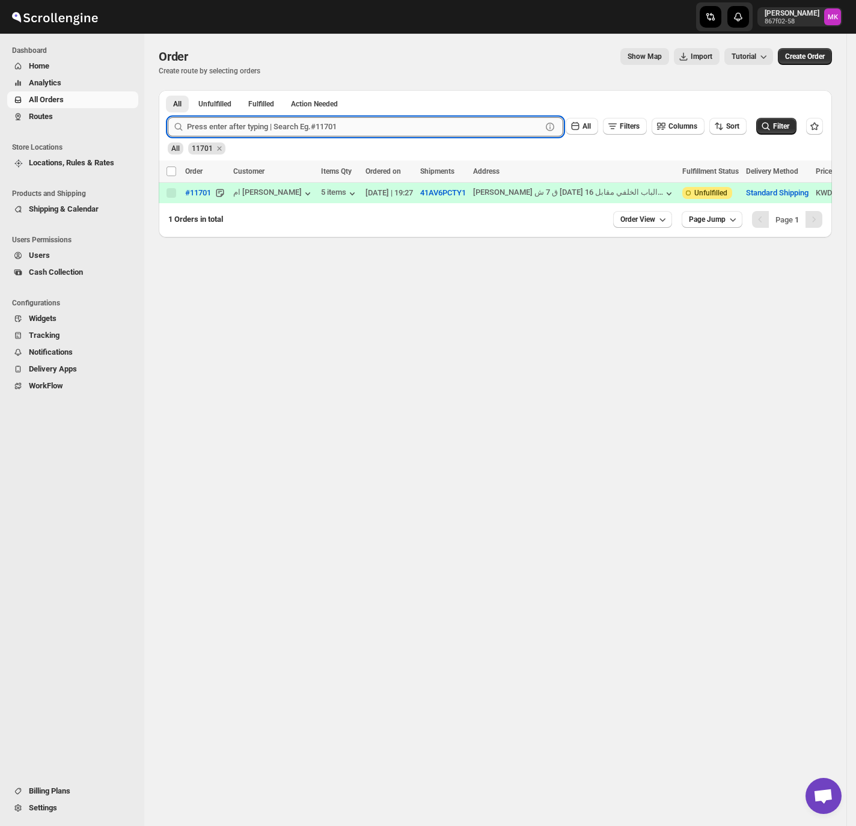
click at [270, 127] on input "text" at bounding box center [364, 126] width 355 height 19
paste input "11720"
type input "11720"
click at [168, 90] on button "Submit" at bounding box center [185, 96] width 34 height 13
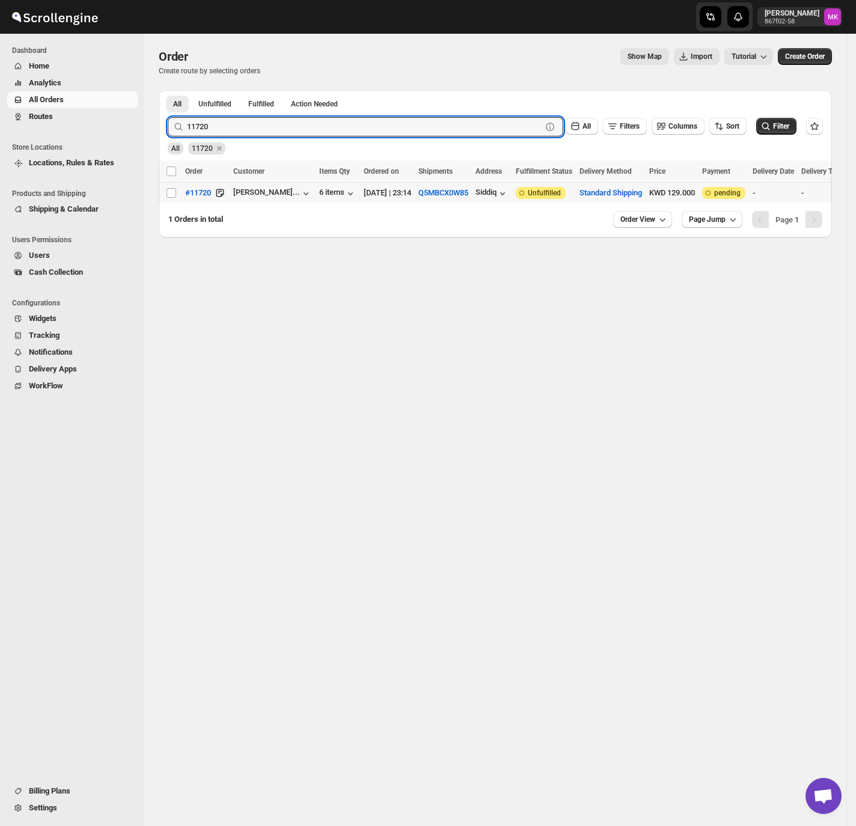
click at [174, 201] on td "Select order" at bounding box center [170, 193] width 23 height 21
checkbox input "true"
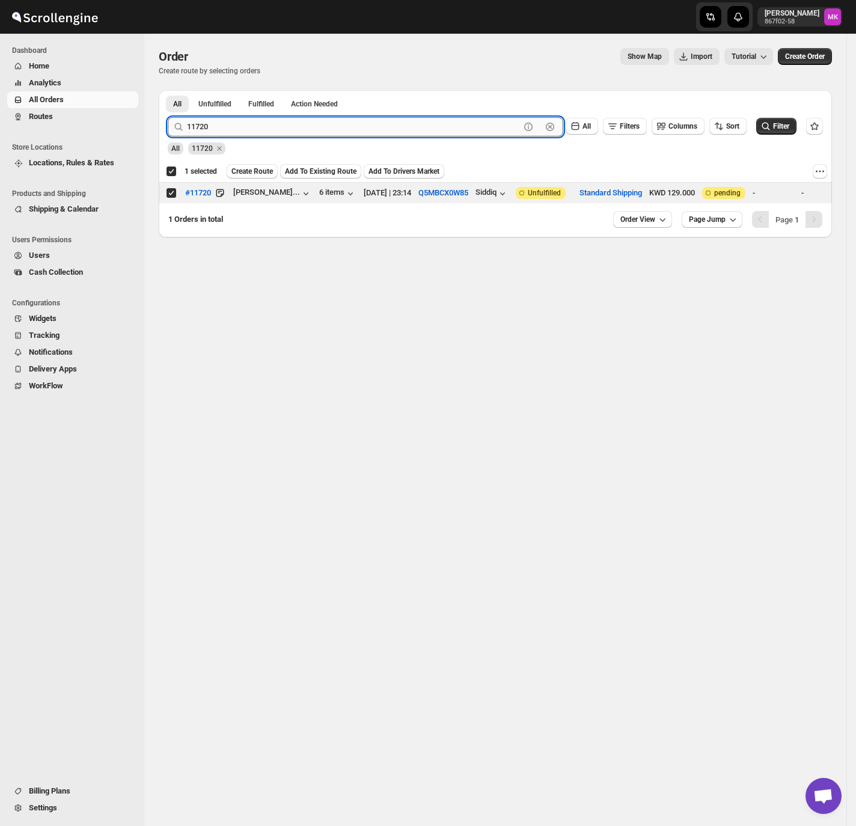
click at [203, 131] on input "11720" at bounding box center [353, 126] width 333 height 19
paste input "681"
type input "11681"
click at [168, 90] on button "Submit" at bounding box center [185, 96] width 34 height 13
click at [174, 200] on td "Select order" at bounding box center [170, 193] width 23 height 21
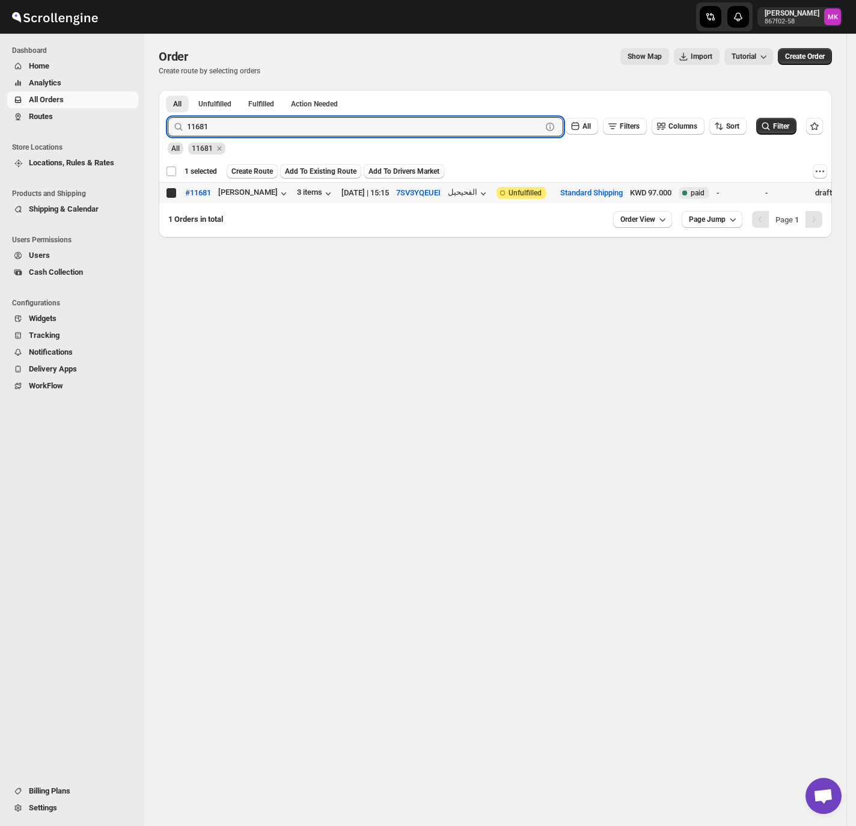
checkbox input "false"
checkbox input "true"
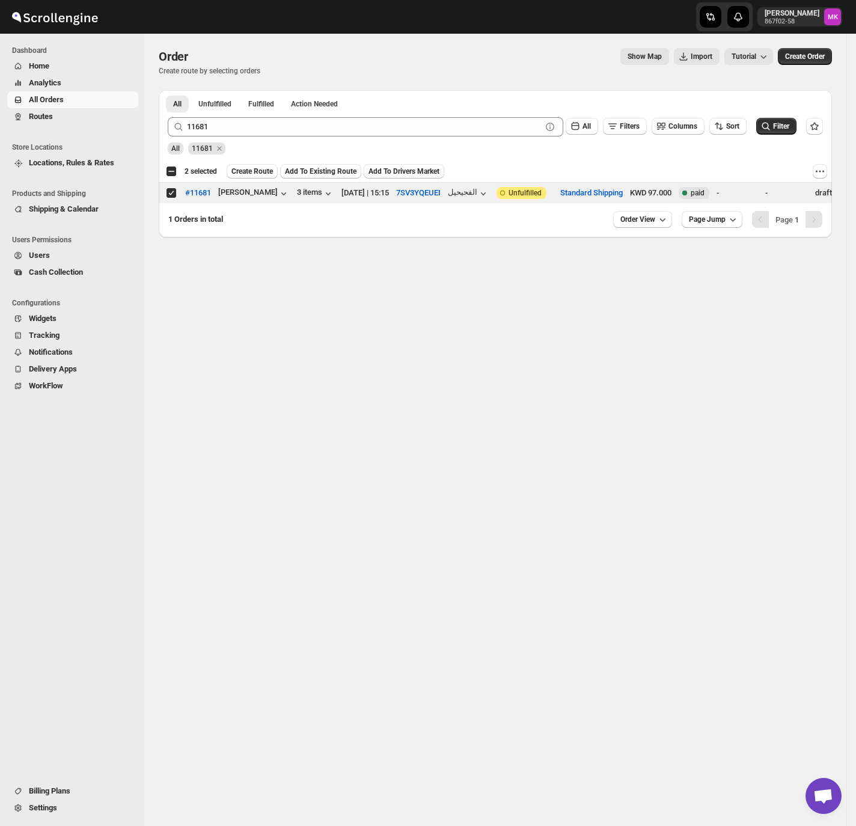
click at [270, 138] on div "All 11681" at bounding box center [493, 143] width 660 height 23
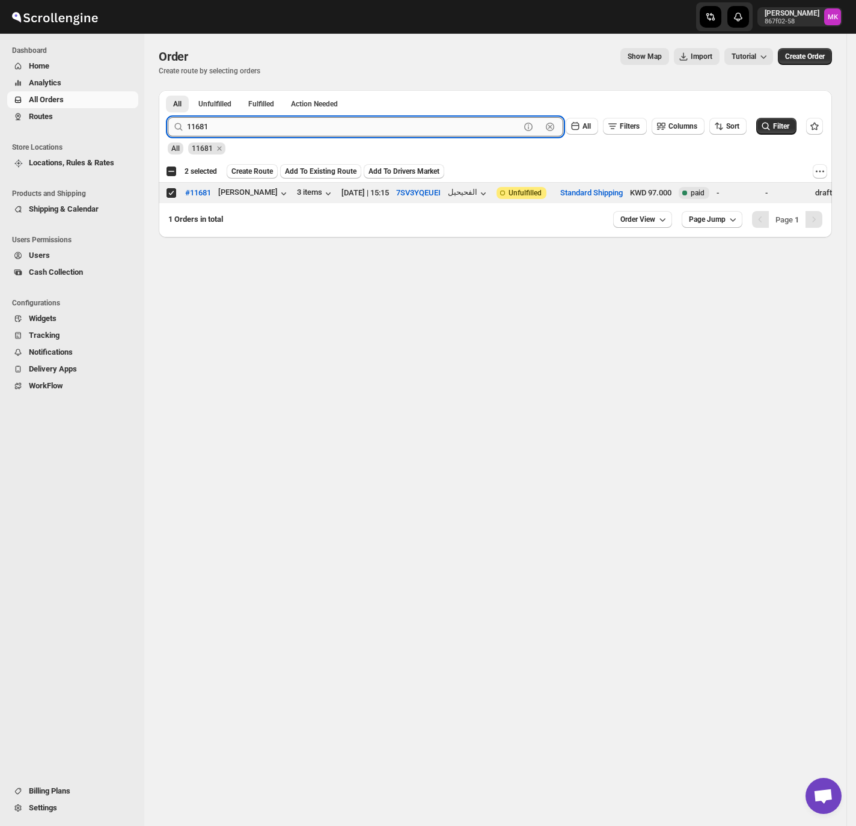
click at [262, 130] on input "11681" at bounding box center [353, 126] width 333 height 19
paste input "215"
type input "11215"
click at [168, 90] on button "Submit" at bounding box center [185, 96] width 34 height 13
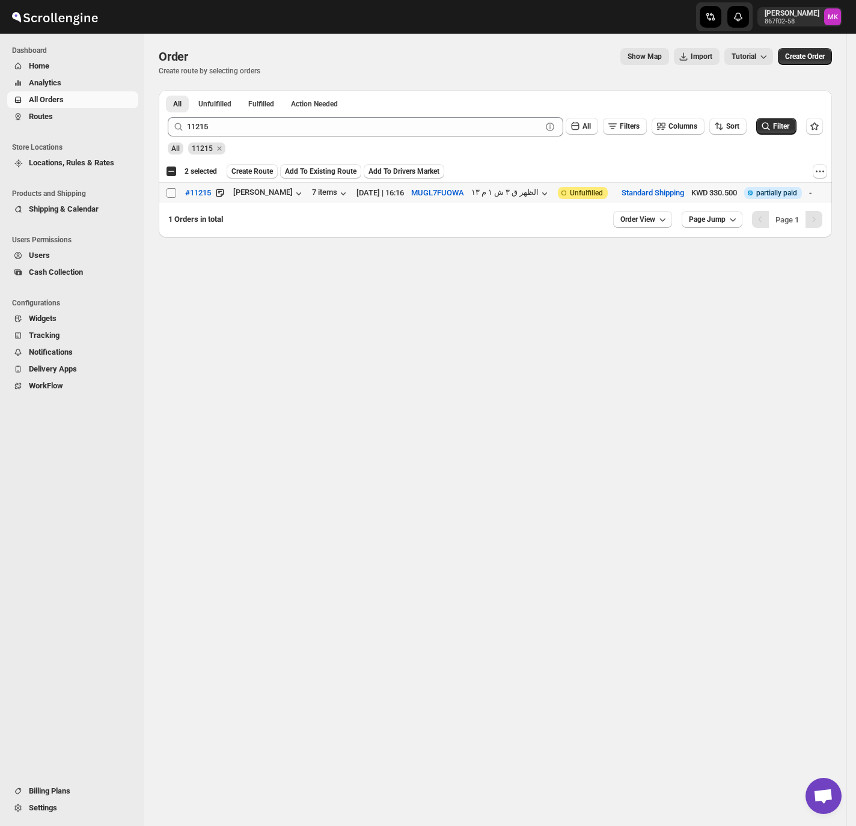
click at [176, 190] on span at bounding box center [171, 192] width 11 height 11
click at [176, 190] on input "Select order" at bounding box center [171, 193] width 10 height 10
click at [171, 191] on input "Select order" at bounding box center [171, 193] width 10 height 10
checkbox input "true"
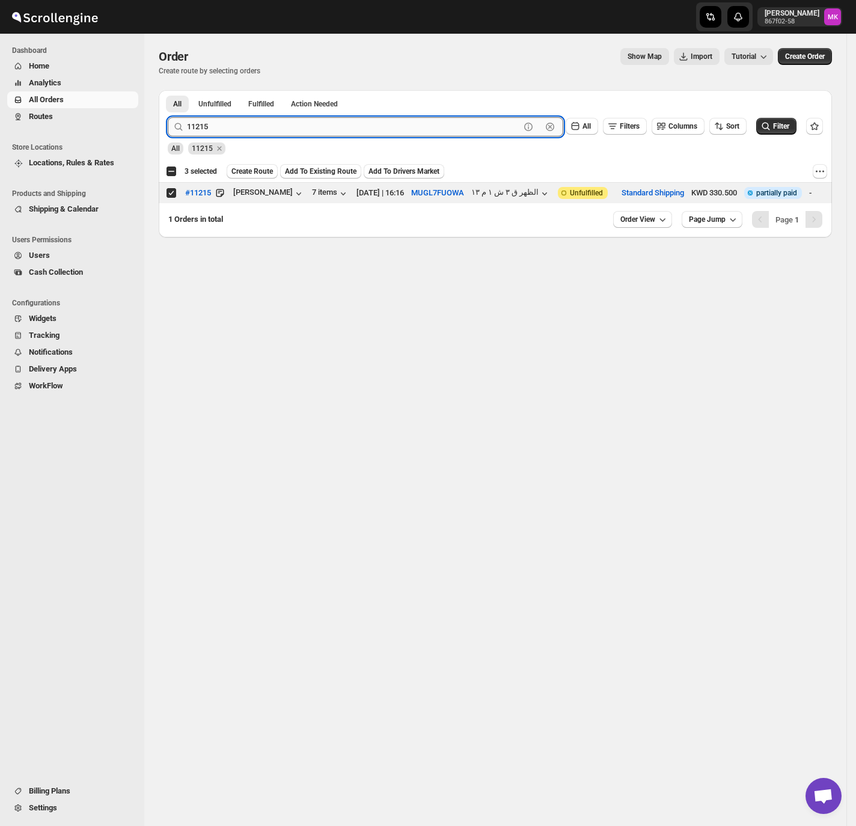
click at [213, 124] on input "11215" at bounding box center [353, 126] width 333 height 19
paste input "692"
type input "11692"
click at [168, 90] on button "Submit" at bounding box center [185, 96] width 34 height 13
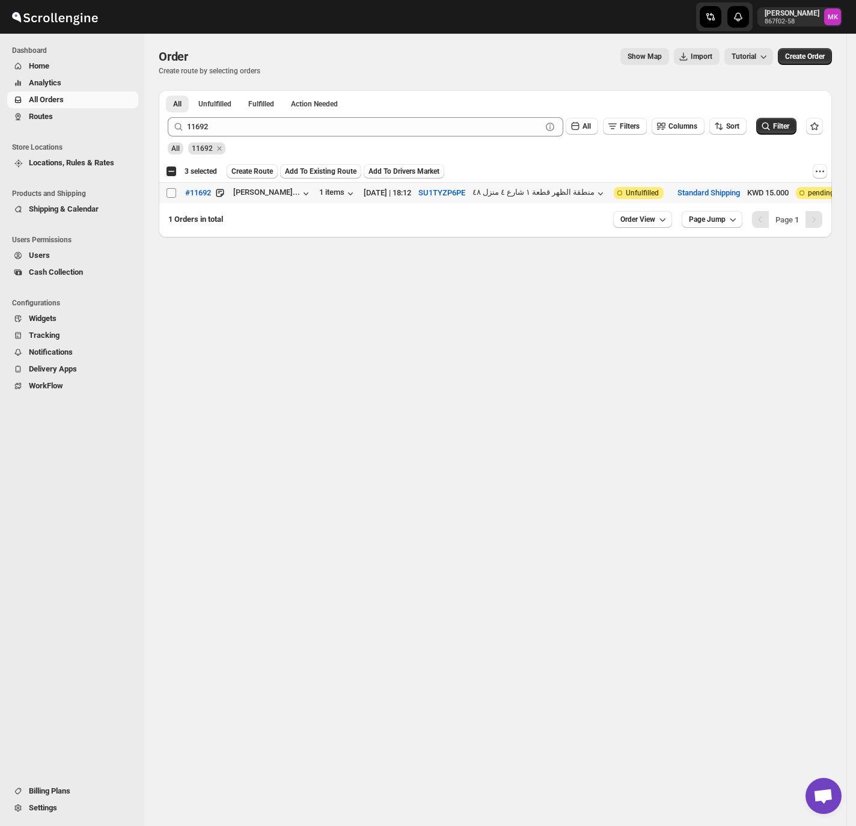
click at [169, 193] on input "Select order" at bounding box center [171, 193] width 10 height 10
checkbox input "true"
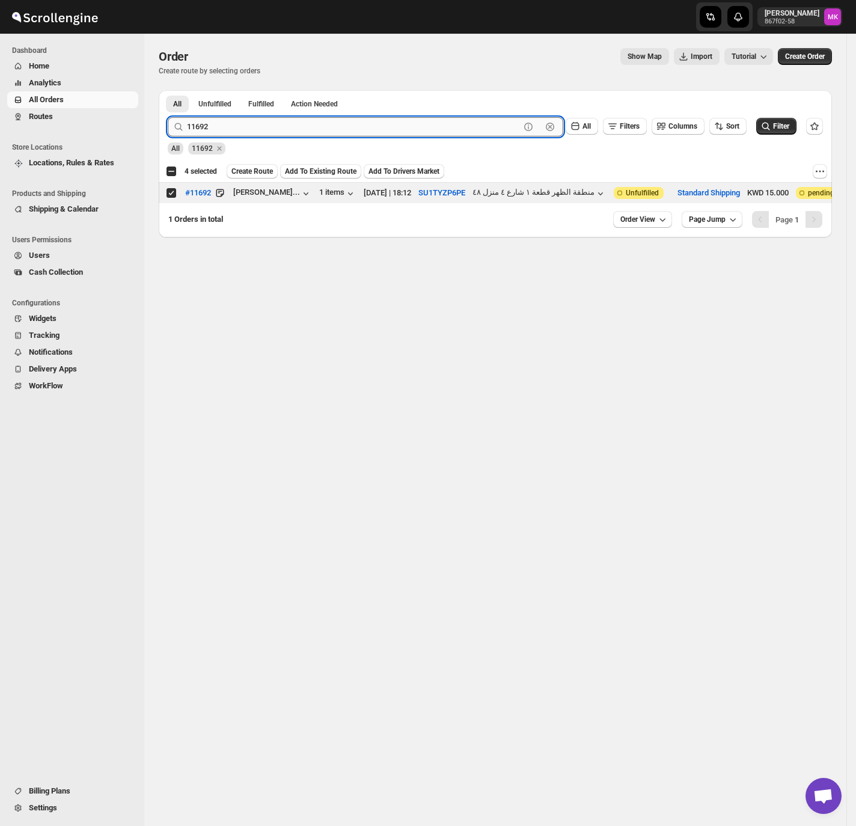
click at [219, 131] on input "11692" at bounding box center [353, 126] width 333 height 19
paste input "88"
type input "11688"
click at [168, 90] on button "Submit" at bounding box center [185, 96] width 34 height 13
click at [171, 192] on input "Select order" at bounding box center [171, 193] width 10 height 10
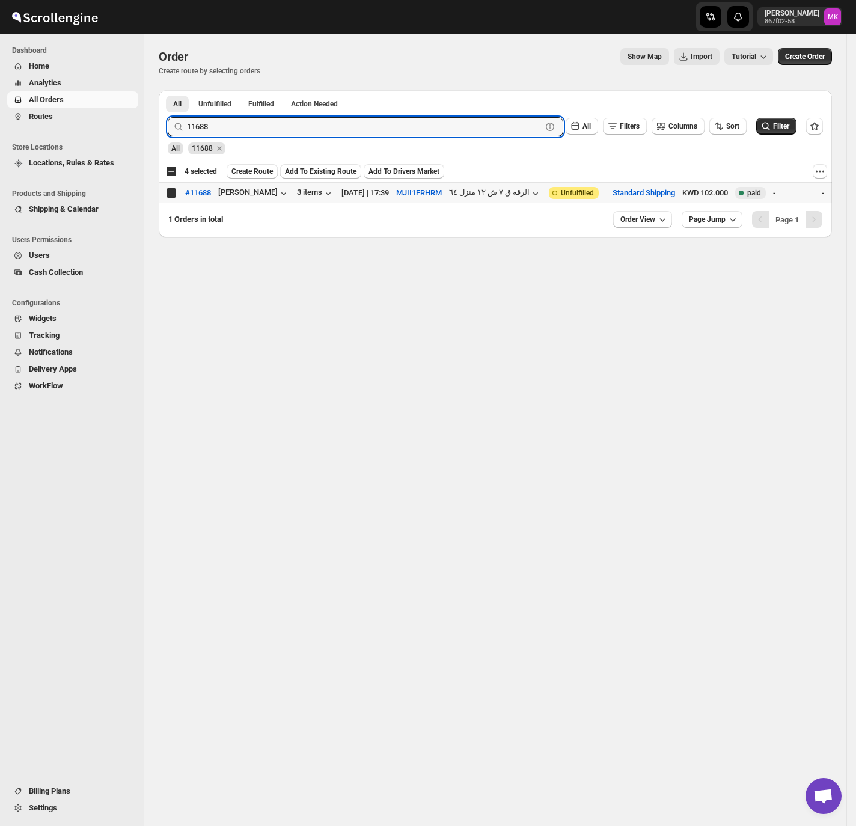
checkbox input "true"
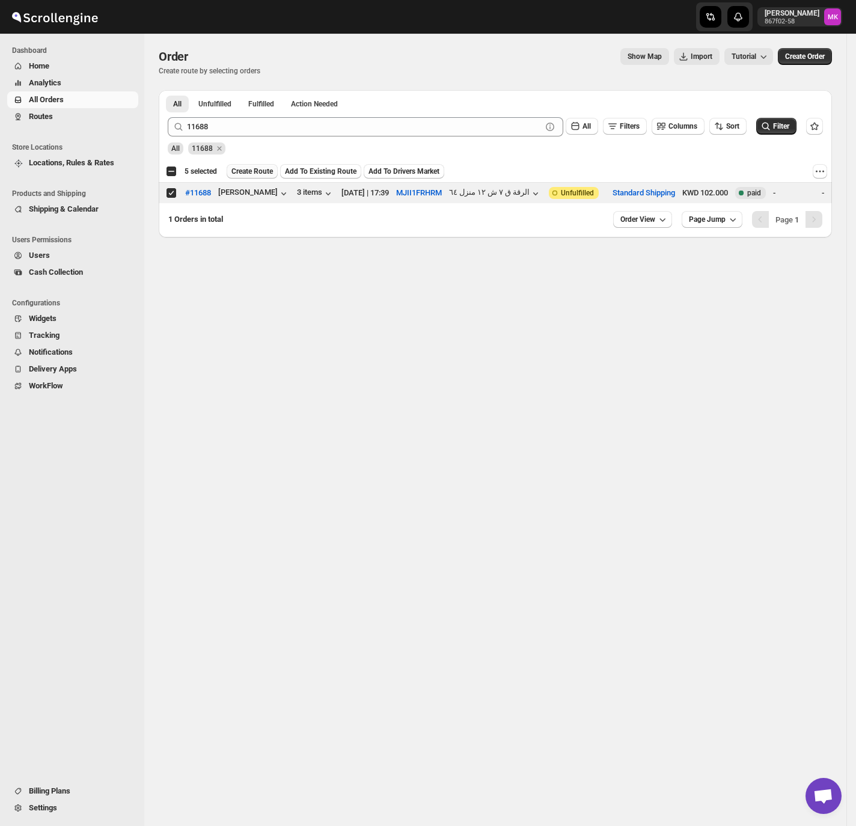
click at [246, 173] on span "Create Route" at bounding box center [251, 171] width 41 height 10
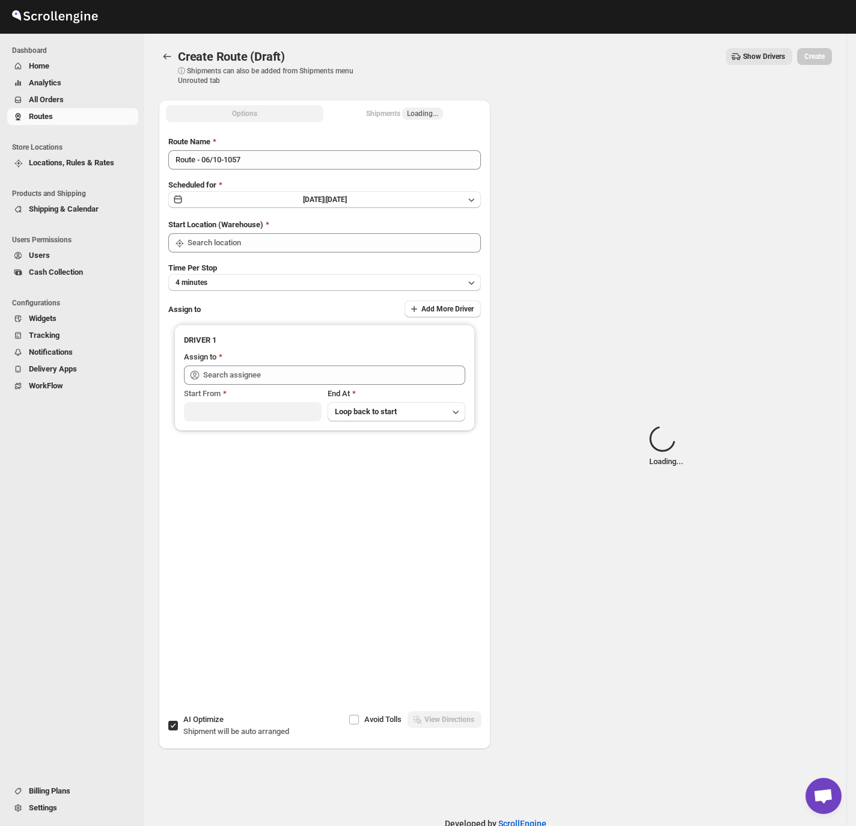
type input "[GEOGRAPHIC_DATA]"
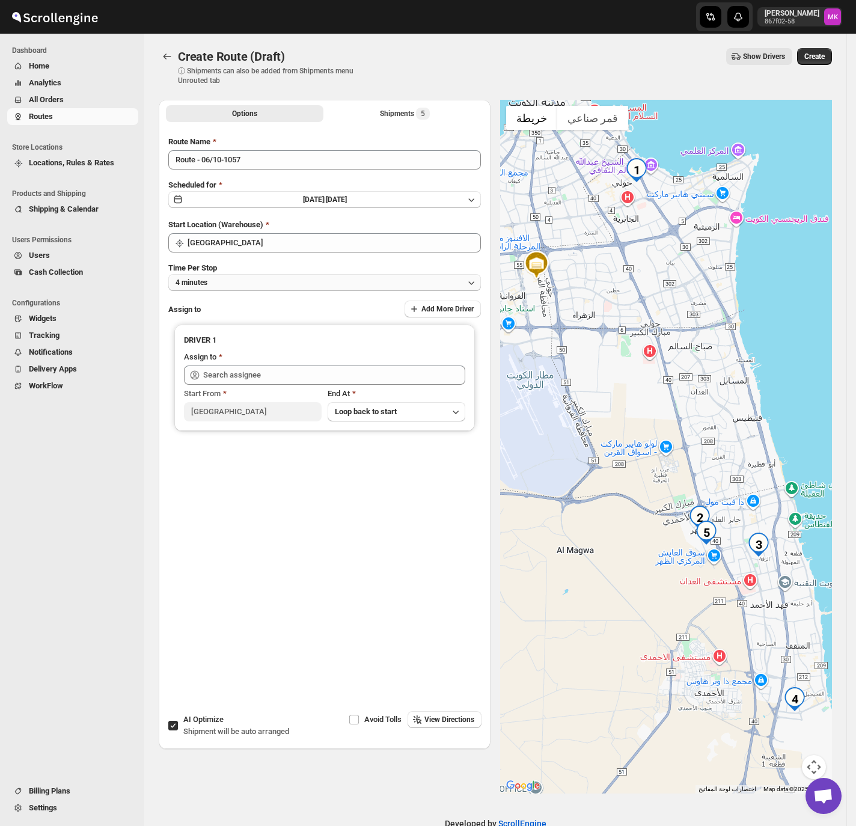
click at [215, 275] on button "4 minutes" at bounding box center [324, 282] width 312 height 17
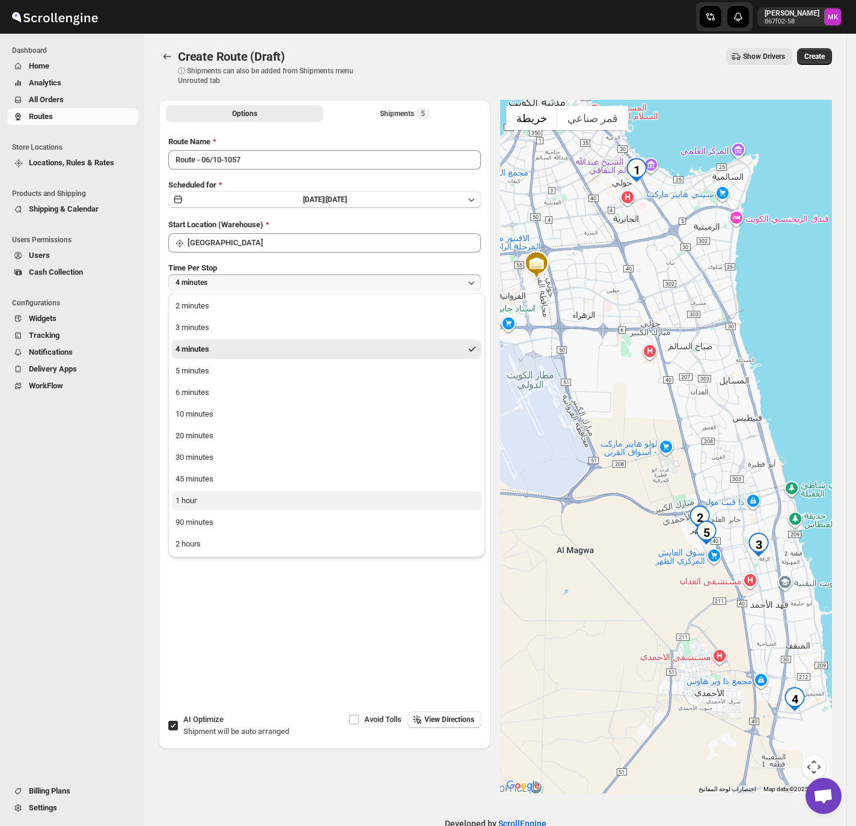
click at [210, 491] on button "1 hour" at bounding box center [326, 500] width 309 height 19
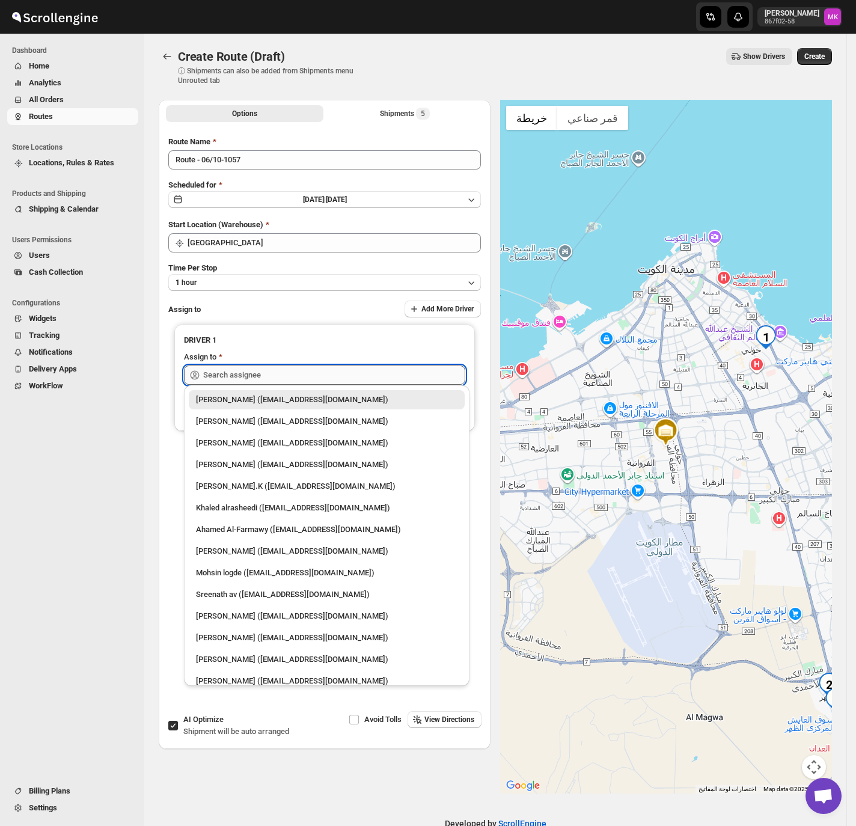
click at [227, 365] on input "text" at bounding box center [334, 374] width 262 height 19
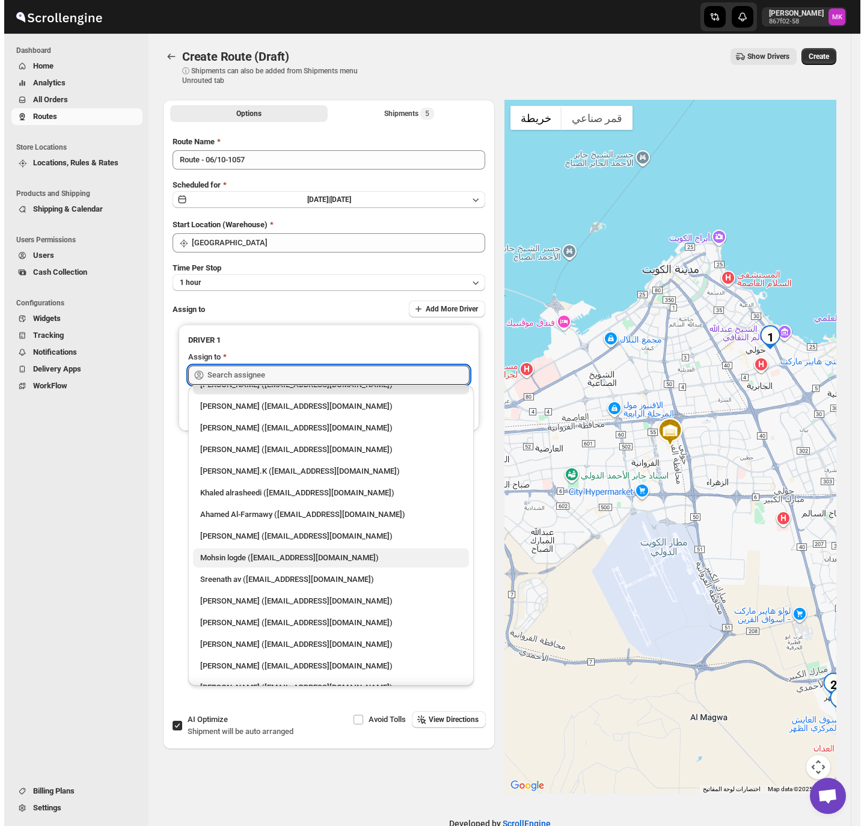
scroll to position [31, 0]
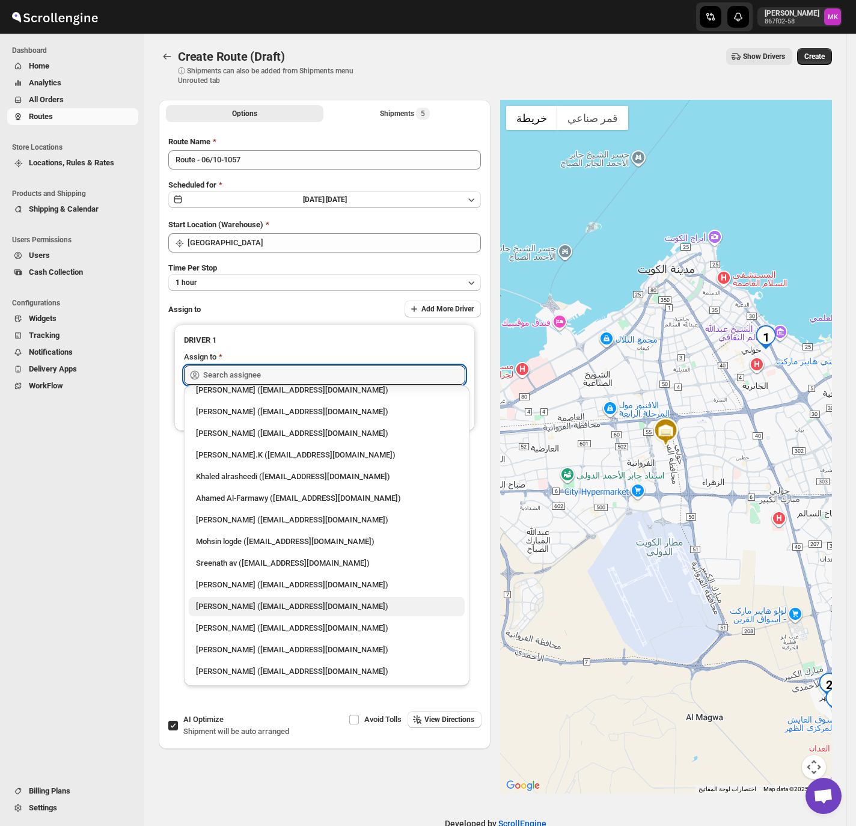
click at [267, 612] on div "[PERSON_NAME] ([EMAIL_ADDRESS][DOMAIN_NAME])" at bounding box center [326, 606] width 261 height 12
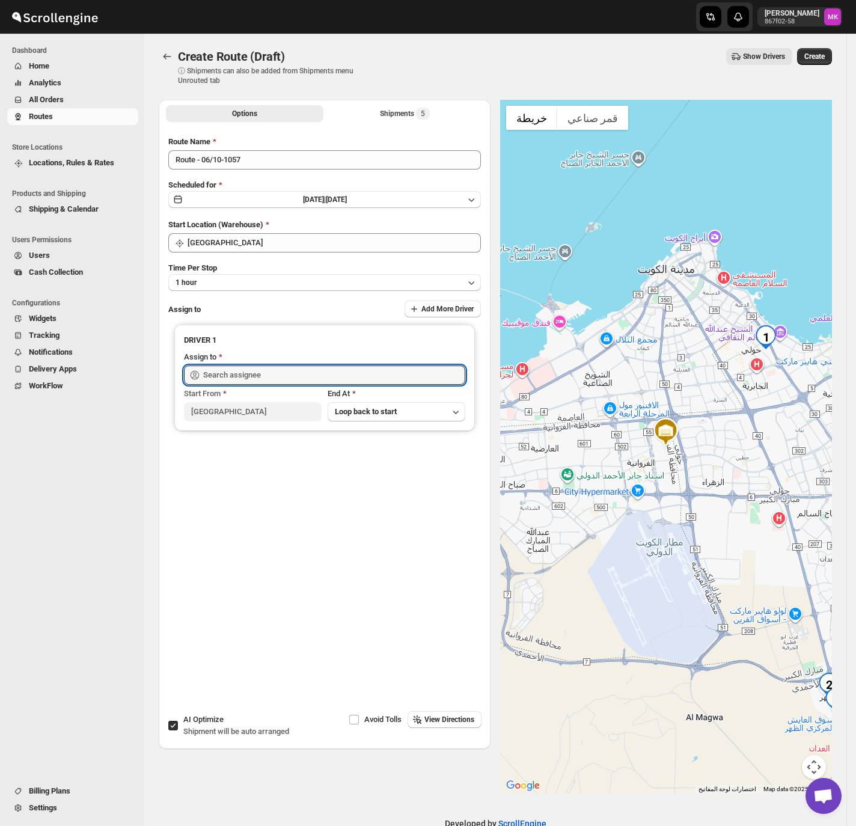
type input "[PERSON_NAME] ([EMAIL_ADDRESS][DOMAIN_NAME])"
click at [824, 63] on button "Create" at bounding box center [814, 56] width 35 height 17
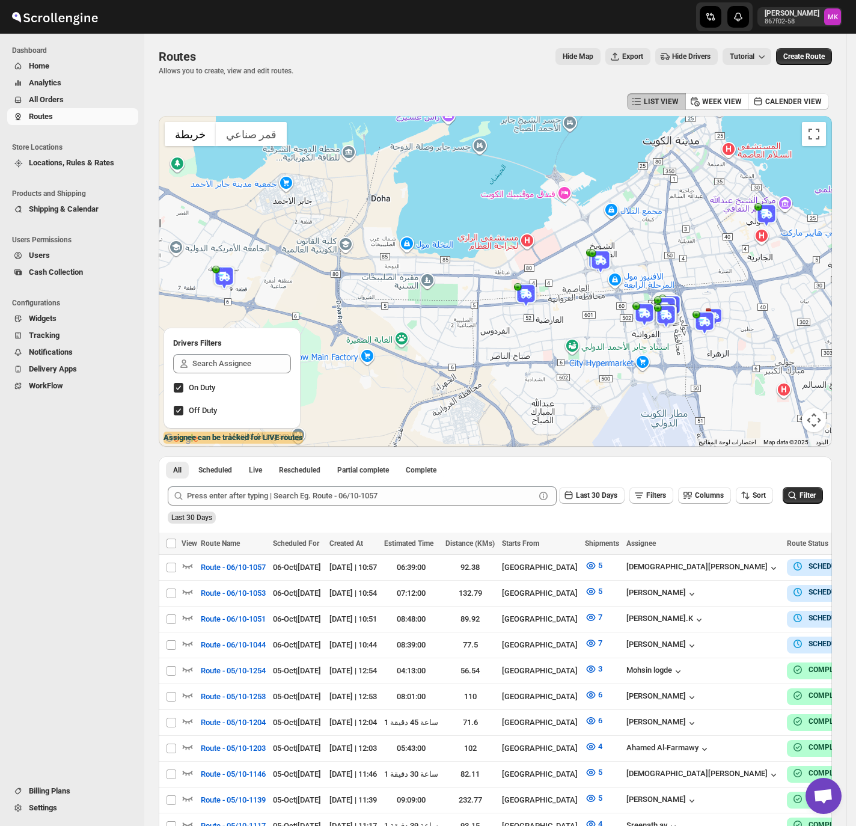
click at [32, 255] on span "Users" at bounding box center [39, 255] width 21 height 9
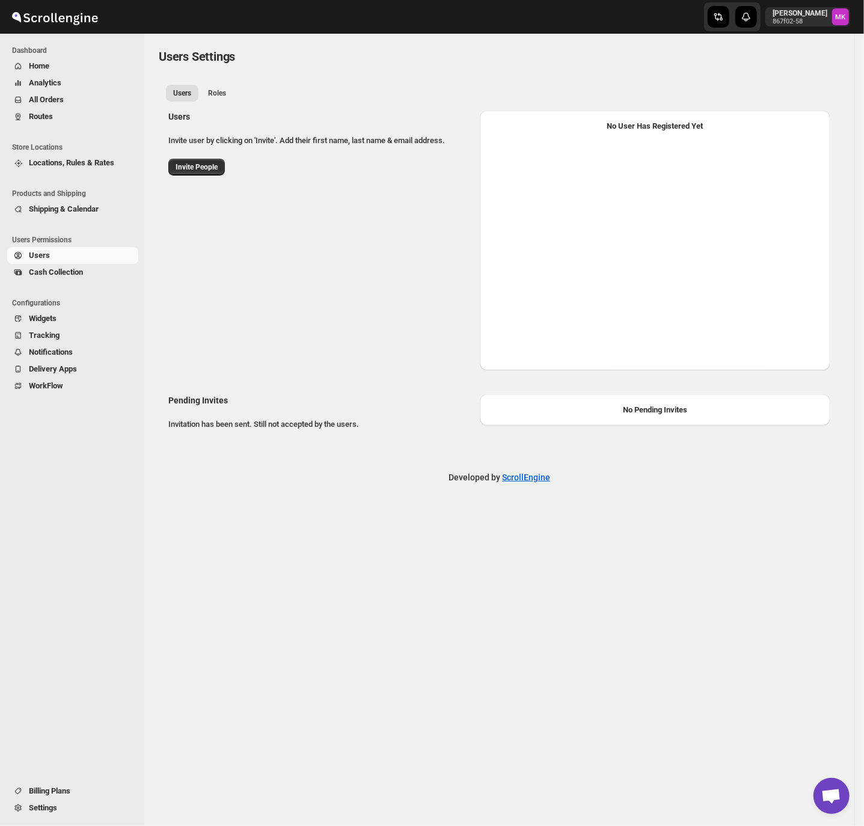
select select "637b767fbaab0276b10c91d5"
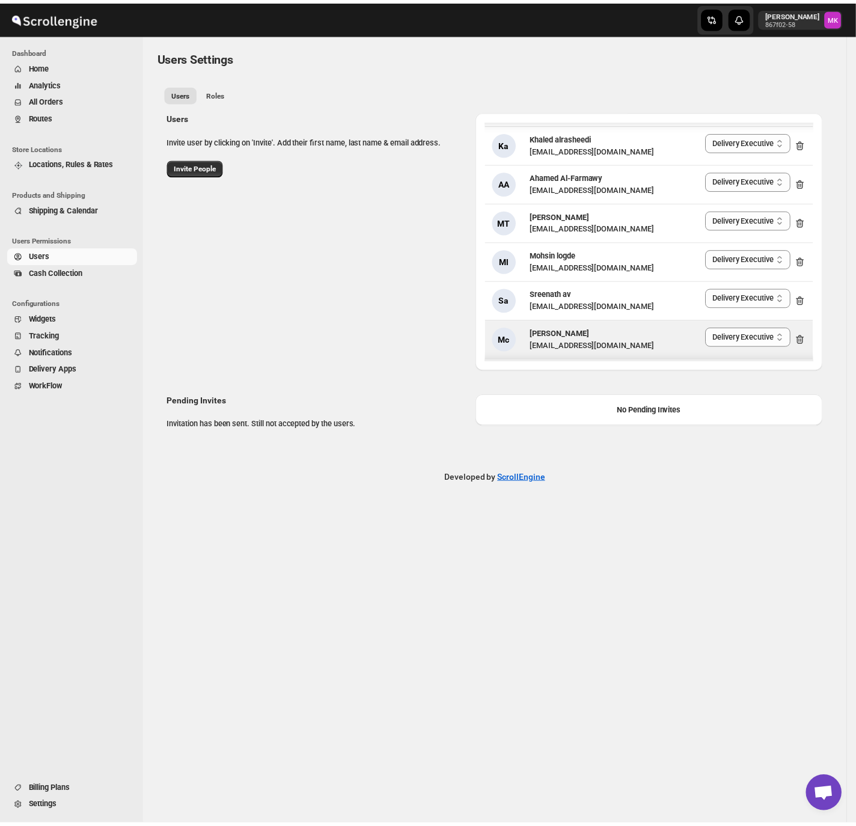
scroll to position [187, 0]
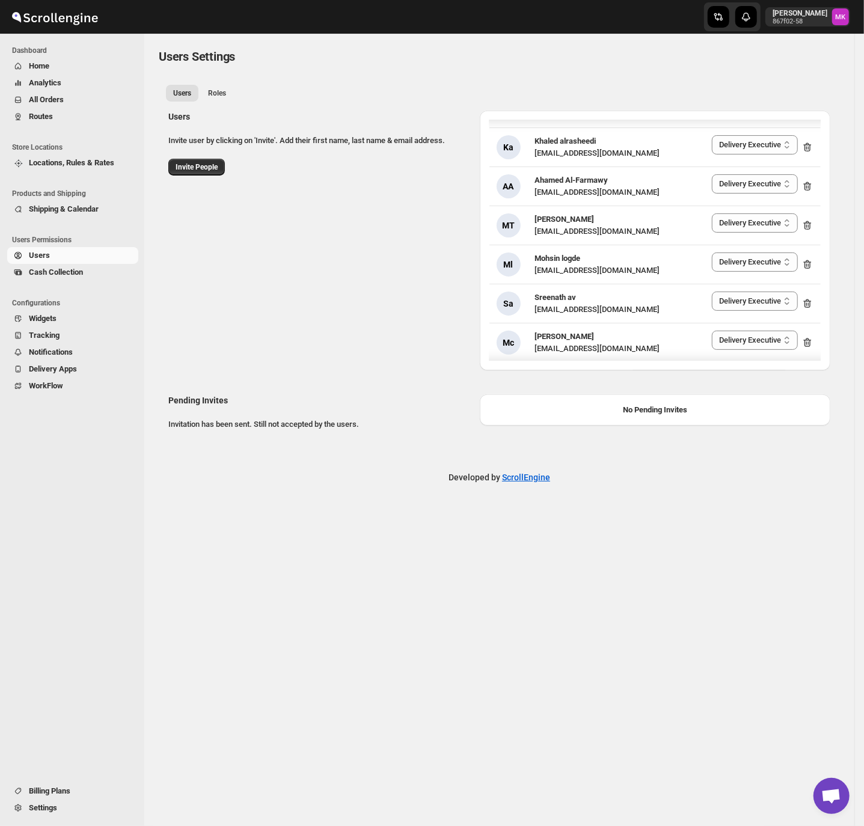
click at [629, 594] on div "Users Settings. This page is ready Users Settings Users Roles More views Users …" at bounding box center [499, 430] width 710 height 792
click at [56, 100] on span "All Orders" at bounding box center [46, 99] width 35 height 9
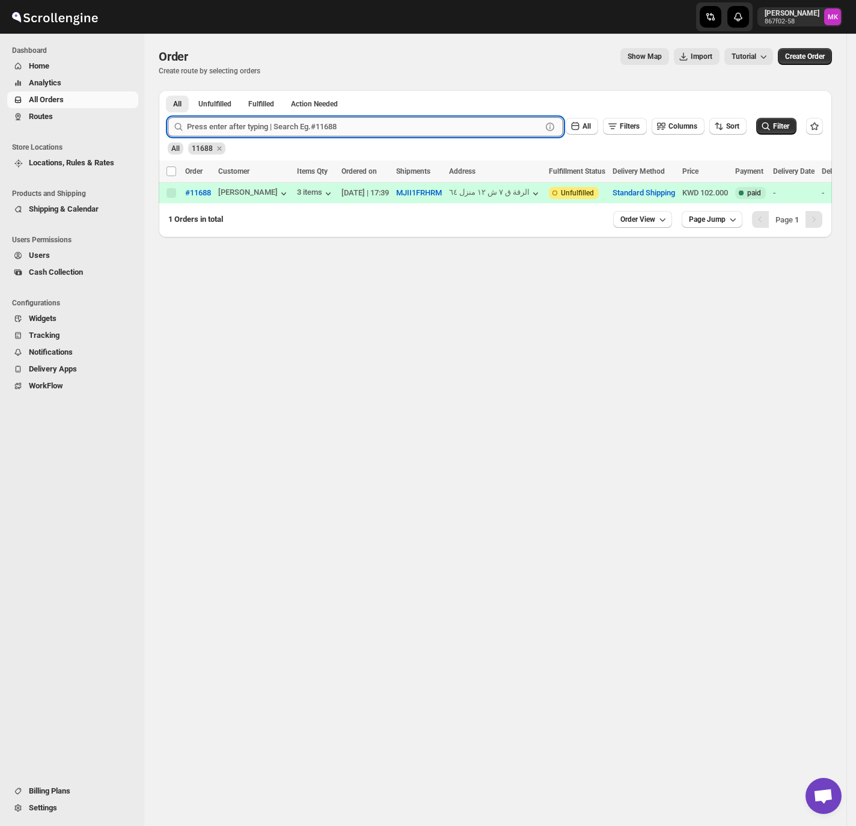
click at [277, 133] on input "text" at bounding box center [364, 126] width 355 height 19
paste input "11697"
type input "11697"
click at [168, 90] on button "Submit" at bounding box center [185, 96] width 34 height 13
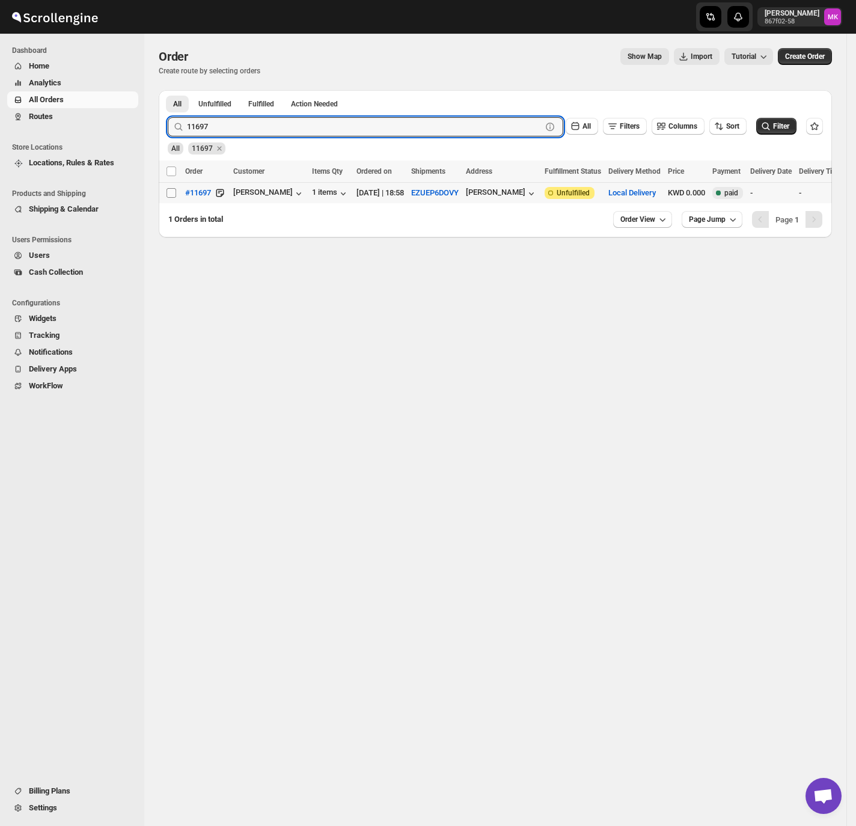
click at [168, 195] on input "Select order" at bounding box center [171, 193] width 10 height 10
checkbox input "true"
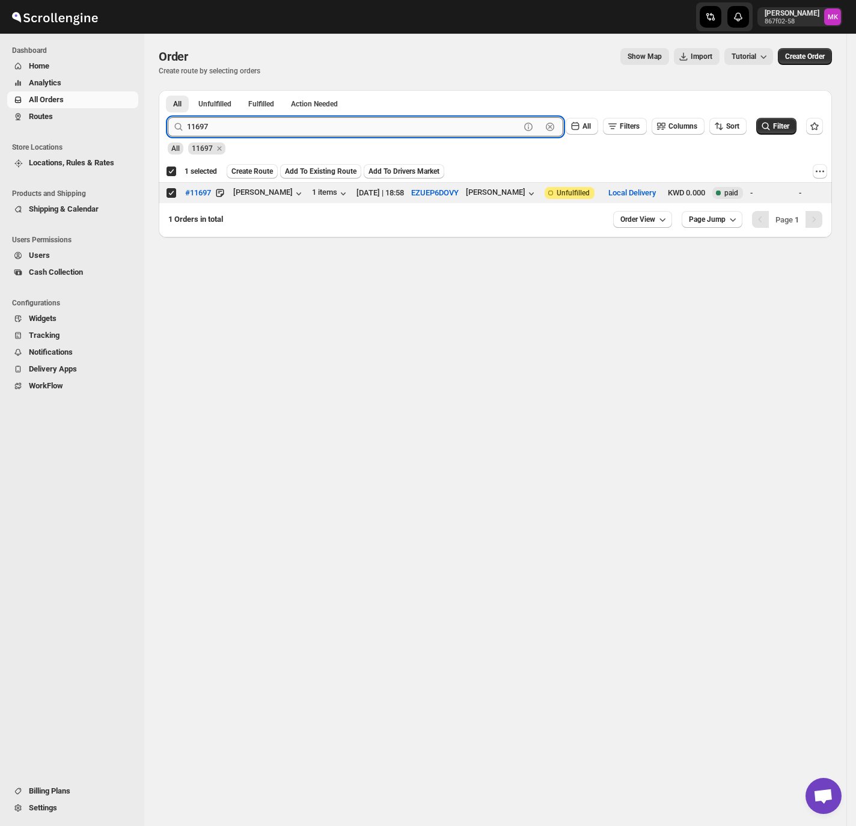
click at [204, 133] on input "11697" at bounding box center [353, 126] width 333 height 19
paste input "84"
type input "11684"
click at [168, 90] on button "Submit" at bounding box center [185, 96] width 34 height 13
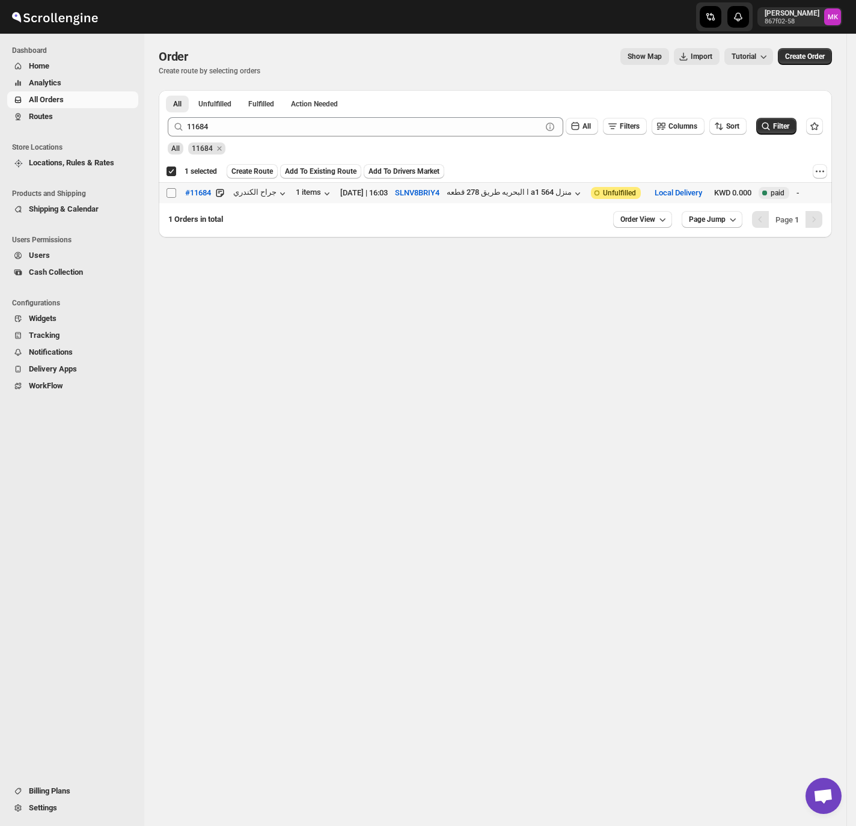
click at [173, 198] on span at bounding box center [171, 192] width 11 height 11
click at [173, 198] on input "Select order" at bounding box center [171, 193] width 10 height 10
checkbox input "false"
checkbox input "true"
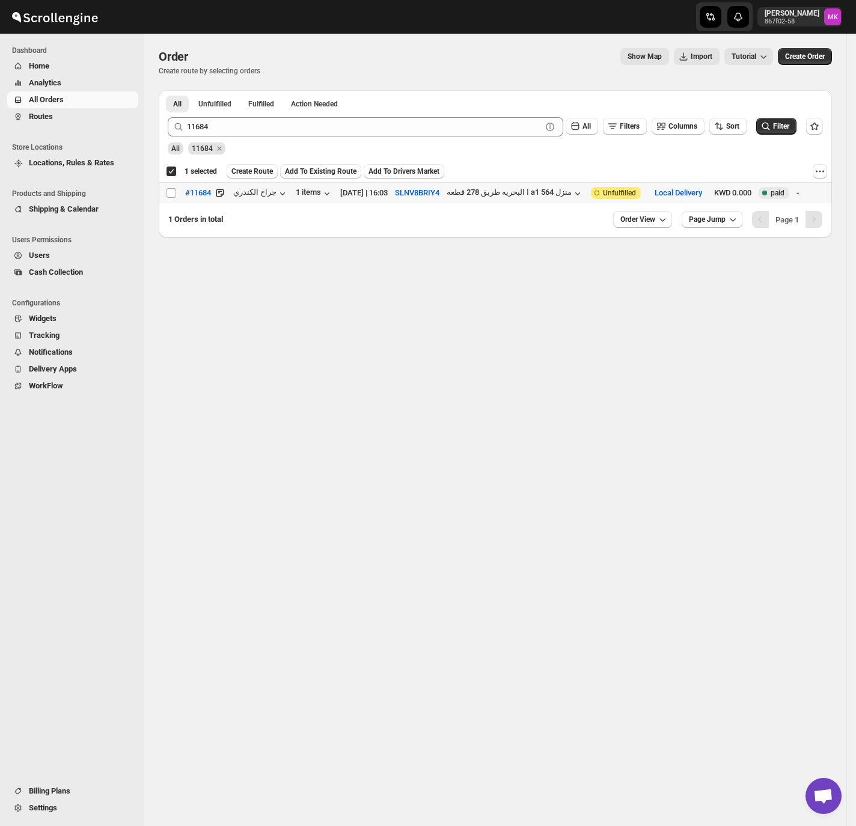
checkbox input "true"
click at [174, 195] on input "Select order" at bounding box center [171, 193] width 10 height 10
checkbox input "true"
checkbox input "false"
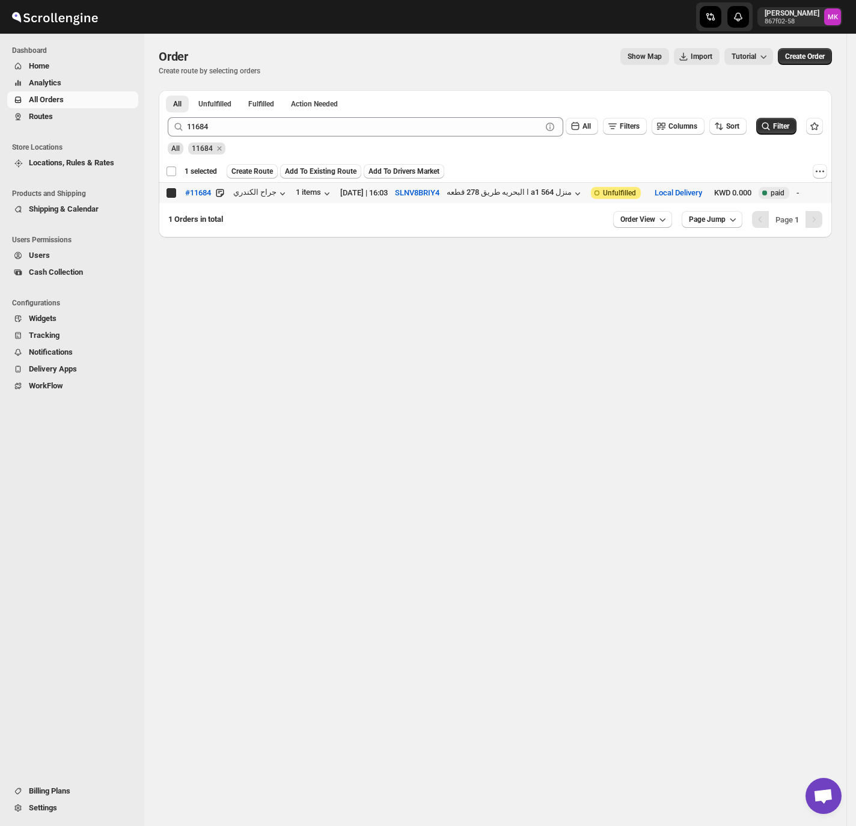
checkbox input "false"
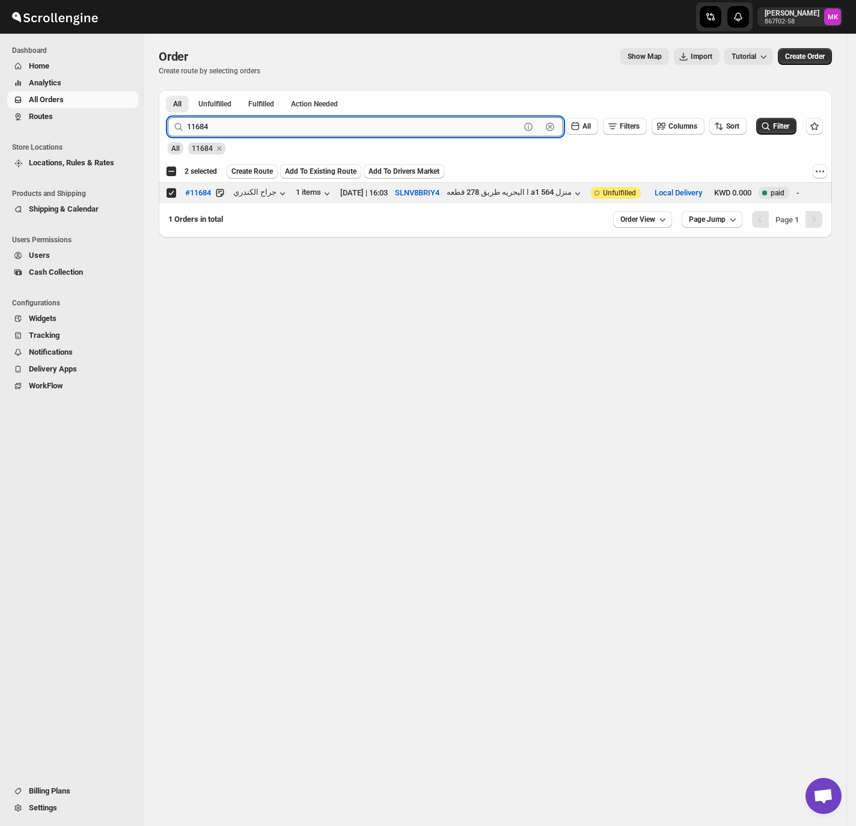
click at [196, 121] on input "11684" at bounding box center [353, 126] width 333 height 19
paste input "717"
type input "11717"
click at [168, 90] on button "Submit" at bounding box center [185, 96] width 34 height 13
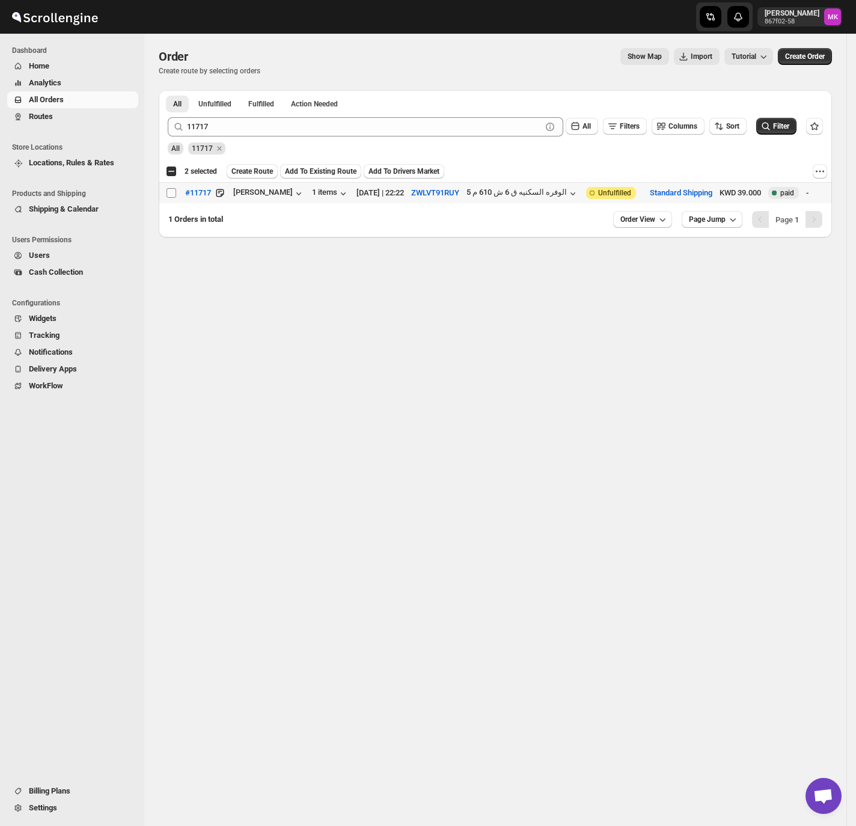
click at [174, 195] on input "Select order" at bounding box center [171, 193] width 10 height 10
checkbox input "true"
click at [217, 141] on div "11717" at bounding box center [206, 145] width 37 height 18
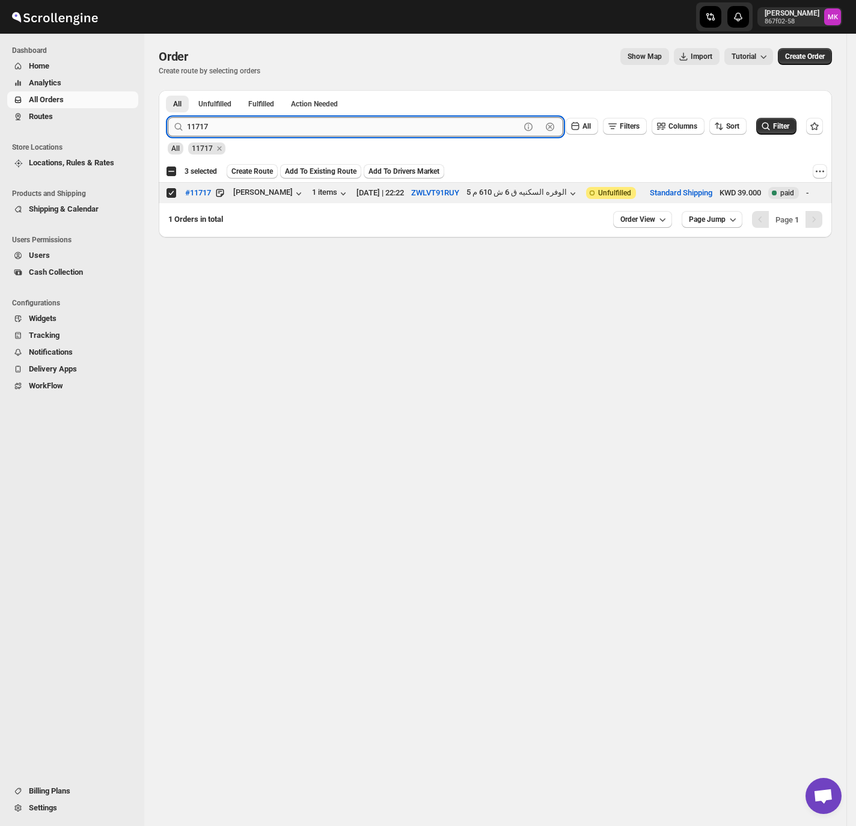
click at [217, 131] on input "11717" at bounding box center [353, 126] width 333 height 19
paste input "690"
type input "11690"
click at [168, 90] on button "Submit" at bounding box center [185, 96] width 34 height 13
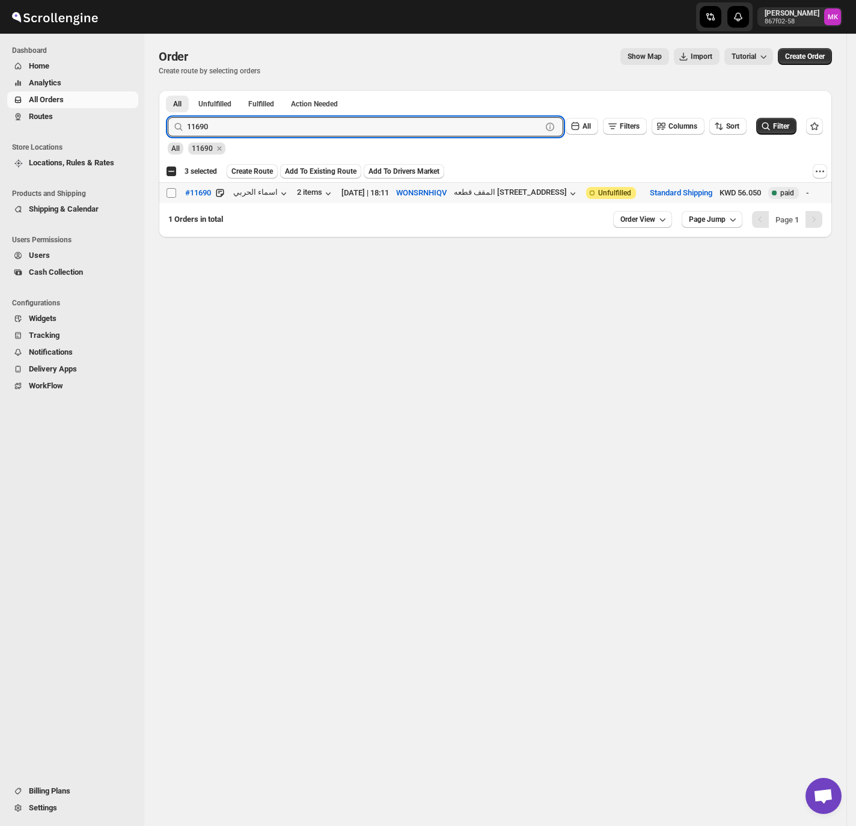
click at [169, 195] on input "Select order" at bounding box center [171, 193] width 10 height 10
checkbox input "true"
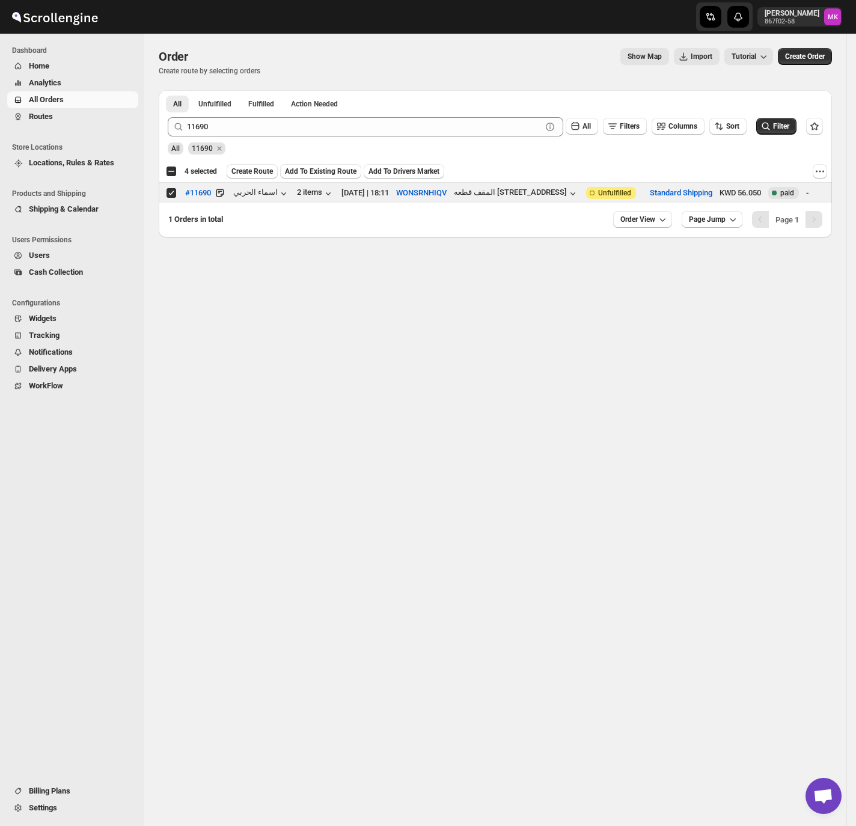
click at [212, 137] on div "11690" at bounding box center [206, 145] width 37 height 18
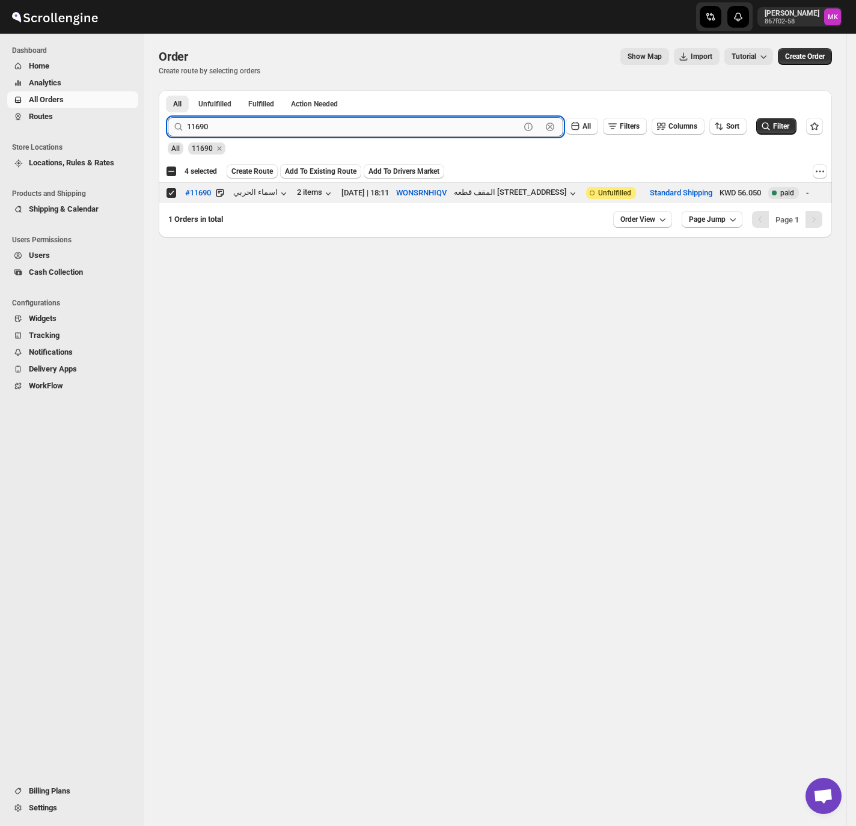
click at [213, 131] on input "11690" at bounding box center [353, 126] width 333 height 19
paste input "713"
type input "11713"
click at [168, 90] on button "Submit" at bounding box center [185, 96] width 34 height 13
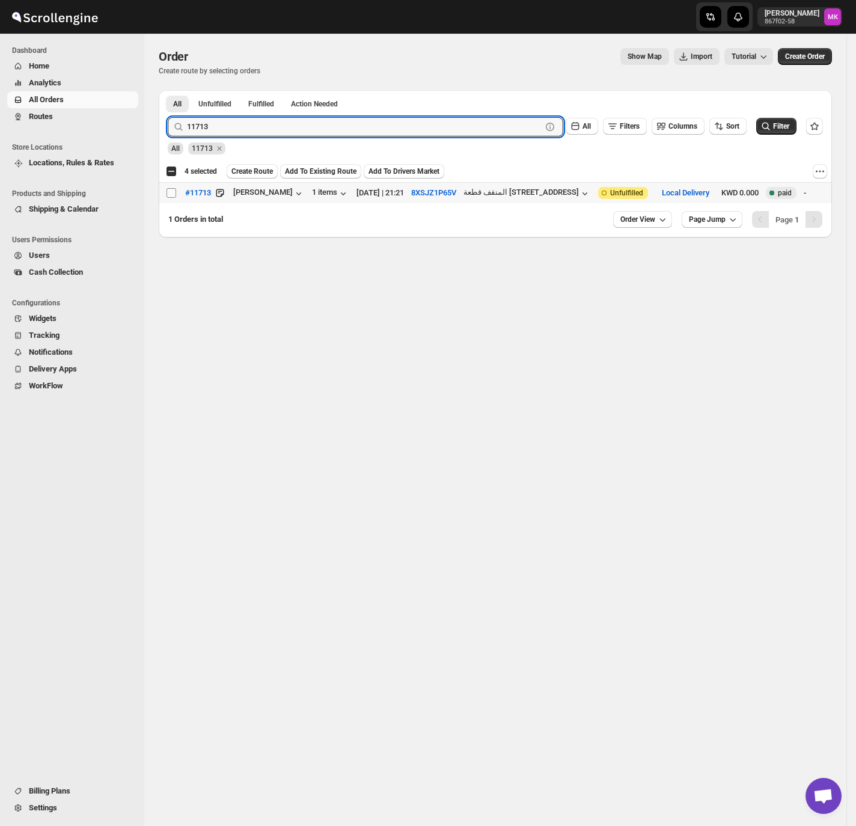
click at [172, 196] on input "Select order" at bounding box center [171, 193] width 10 height 10
checkbox input "true"
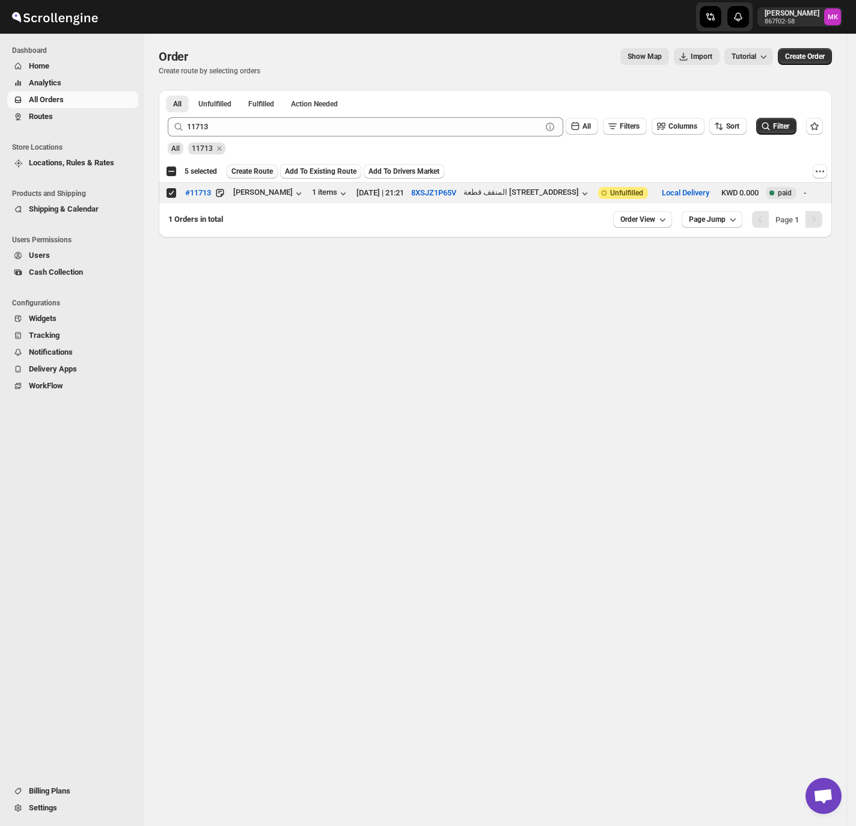
click at [265, 174] on span "Create Route" at bounding box center [251, 171] width 41 height 10
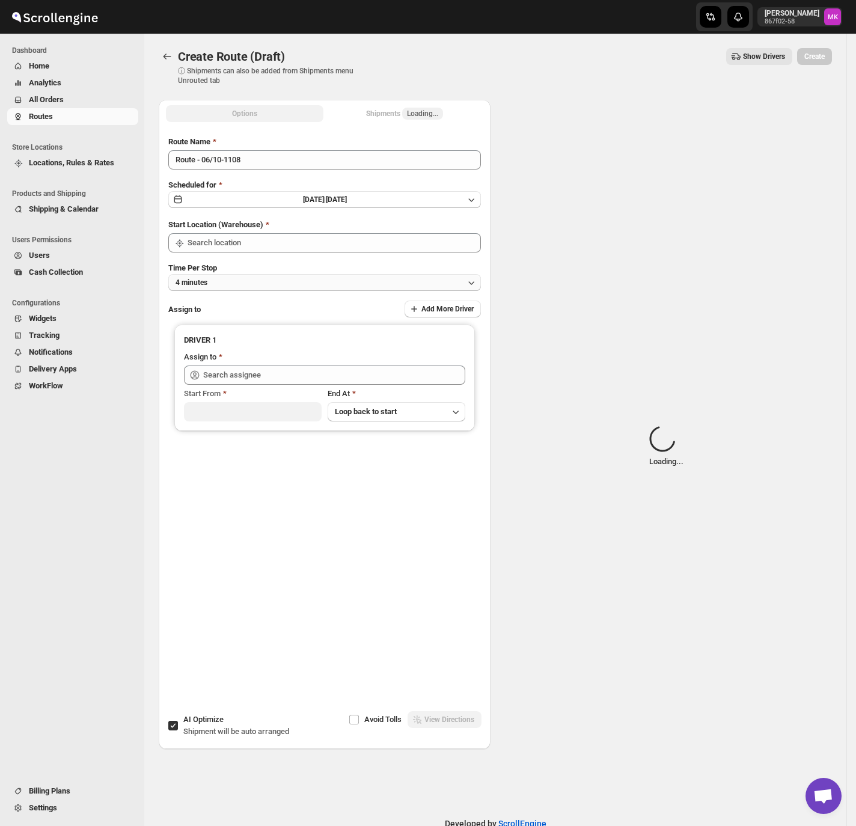
type input "[GEOGRAPHIC_DATA]"
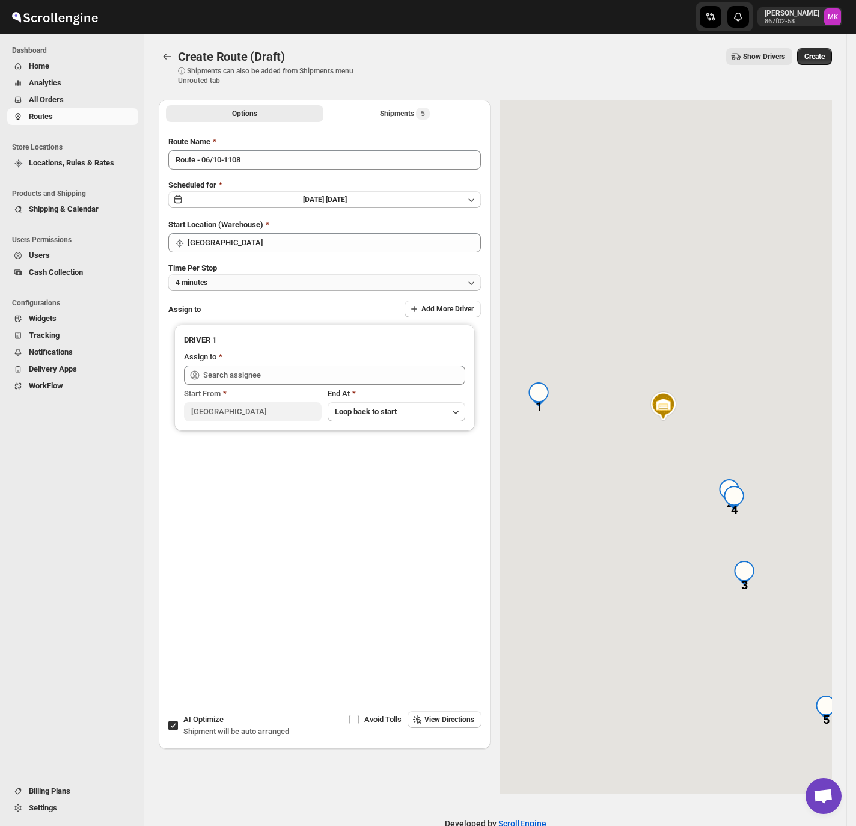
click at [230, 279] on button "4 minutes" at bounding box center [324, 282] width 312 height 17
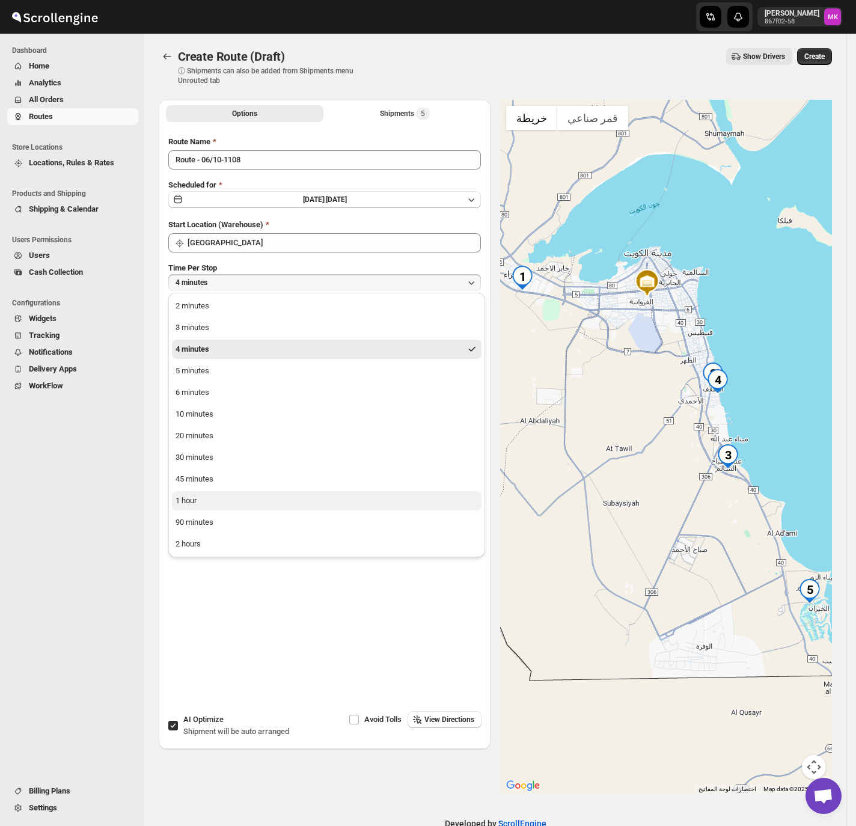
click at [201, 498] on button "1 hour" at bounding box center [326, 500] width 309 height 19
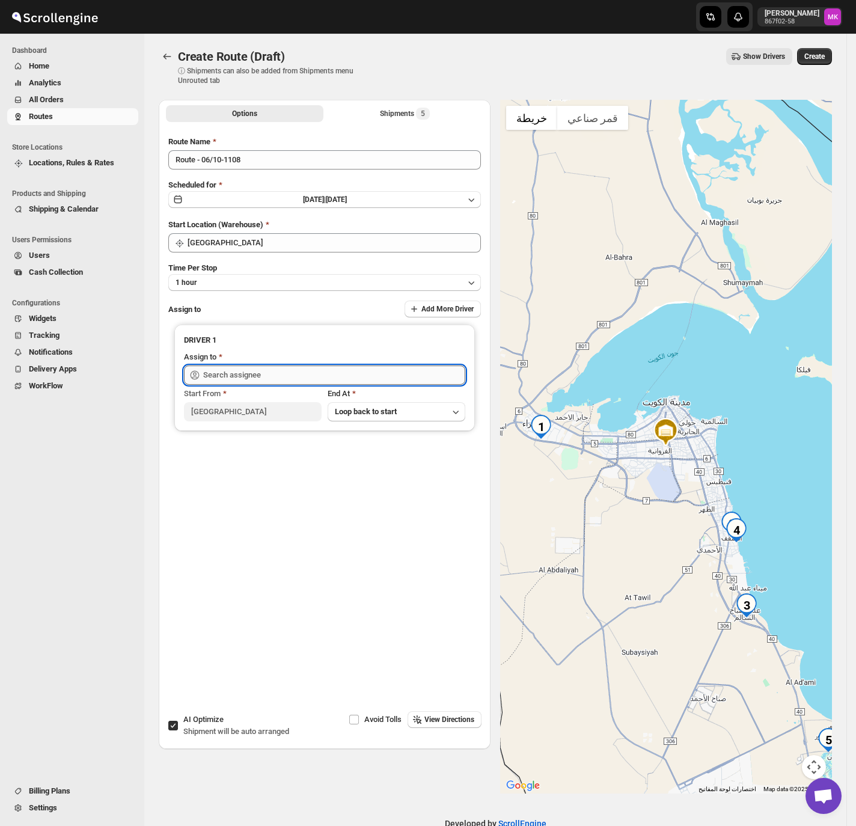
click at [222, 373] on input "text" at bounding box center [334, 374] width 262 height 19
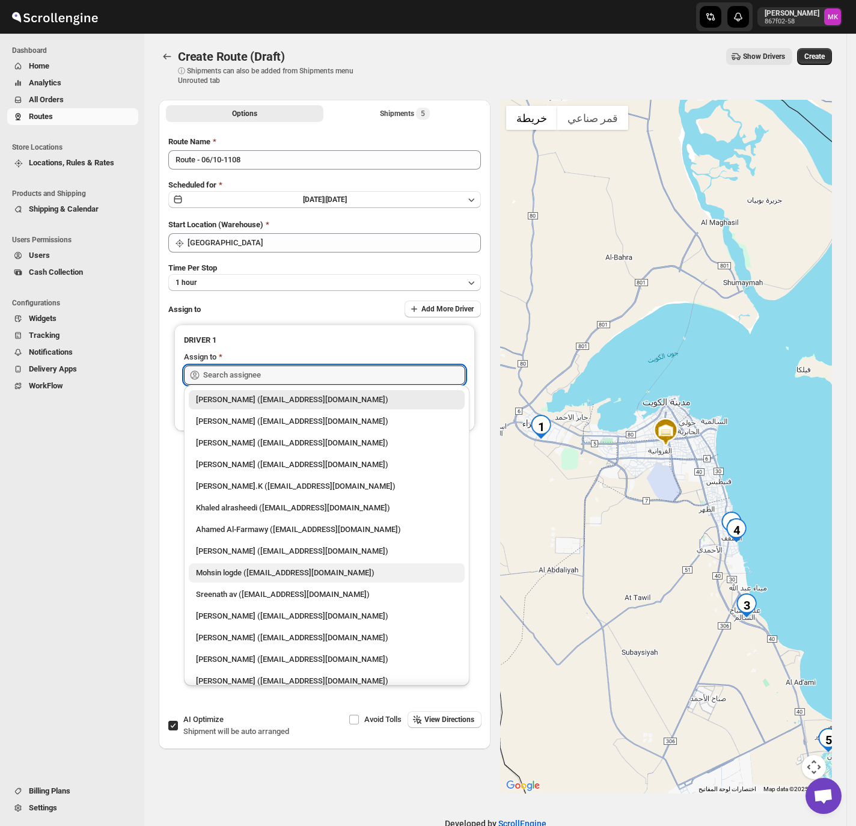
click at [280, 574] on div "Mohsin logde ([EMAIL_ADDRESS][DOMAIN_NAME])" at bounding box center [326, 573] width 261 height 12
type input "Mohsin logde ([EMAIL_ADDRESS][DOMAIN_NAME])"
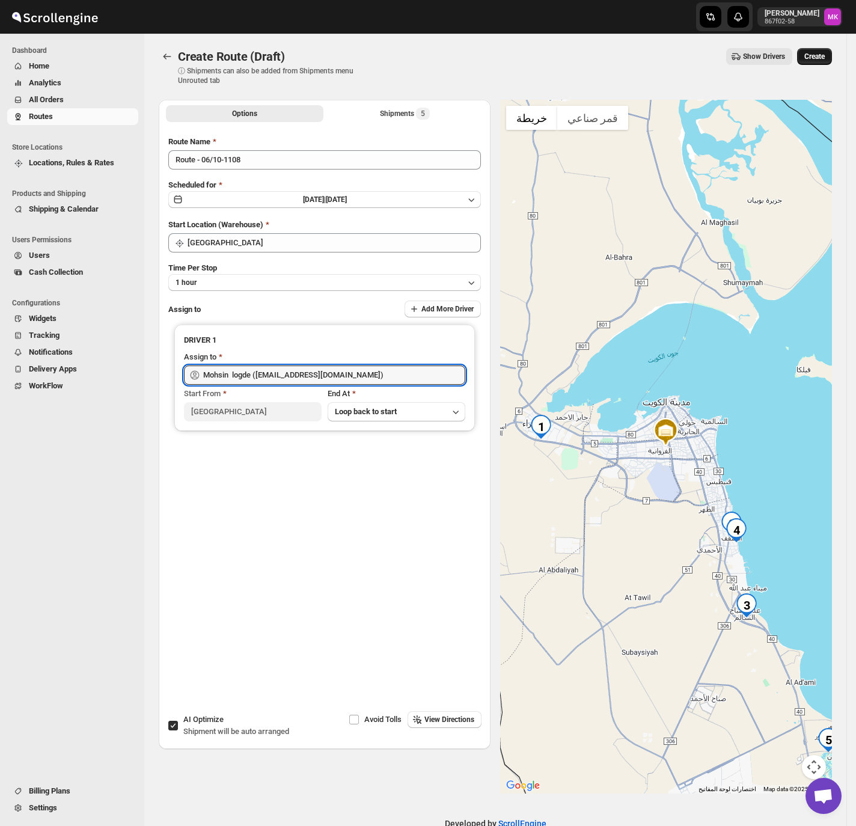
click at [832, 55] on button "Create" at bounding box center [814, 56] width 35 height 17
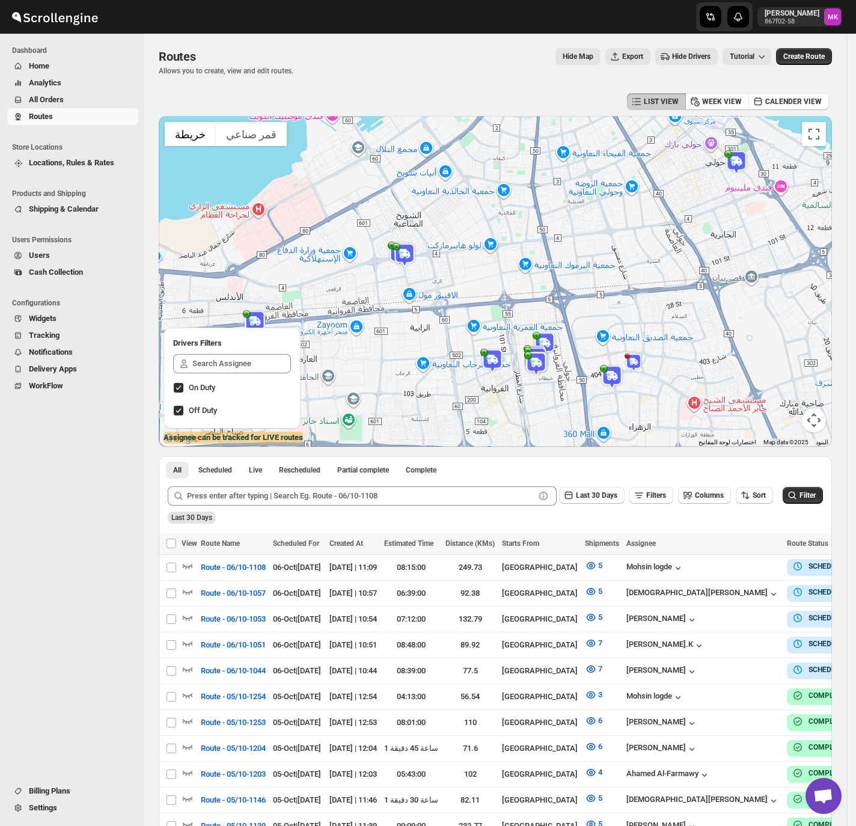
click at [65, 101] on span "All Orders" at bounding box center [82, 100] width 107 height 12
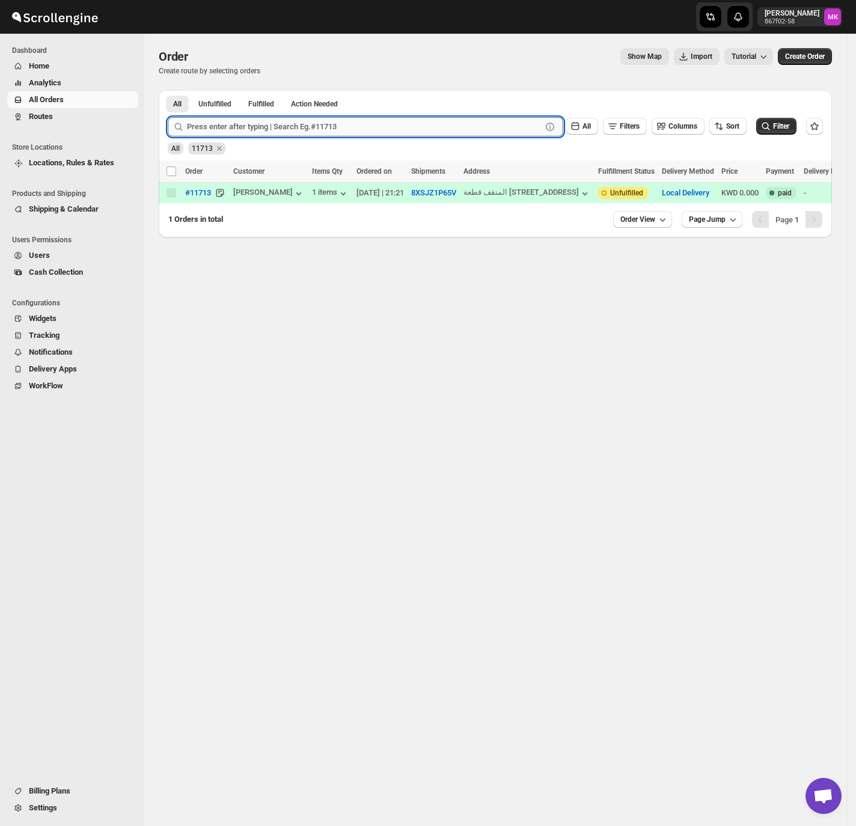
click at [267, 129] on input "text" at bounding box center [364, 126] width 355 height 19
paste input "11715"
type input "11715"
click at [168, 90] on button "Submit" at bounding box center [185, 96] width 34 height 13
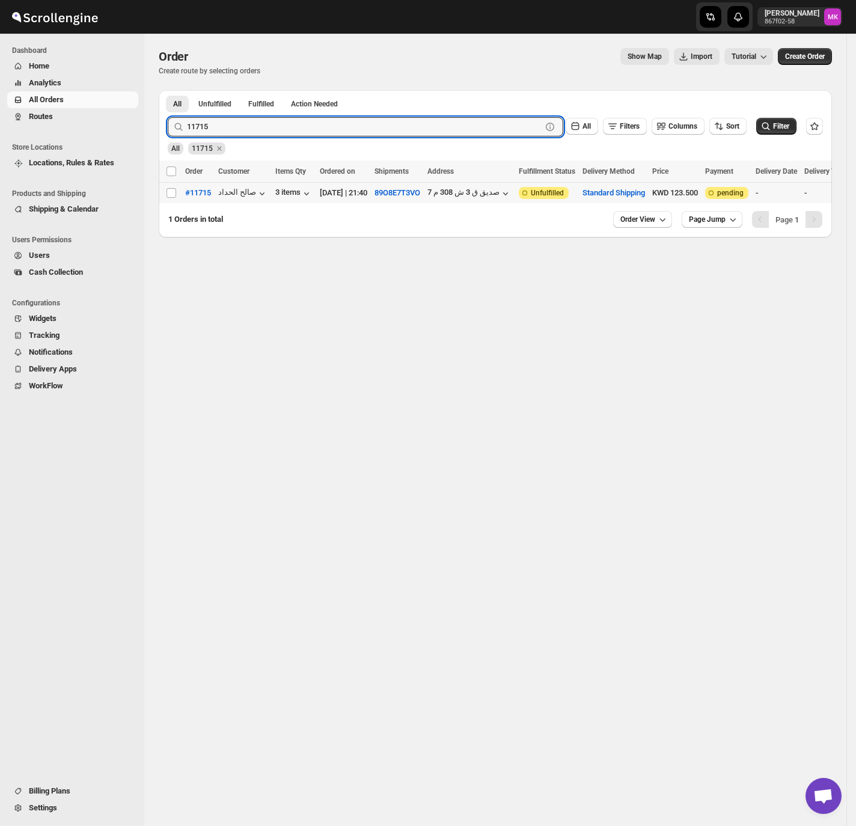
click at [173, 197] on input "Select order" at bounding box center [171, 193] width 10 height 10
checkbox input "true"
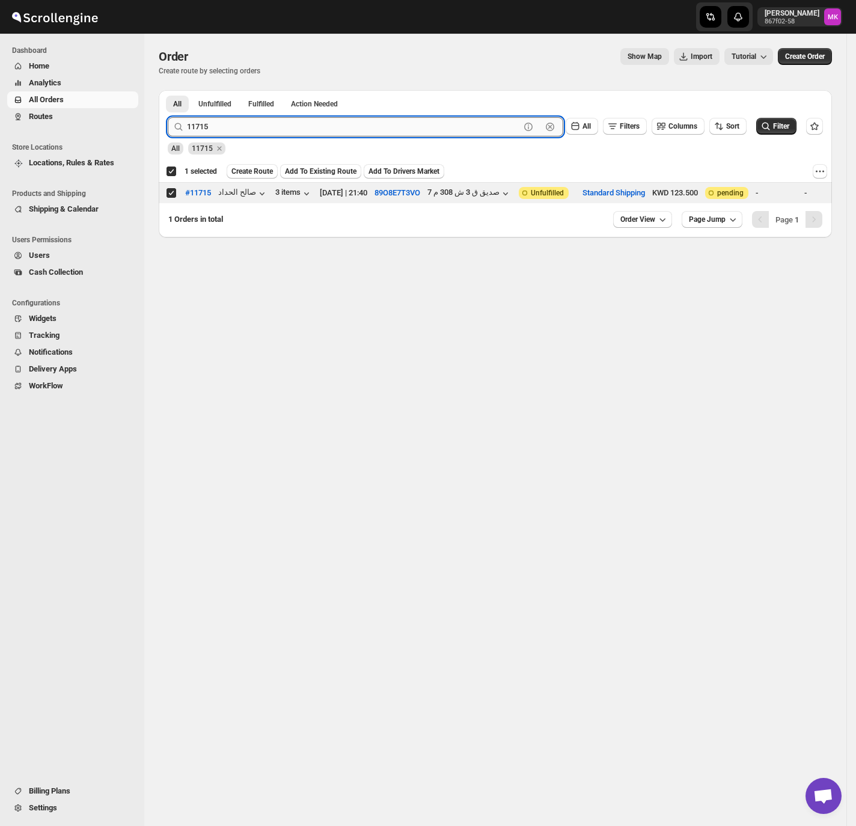
click at [243, 130] on input "11715" at bounding box center [353, 126] width 333 height 19
paste input "34"
click at [198, 131] on input "11734" at bounding box center [353, 126] width 333 height 19
click at [200, 131] on input "11734" at bounding box center [353, 126] width 333 height 19
paste input "646"
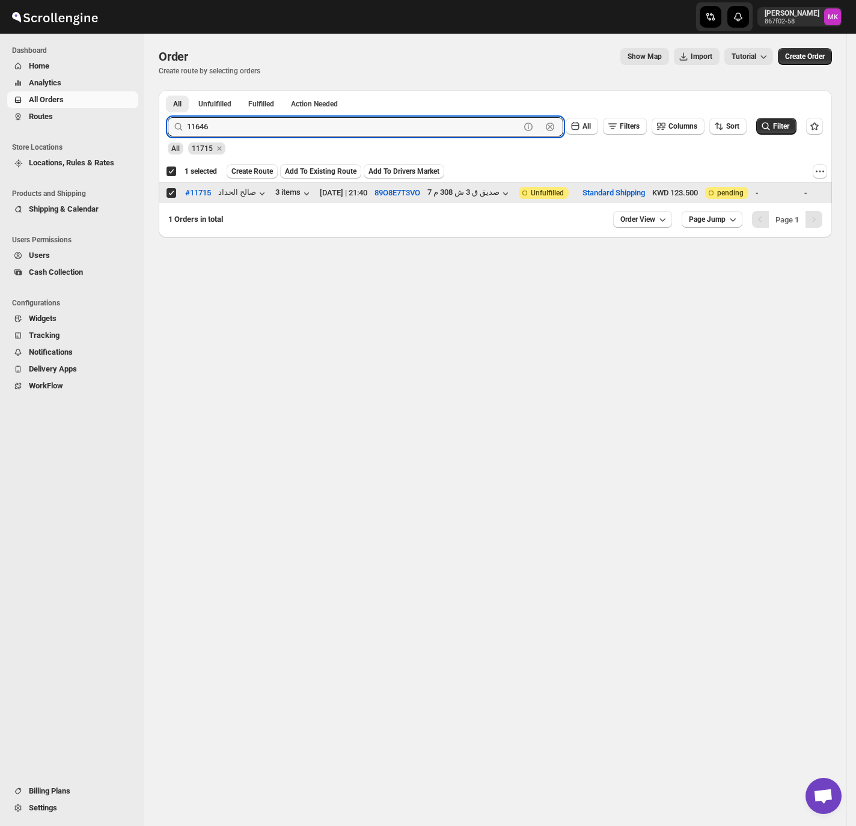
type input "11646"
click at [168, 90] on button "Submit" at bounding box center [185, 96] width 34 height 13
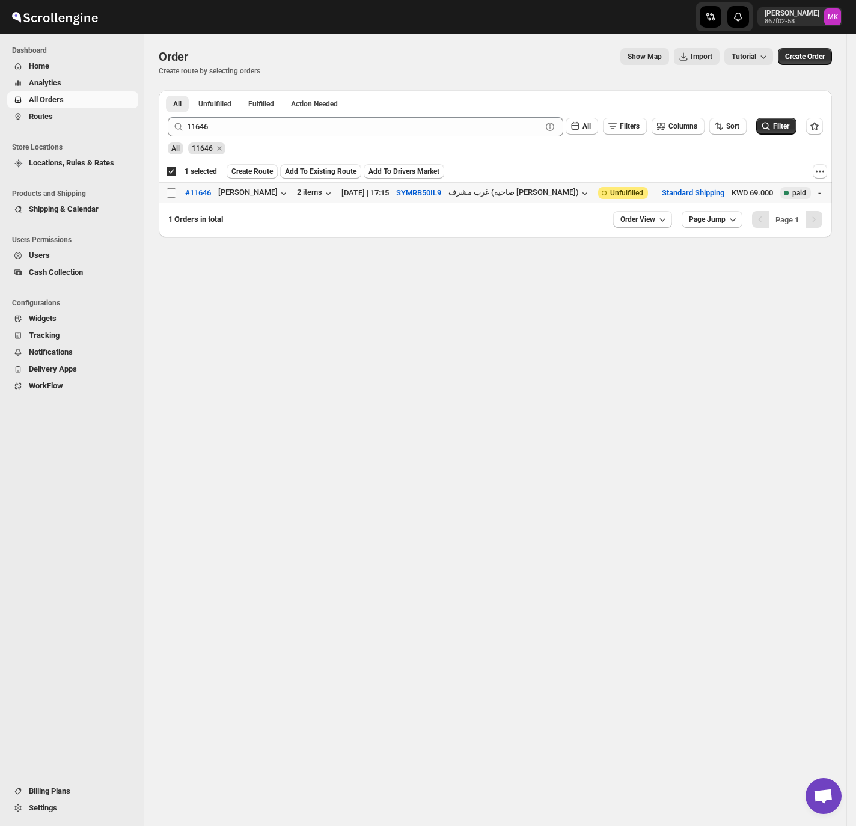
click at [168, 198] on span at bounding box center [171, 192] width 11 height 11
click at [168, 198] on input "Select order" at bounding box center [171, 193] width 10 height 10
checkbox input "false"
checkbox input "true"
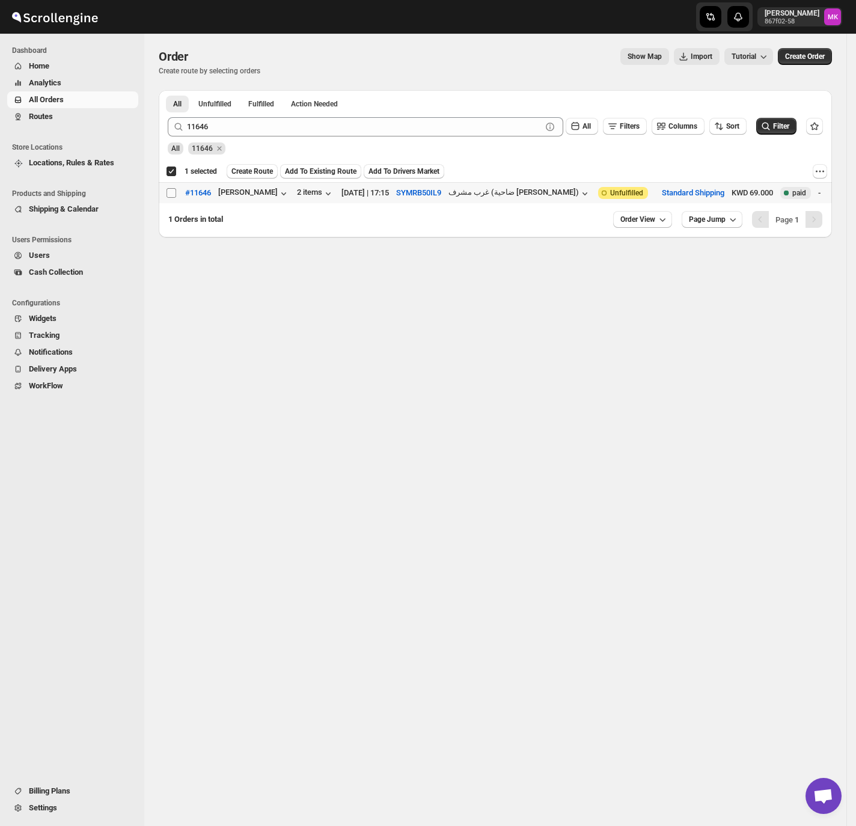
checkbox input "true"
click at [172, 191] on input "Select order" at bounding box center [171, 193] width 10 height 10
checkbox input "true"
checkbox input "false"
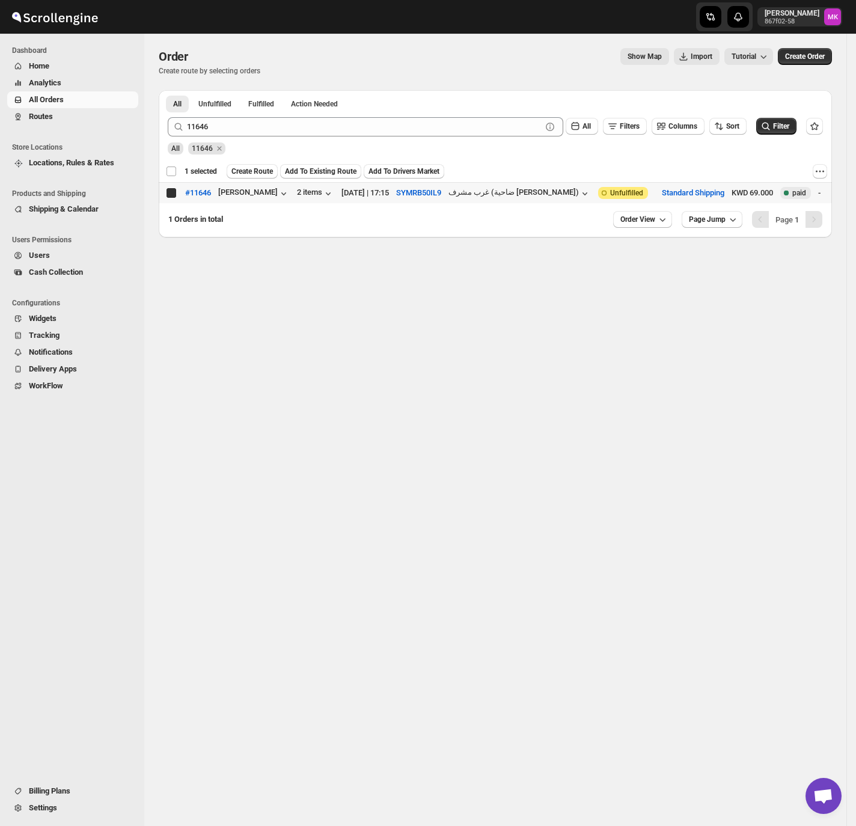
checkbox input "false"
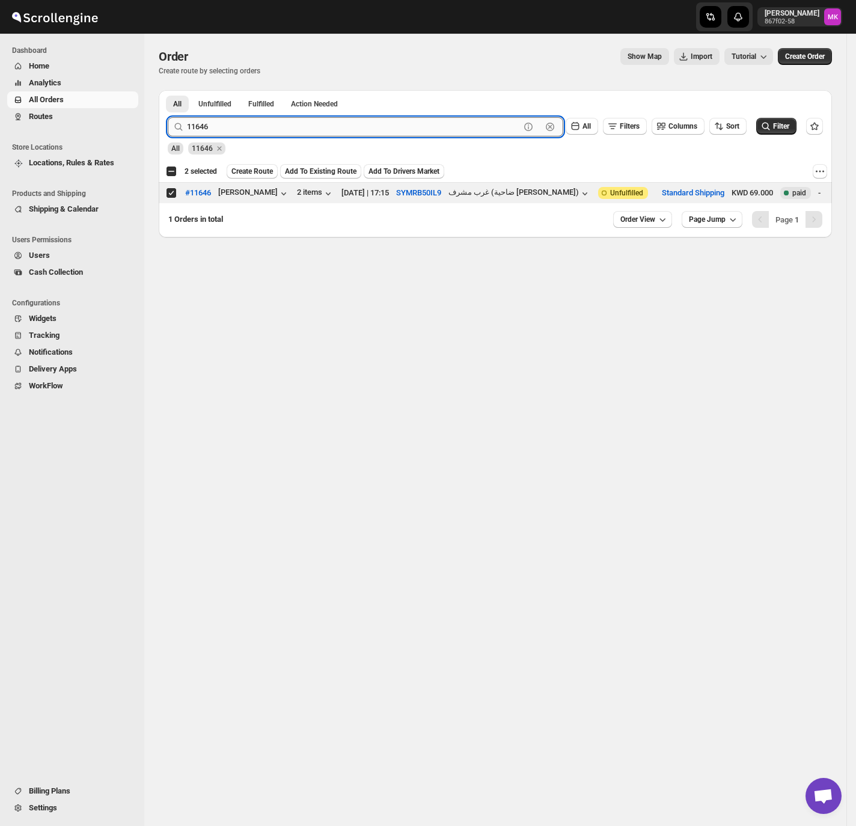
click at [226, 118] on input "11646" at bounding box center [353, 126] width 333 height 19
paste input "715"
click at [168, 90] on button "Submit" at bounding box center [185, 96] width 34 height 13
click at [218, 126] on input "11715" at bounding box center [353, 126] width 333 height 19
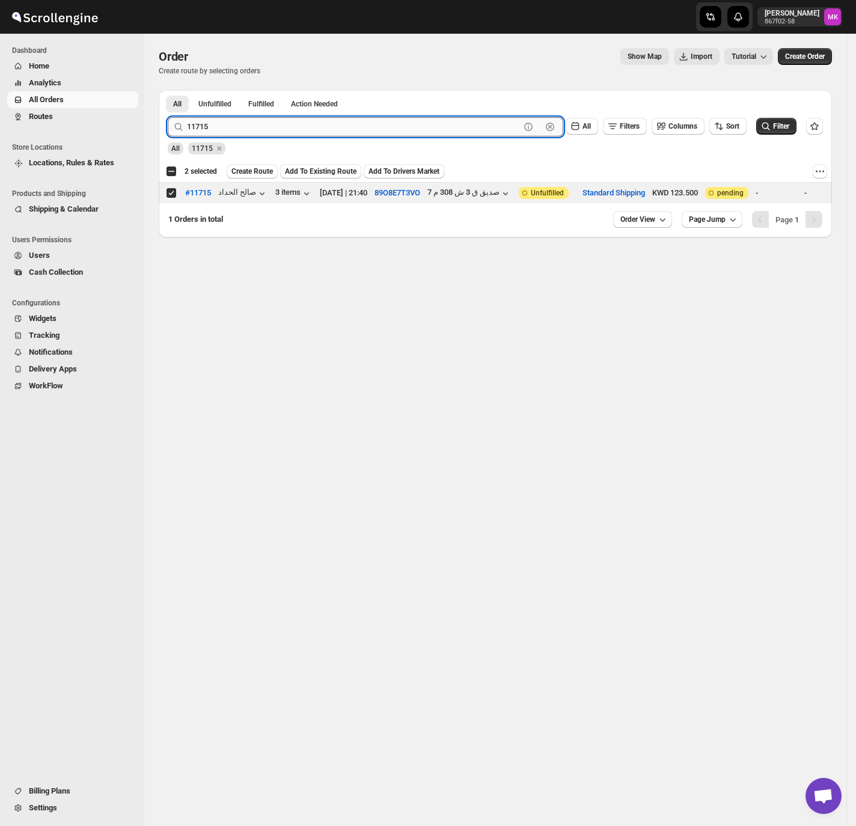
click at [218, 126] on input "11715" at bounding box center [353, 126] width 333 height 19
paste input "34"
type input "11734"
click at [168, 90] on button "Submit" at bounding box center [185, 96] width 34 height 13
click at [173, 200] on td "Select order" at bounding box center [170, 193] width 23 height 21
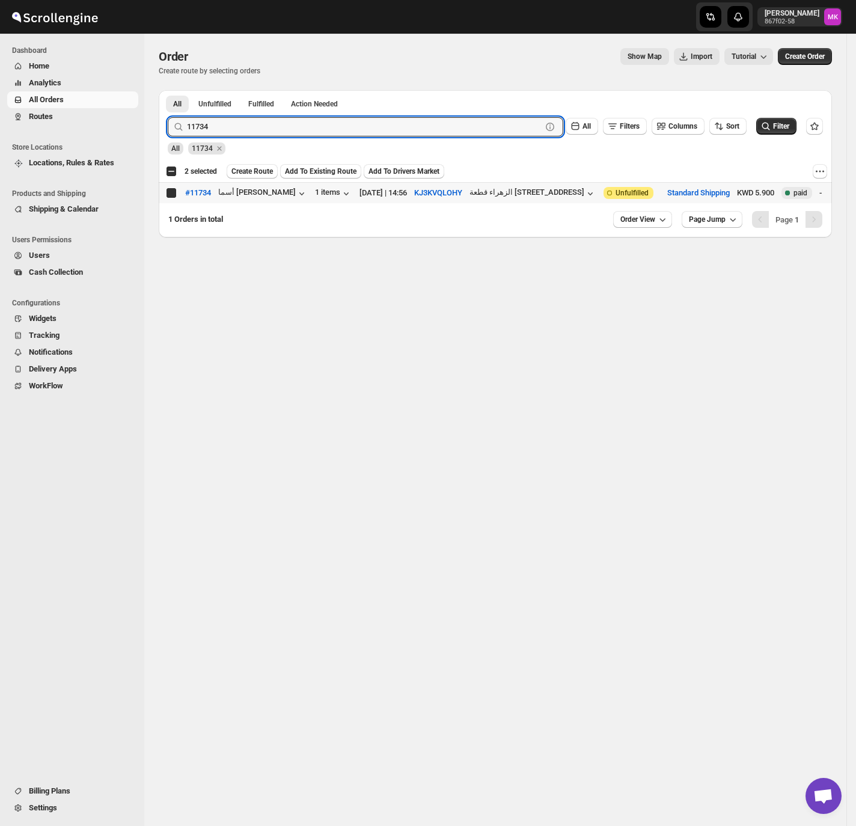
checkbox input "true"
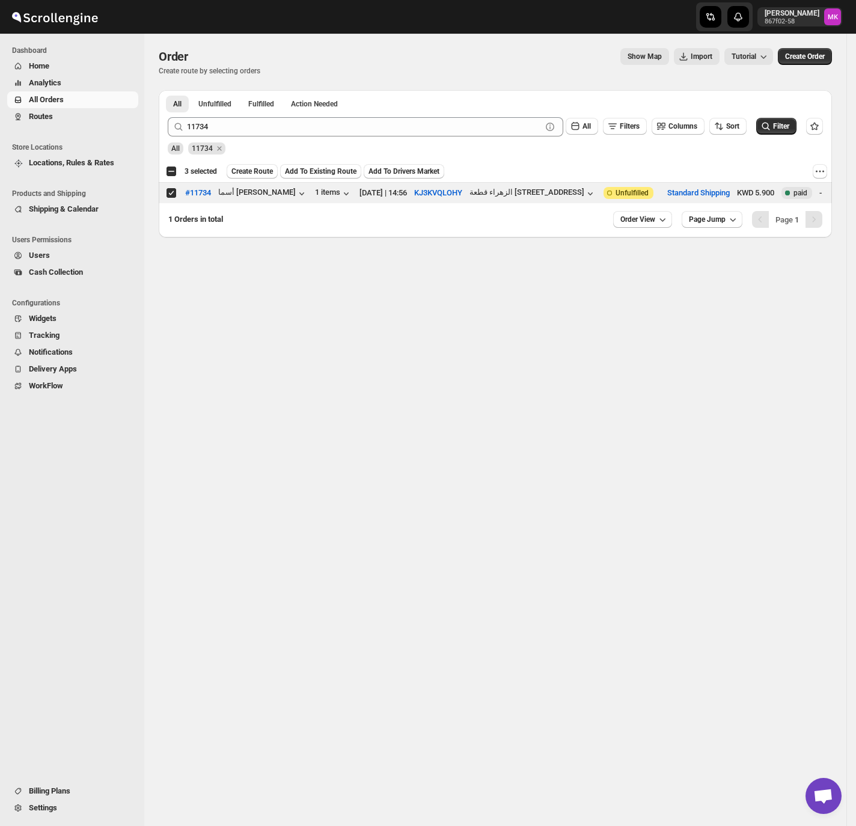
click at [215, 114] on div "11734 Clear All Filters Columns Sort Filter" at bounding box center [490, 122] width 665 height 29
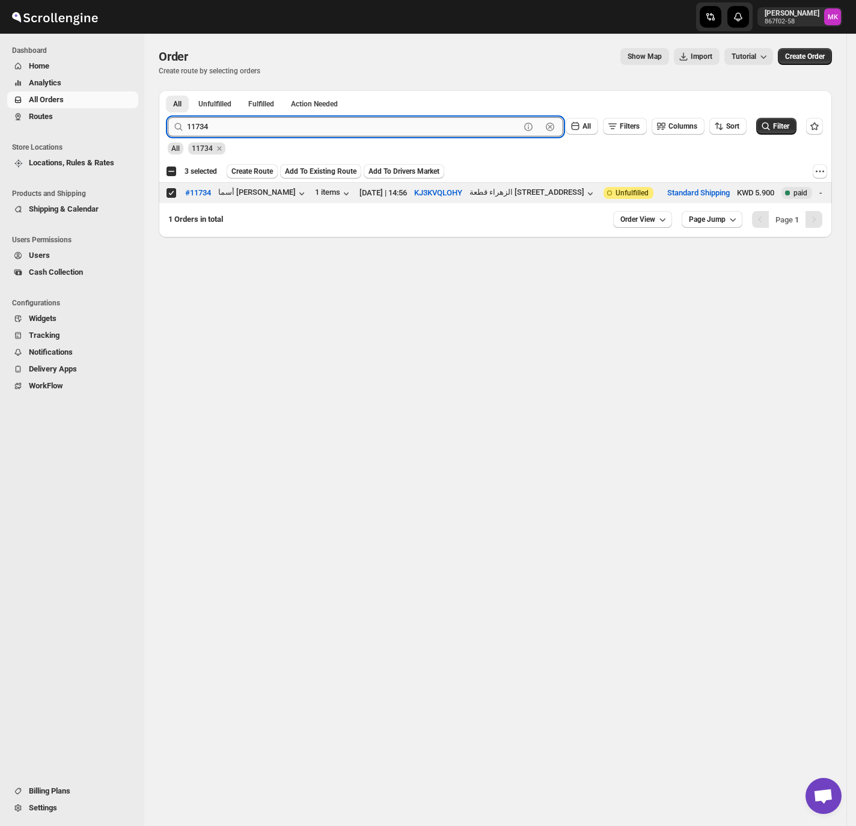
click at [215, 128] on input "11734" at bounding box center [353, 126] width 333 height 19
paste input "69"
type input "11694"
click at [168, 90] on button "Submit" at bounding box center [185, 96] width 34 height 13
click at [171, 200] on td "Select order" at bounding box center [170, 193] width 23 height 21
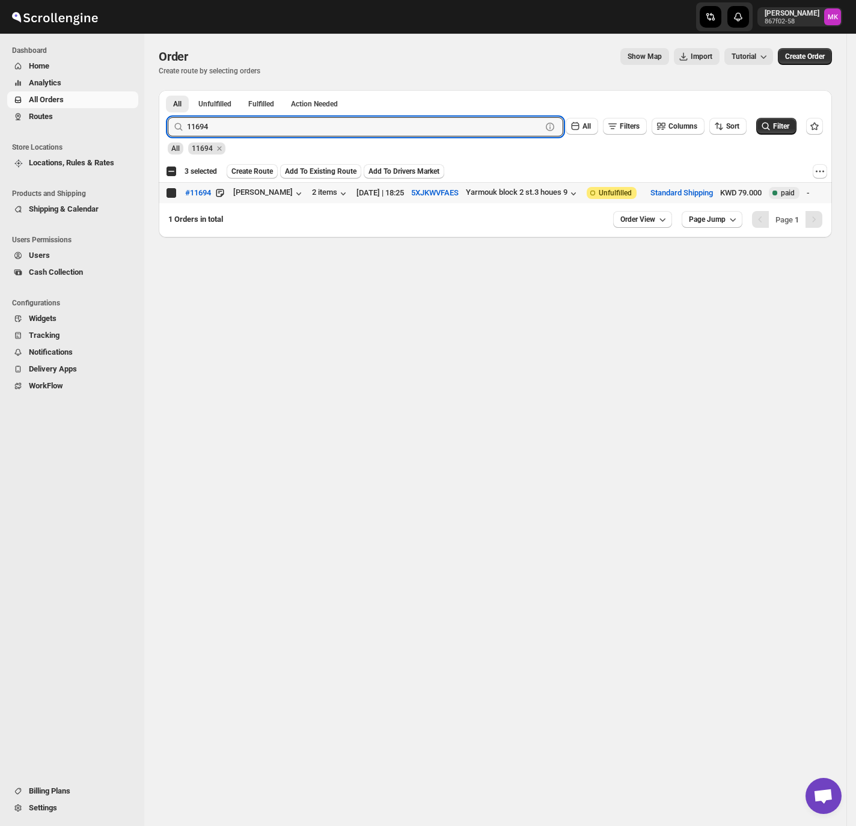
checkbox input "true"
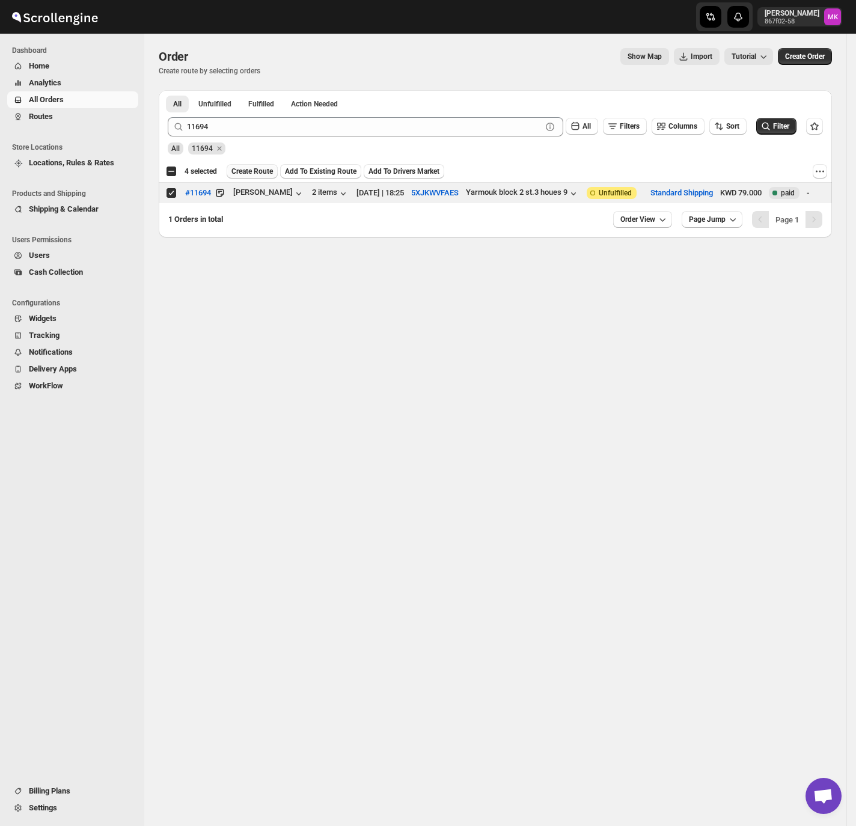
click at [266, 175] on span "Create Route" at bounding box center [251, 171] width 41 height 10
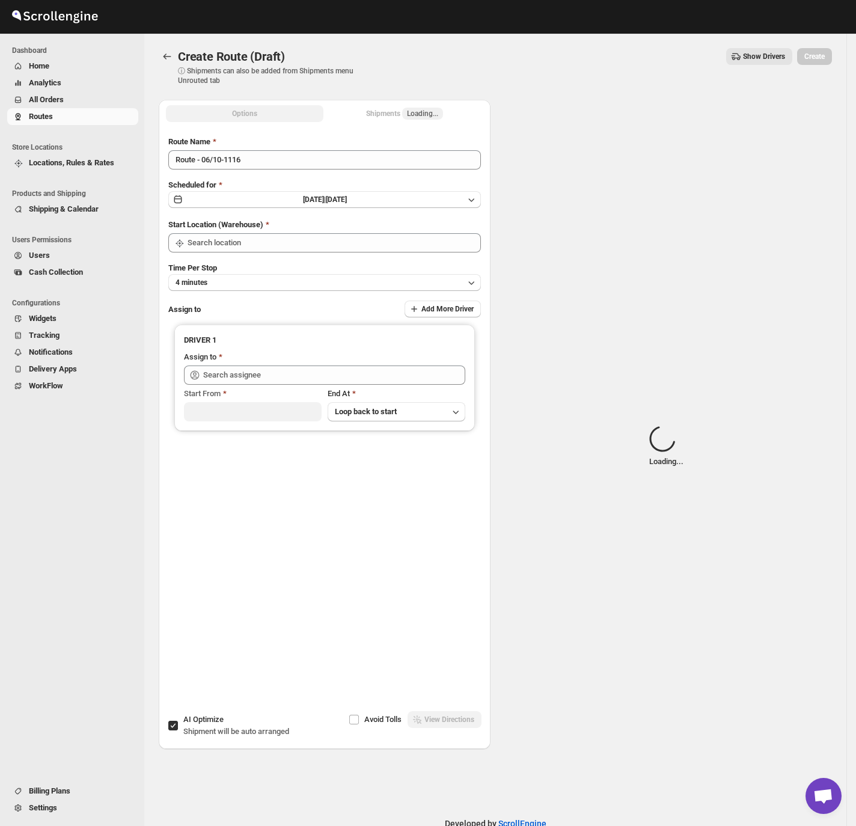
type input "[GEOGRAPHIC_DATA]"
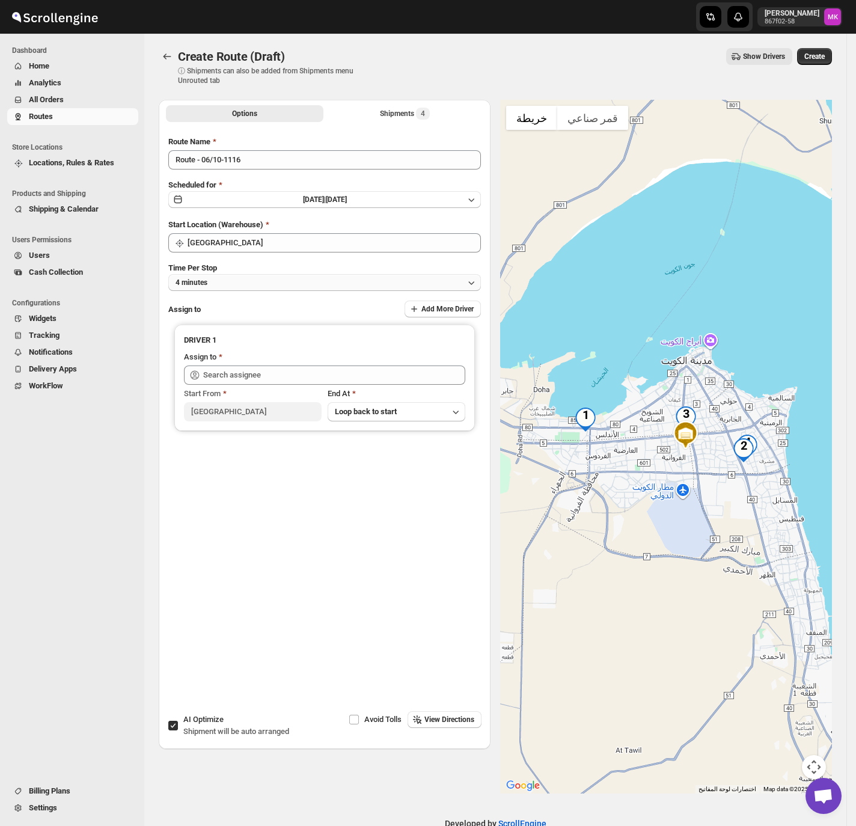
click at [258, 275] on button "4 minutes" at bounding box center [324, 282] width 312 height 17
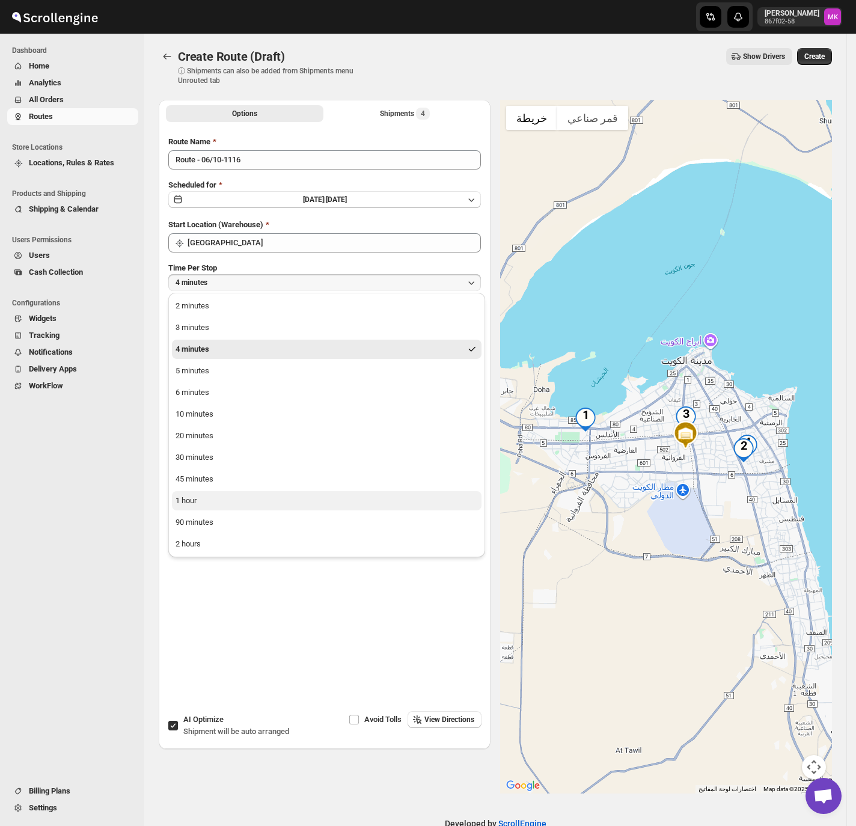
click at [215, 495] on button "1 hour" at bounding box center [326, 500] width 309 height 19
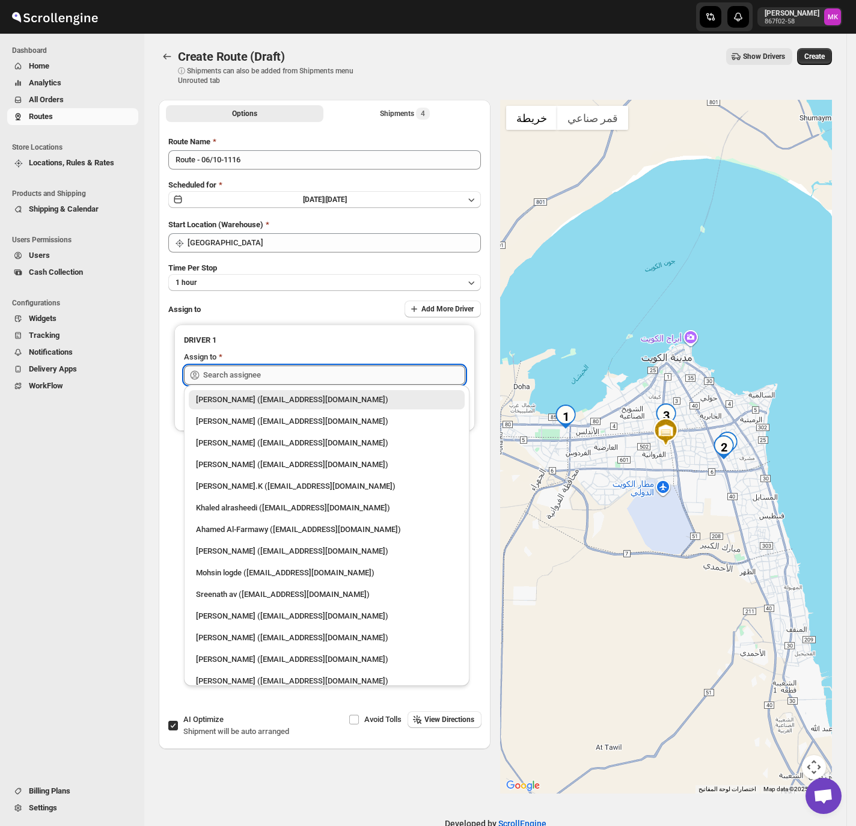
click at [249, 373] on input "text" at bounding box center [334, 374] width 262 height 19
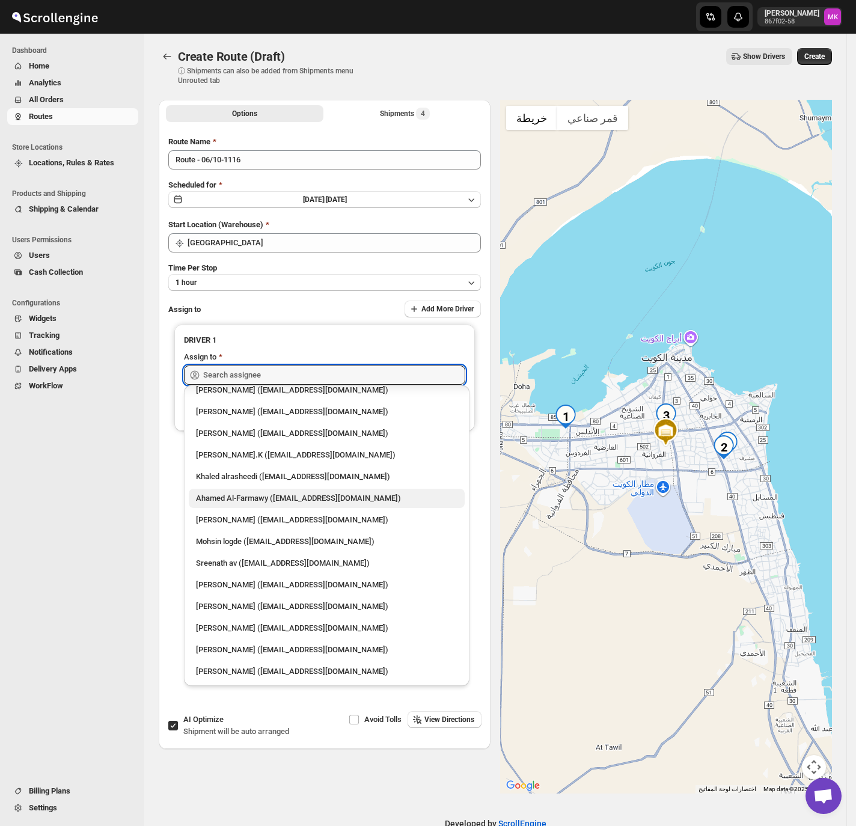
click at [250, 506] on div "Ahamed Al-Farmawy ([EMAIL_ADDRESS][DOMAIN_NAME])" at bounding box center [327, 498] width 276 height 19
type input "Ahamed Al-Farmawy ([EMAIL_ADDRESS][DOMAIN_NAME])"
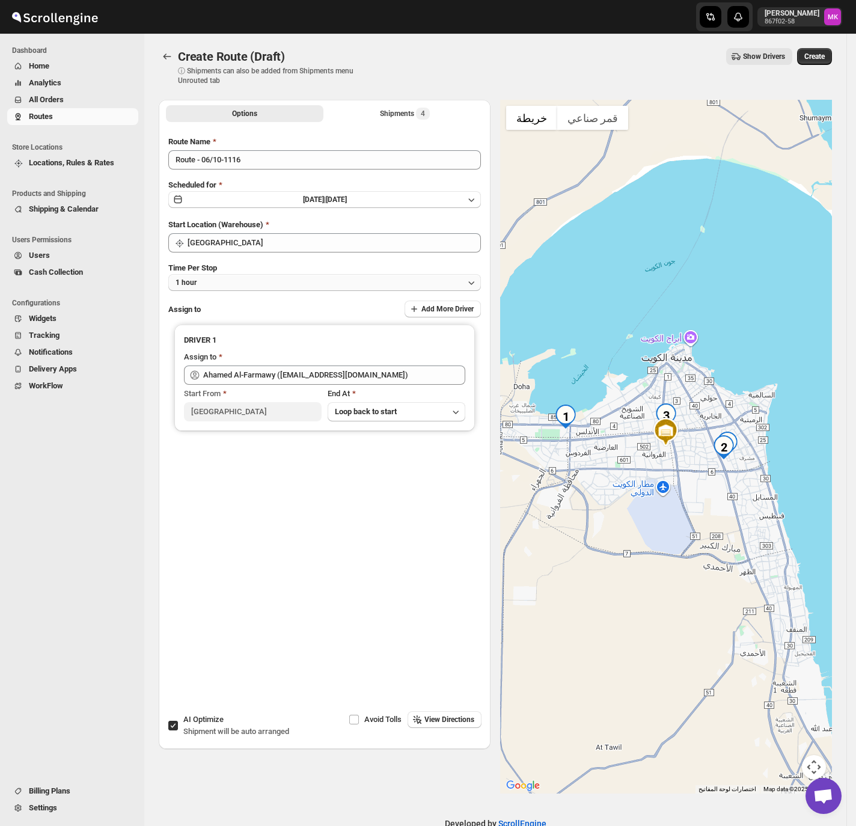
click at [251, 284] on button "1 hour" at bounding box center [324, 282] width 312 height 17
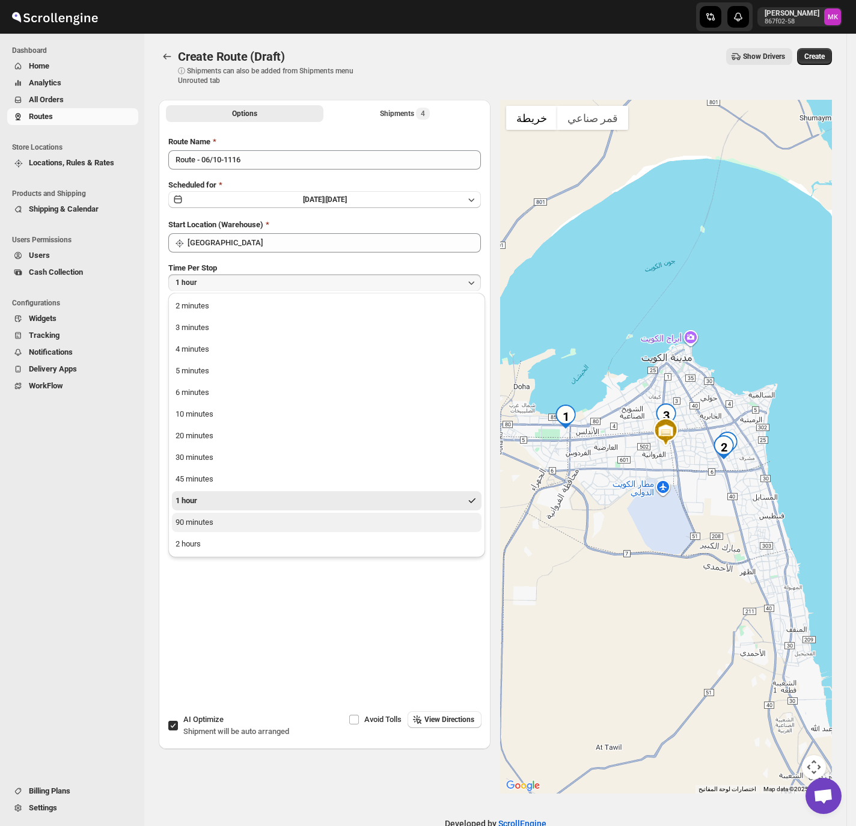
click at [225, 526] on button "90 minutes" at bounding box center [326, 522] width 309 height 19
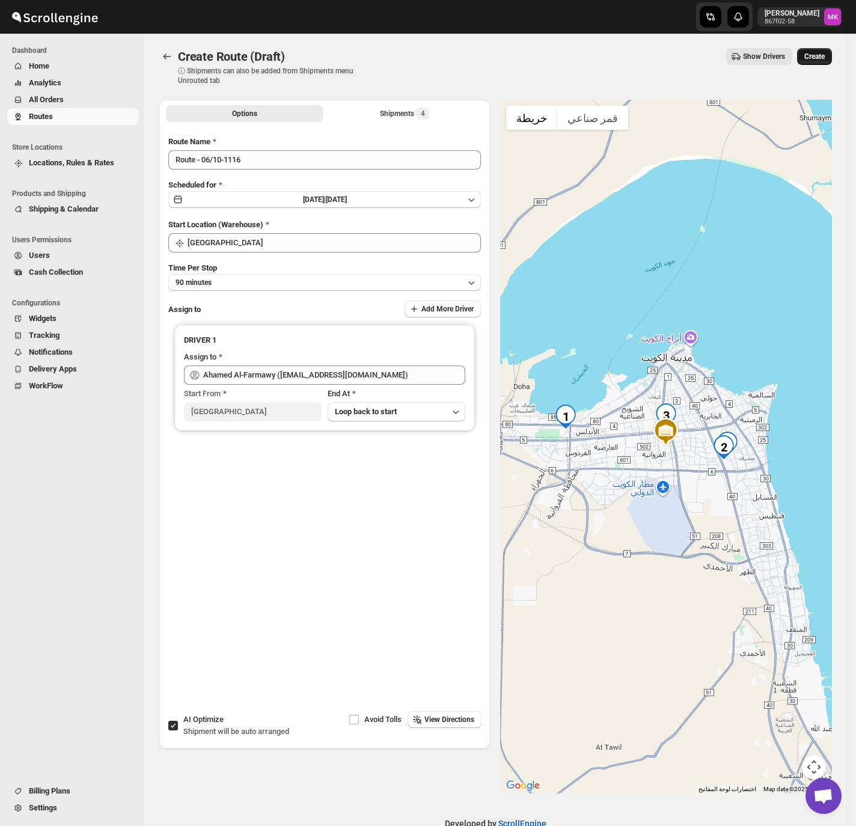
click at [824, 62] on button "Create" at bounding box center [814, 56] width 35 height 17
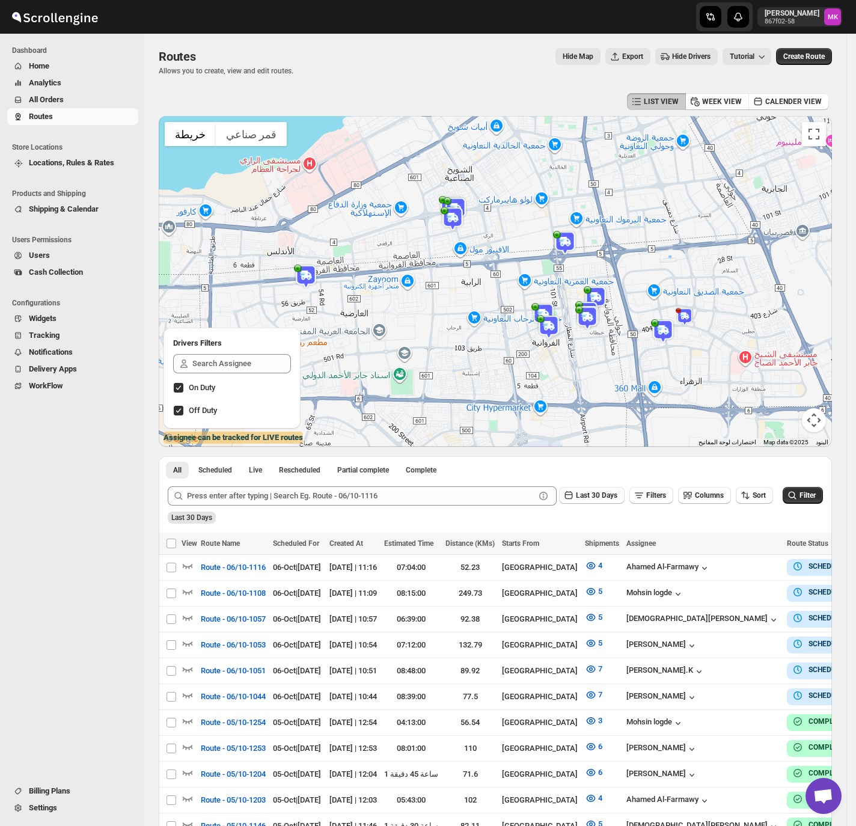
click at [63, 99] on span "All Orders" at bounding box center [46, 99] width 35 height 9
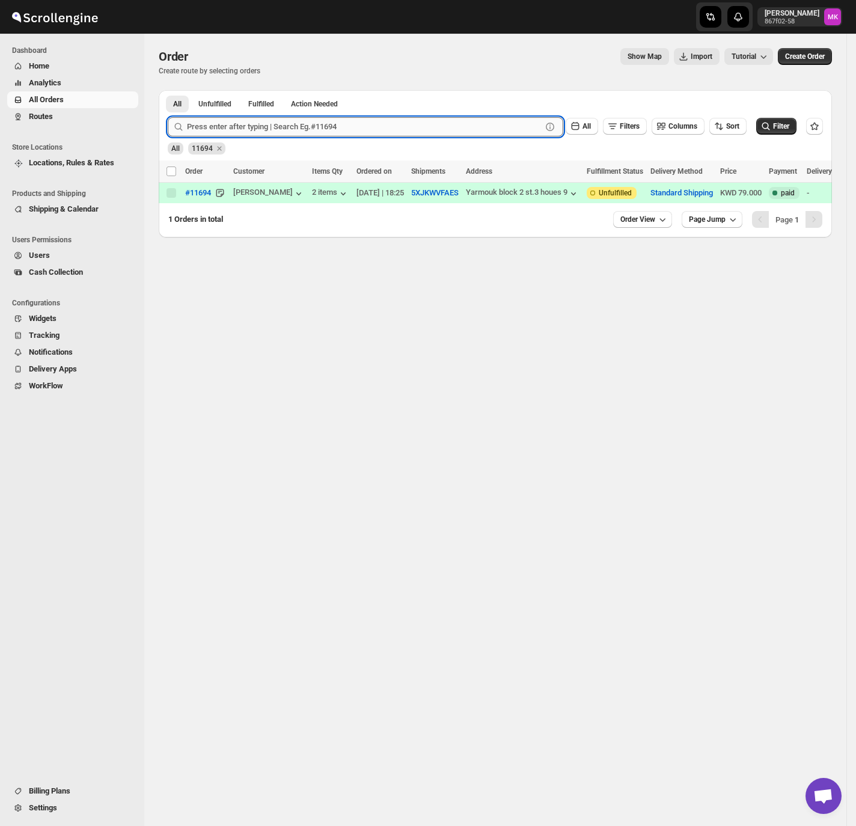
click at [255, 132] on input "text" at bounding box center [364, 126] width 355 height 19
paste input "11672"
click at [200, 121] on input "11672" at bounding box center [353, 126] width 333 height 19
paste input "text"
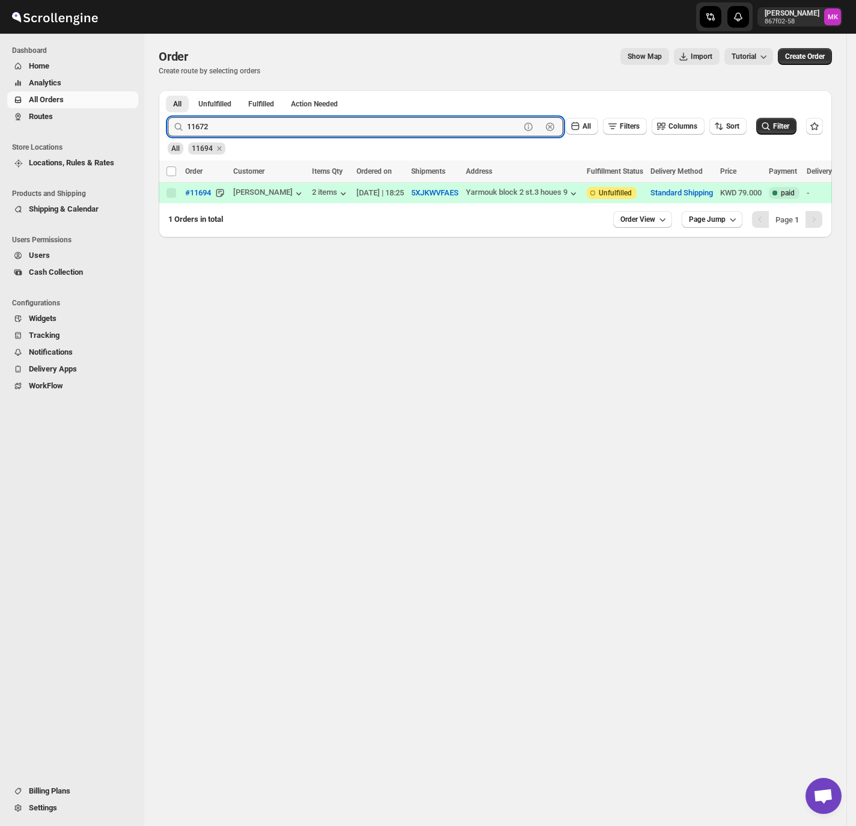
type input "11672"
click at [168, 90] on button "Submit" at bounding box center [185, 96] width 34 height 13
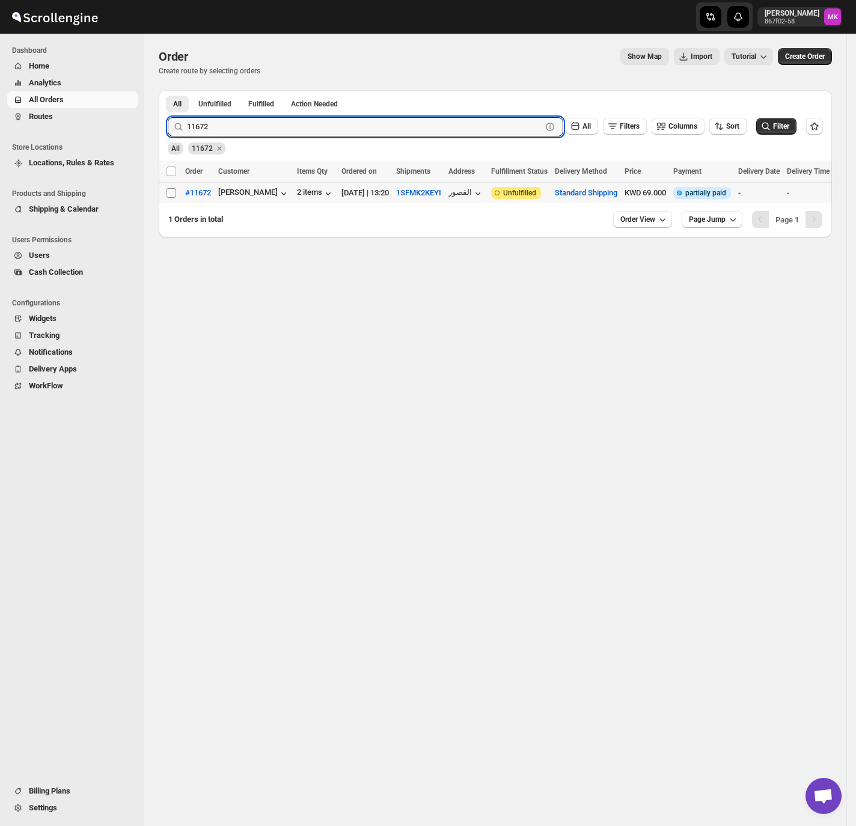
click at [173, 193] on input "Select order" at bounding box center [171, 193] width 10 height 10
checkbox input "true"
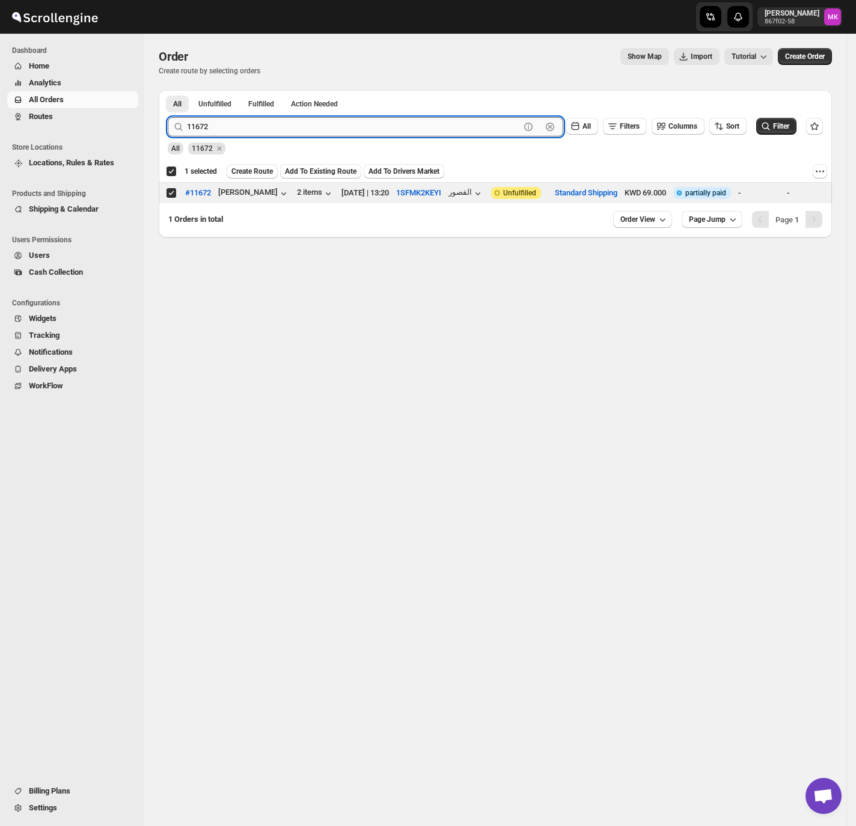
click at [208, 130] on input "11672" at bounding box center [353, 126] width 333 height 19
paste input "710"
type input "11710"
click at [168, 90] on button "Submit" at bounding box center [185, 96] width 34 height 13
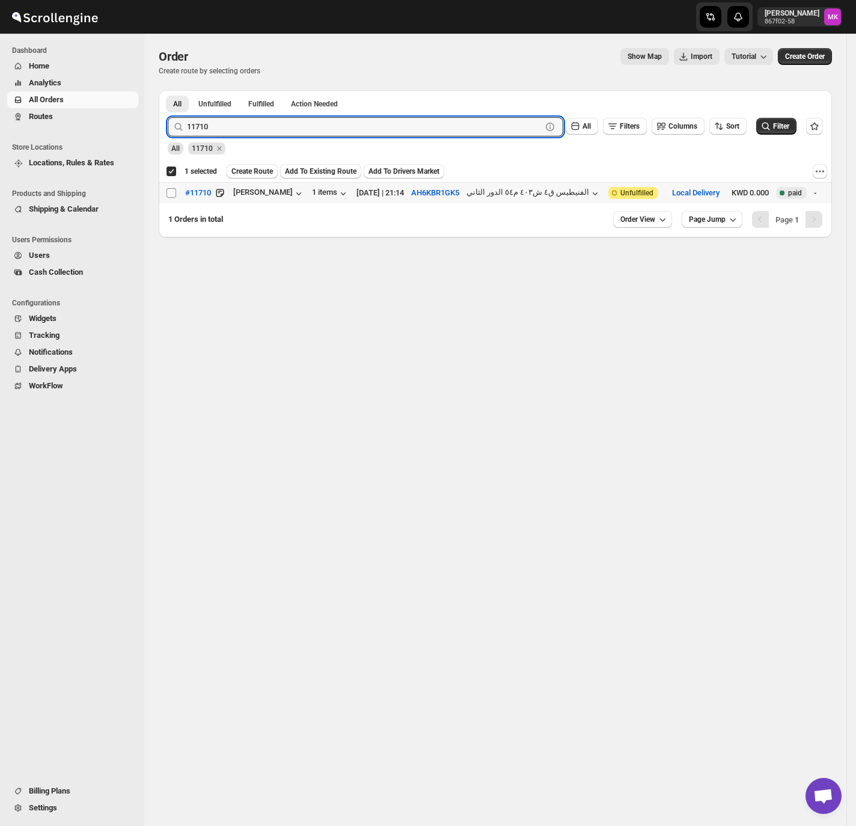
click at [171, 195] on input "Select order" at bounding box center [171, 193] width 10 height 10
checkbox input "true"
checkbox input "false"
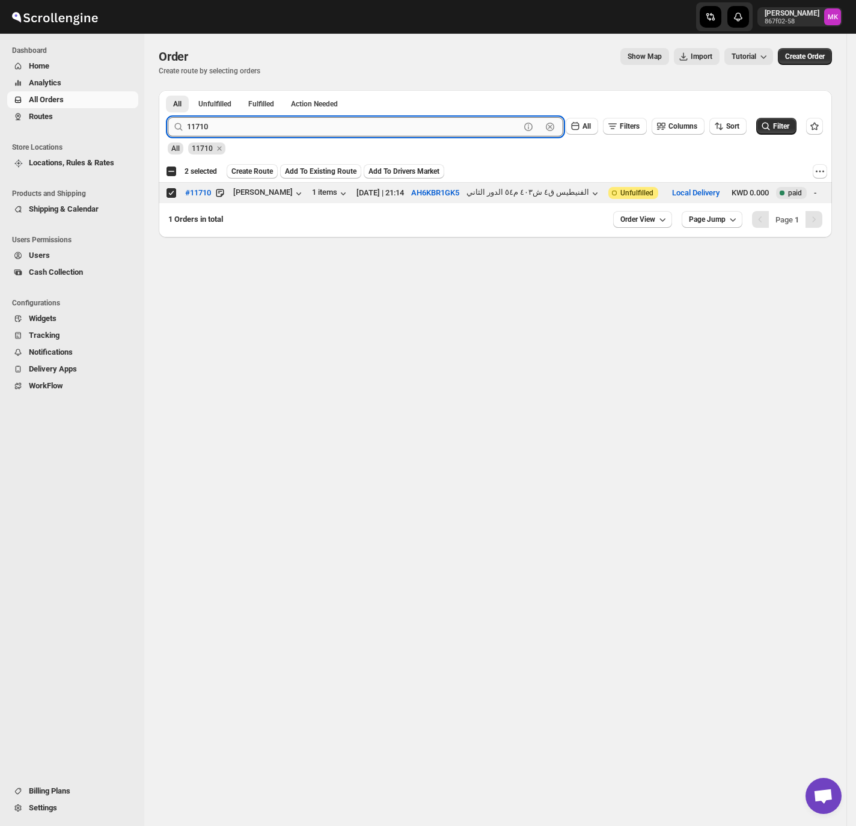
click at [200, 127] on input "11710" at bounding box center [353, 126] width 333 height 19
paste input "04"
type input "11704"
click at [168, 90] on button "Submit" at bounding box center [185, 96] width 34 height 13
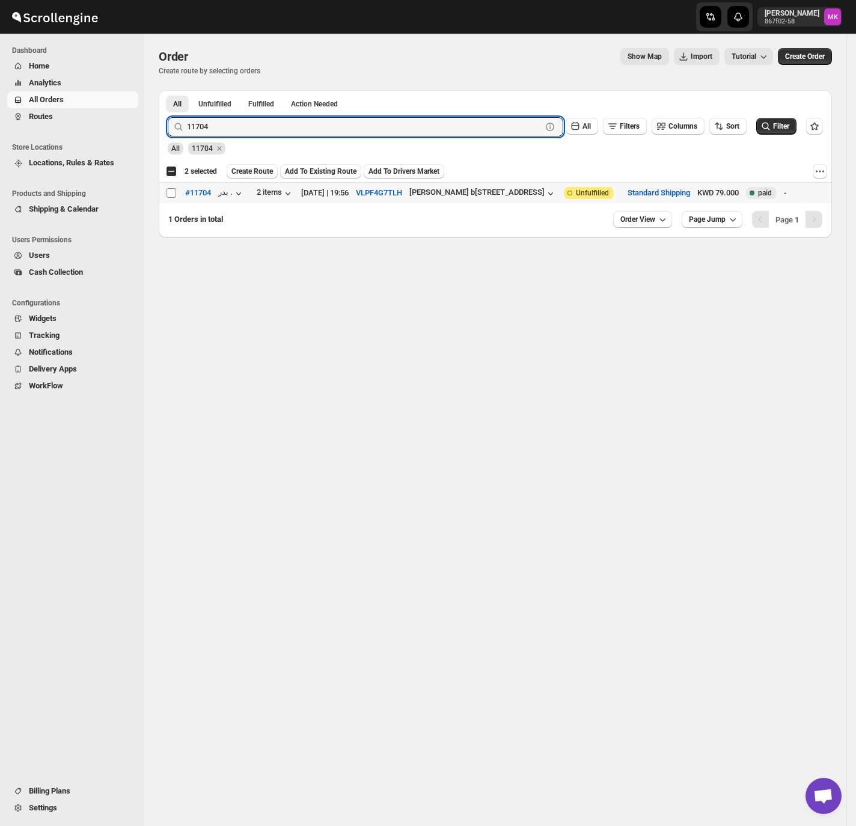
click at [174, 195] on input "Select order" at bounding box center [171, 193] width 10 height 10
checkbox input "true"
click at [218, 130] on input "11704" at bounding box center [353, 126] width 333 height 19
paste input "689"
type input "11689"
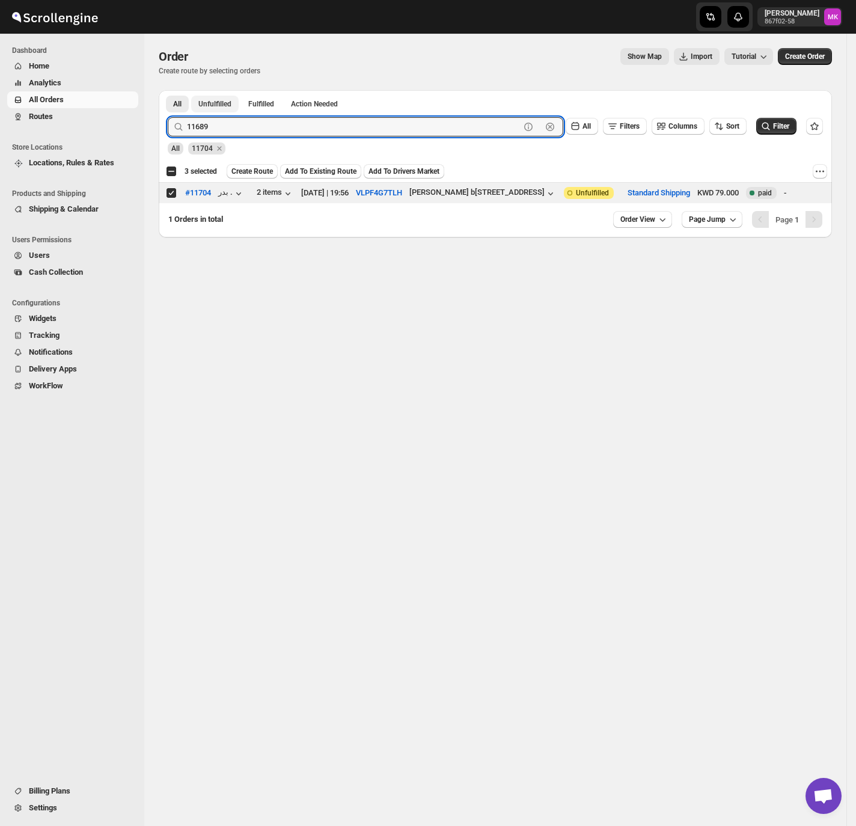
click at [168, 90] on button "Submit" at bounding box center [185, 96] width 34 height 13
click at [171, 195] on input "Select order" at bounding box center [171, 193] width 10 height 10
checkbox input "true"
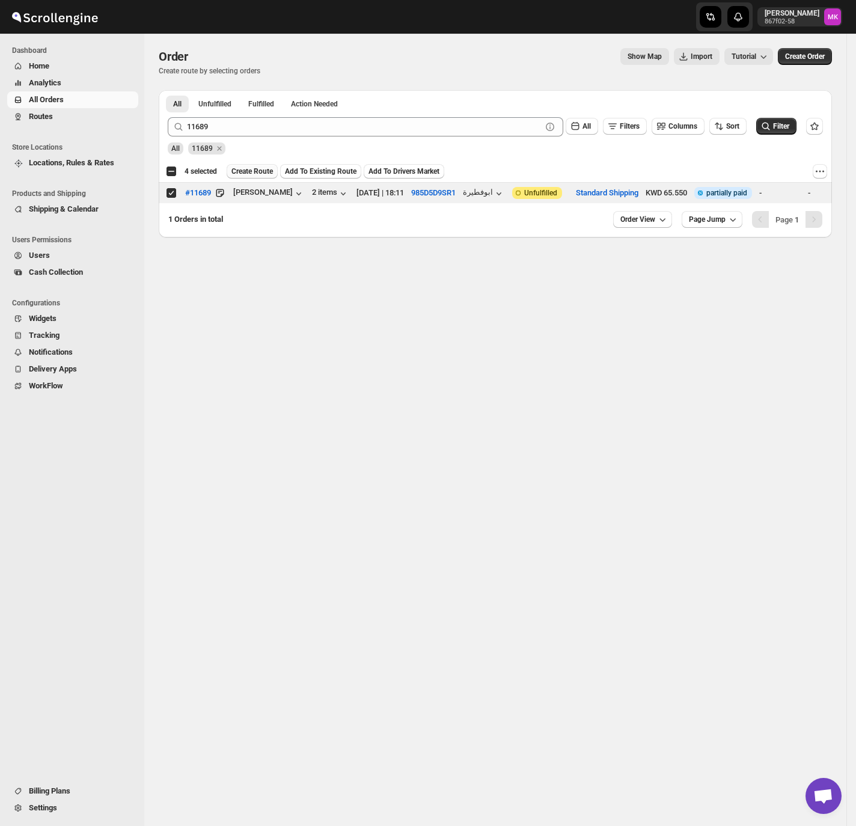
click at [250, 176] on span "Create Route" at bounding box center [251, 171] width 41 height 10
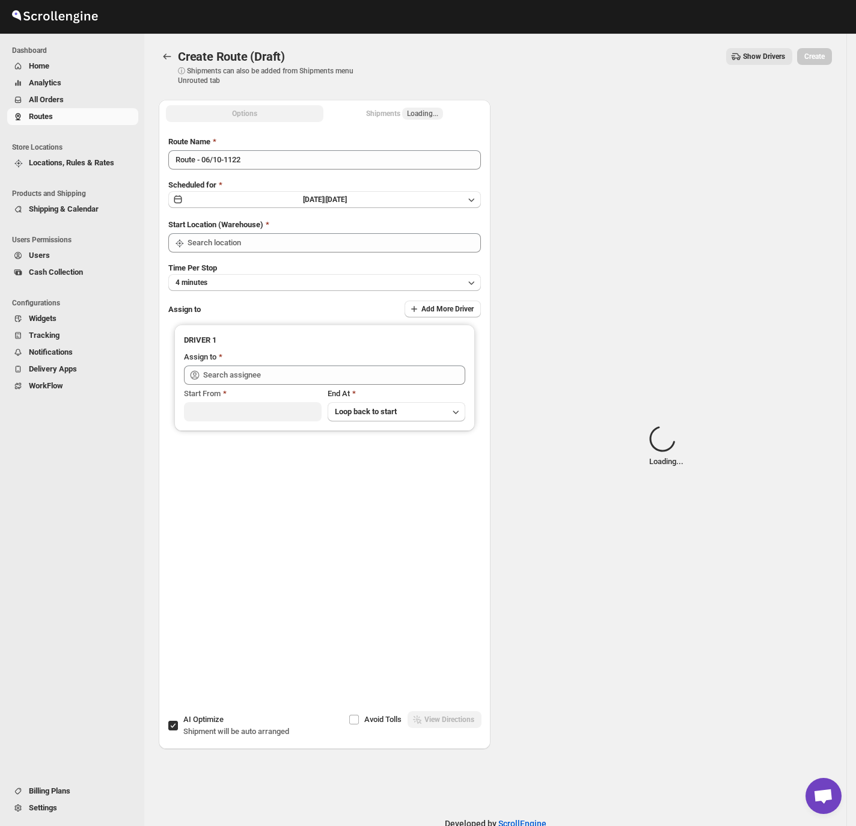
type input "[GEOGRAPHIC_DATA]"
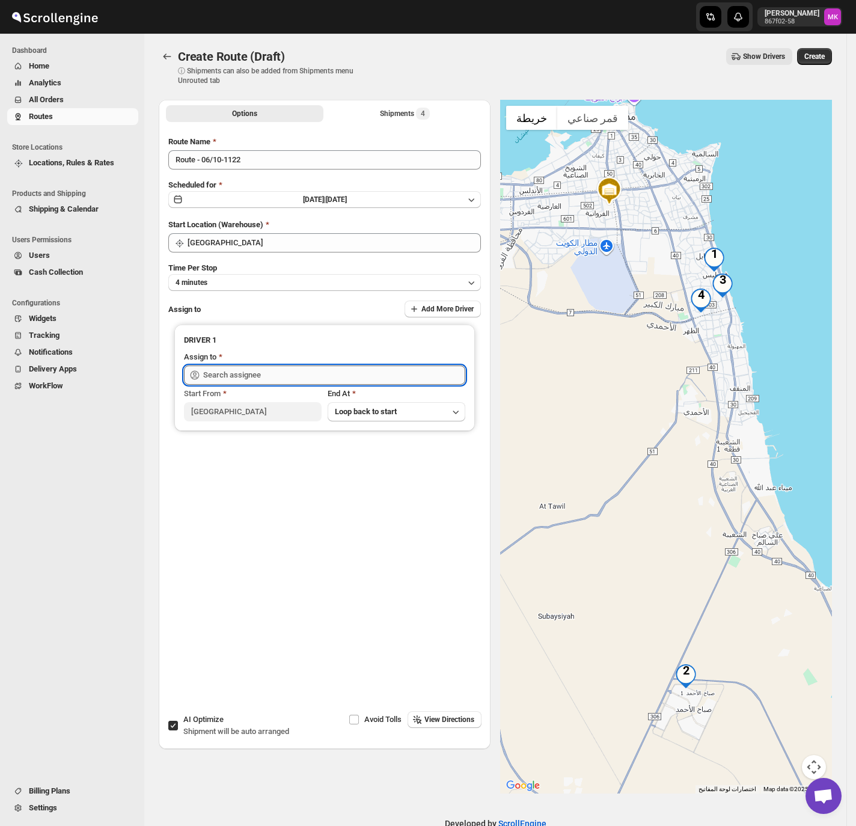
click at [287, 376] on input "text" at bounding box center [334, 374] width 262 height 19
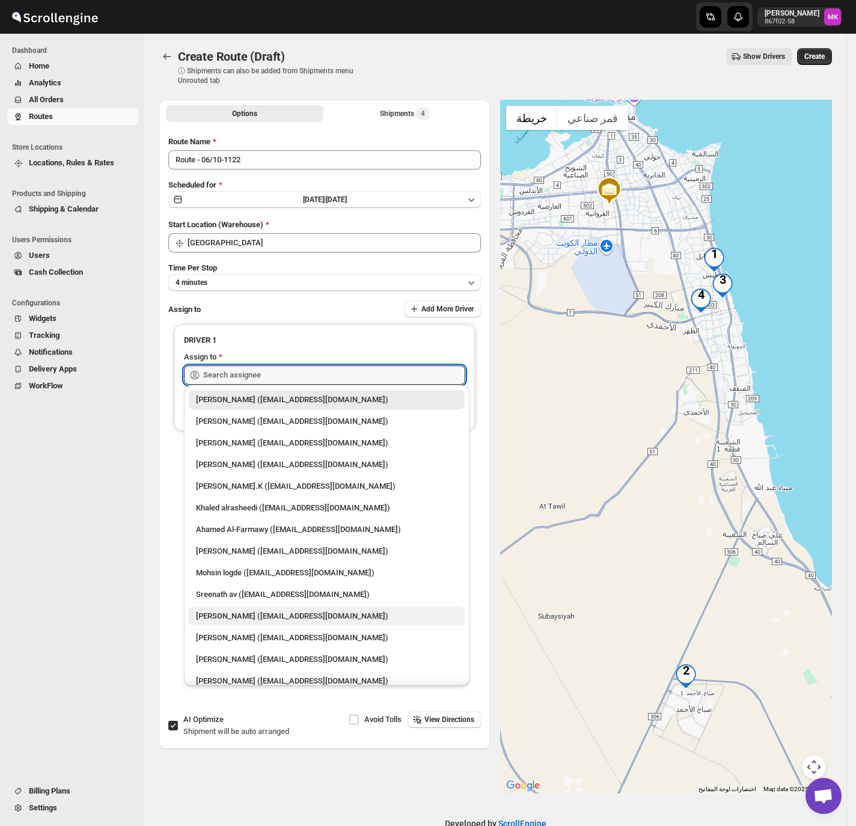
click at [269, 612] on div "[PERSON_NAME] ([EMAIL_ADDRESS][DOMAIN_NAME])" at bounding box center [326, 616] width 261 height 12
type input "[PERSON_NAME] ([EMAIL_ADDRESS][DOMAIN_NAME])"
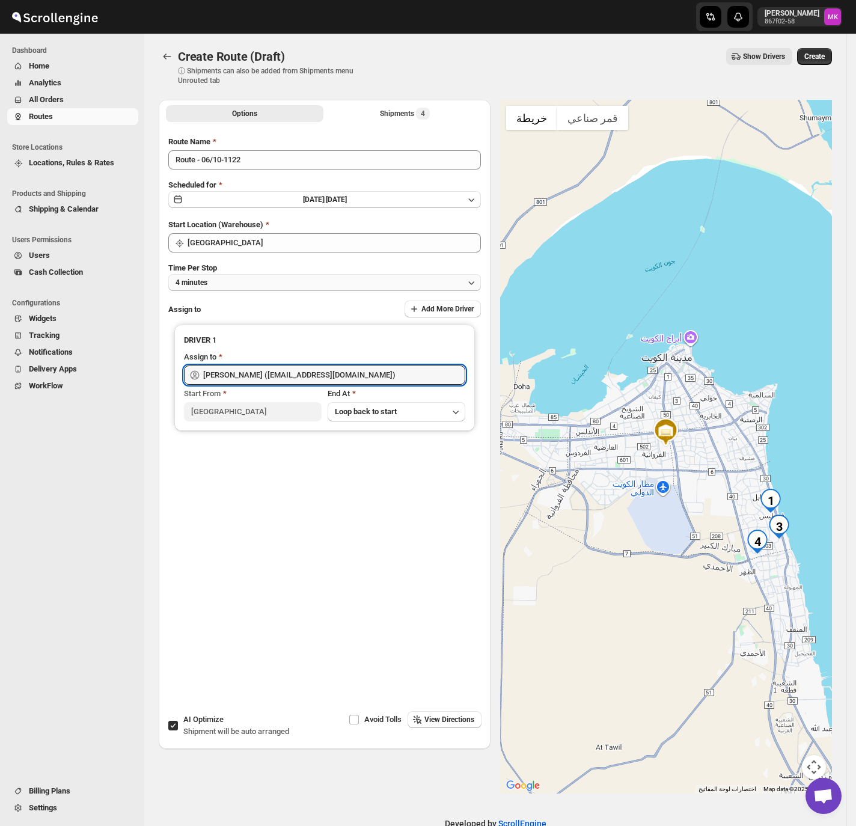
click at [292, 275] on button "4 minutes" at bounding box center [324, 282] width 312 height 17
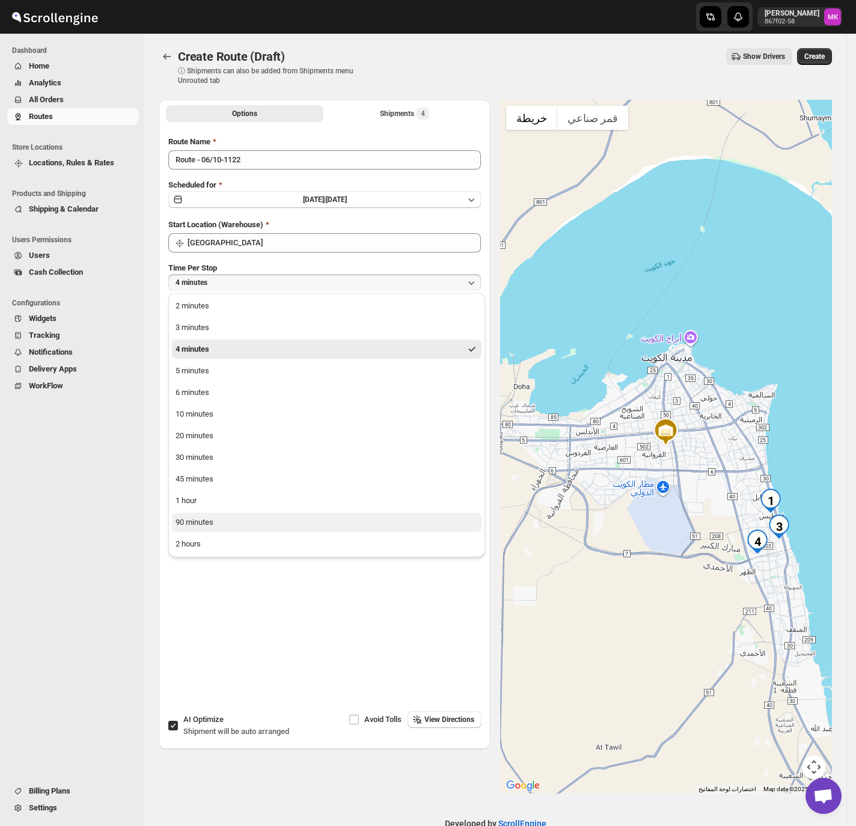
click at [180, 519] on div "90 minutes" at bounding box center [194, 522] width 38 height 12
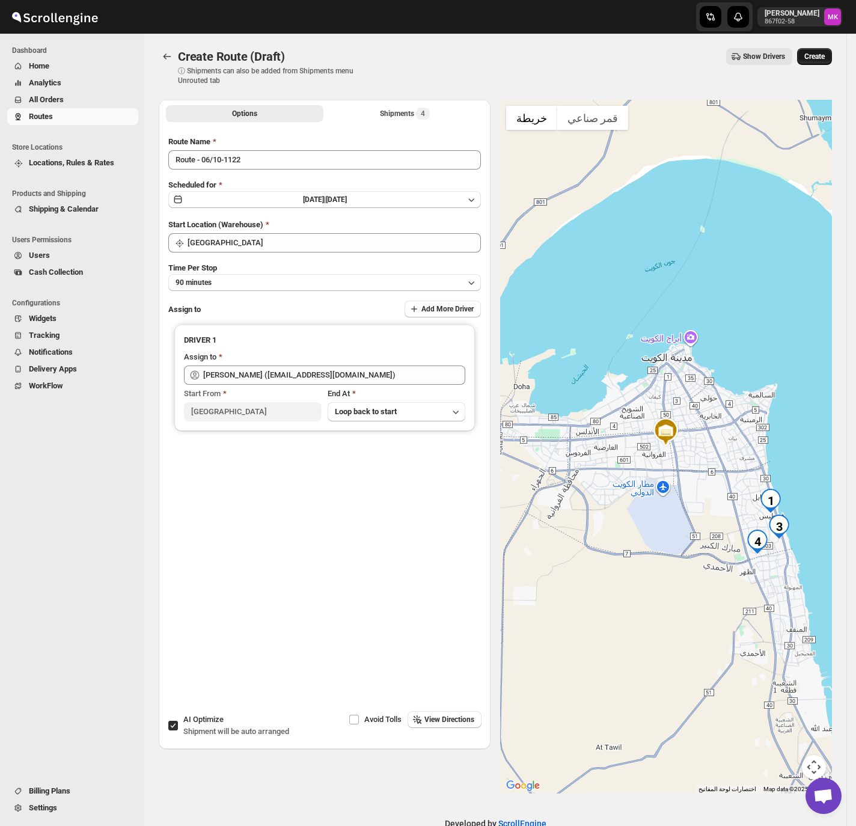
click at [824, 59] on span "Create" at bounding box center [814, 57] width 20 height 10
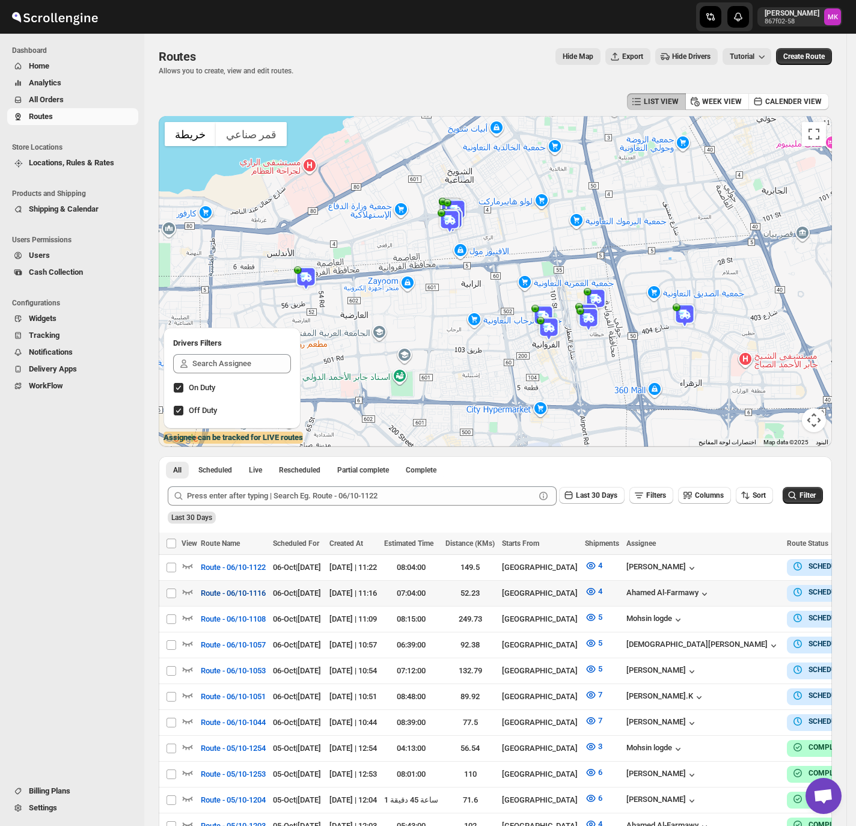
click at [230, 597] on span "Route - 06/10-1116" at bounding box center [233, 593] width 65 height 12
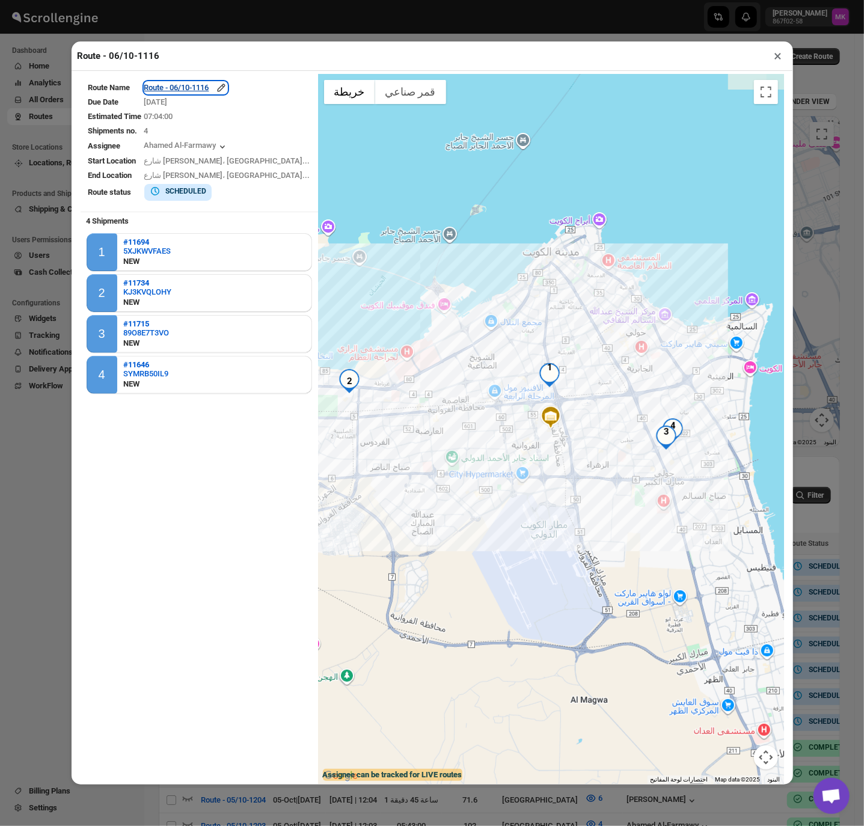
click at [198, 92] on div "Route - 06/10-1116" at bounding box center [185, 88] width 83 height 12
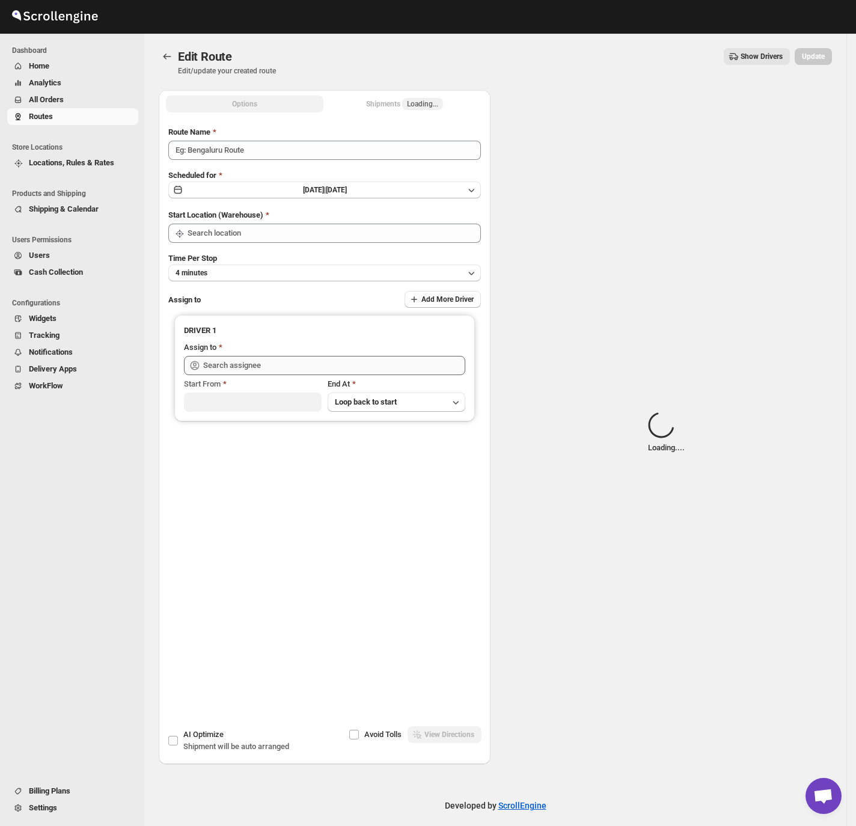
type input "Route - 06/10-1116"
type input "[GEOGRAPHIC_DATA]"
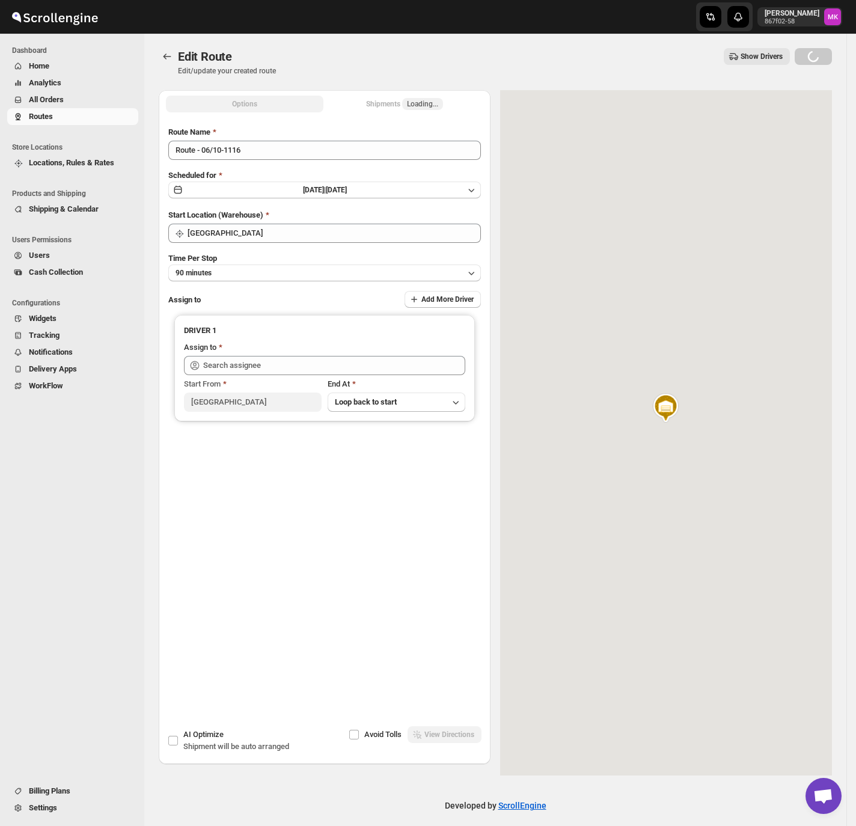
type input "Ahamed Al-Farmawy ([EMAIL_ADDRESS][DOMAIN_NAME])"
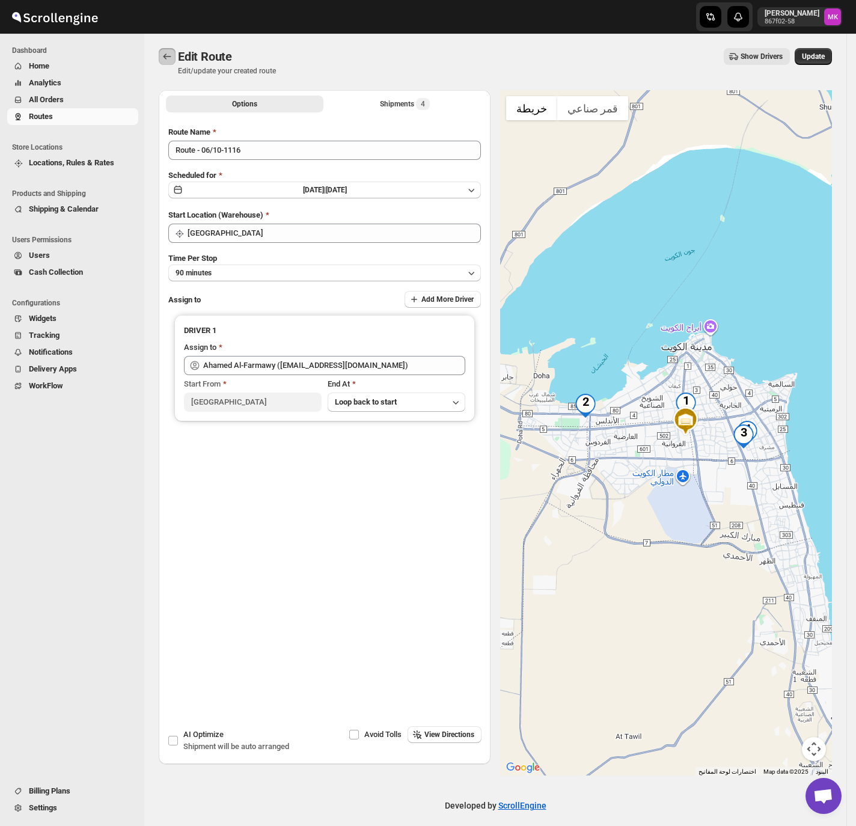
click at [159, 52] on button "Routes" at bounding box center [167, 56] width 17 height 17
